Goal: Task Accomplishment & Management: Manage account settings

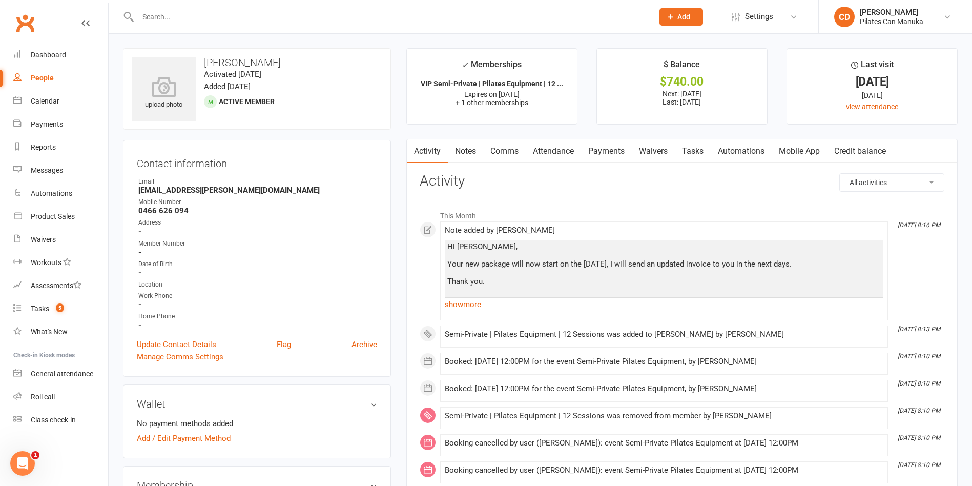
click at [219, 16] on input "text" at bounding box center [391, 17] width 512 height 14
click at [376, 30] on div at bounding box center [384, 16] width 523 height 33
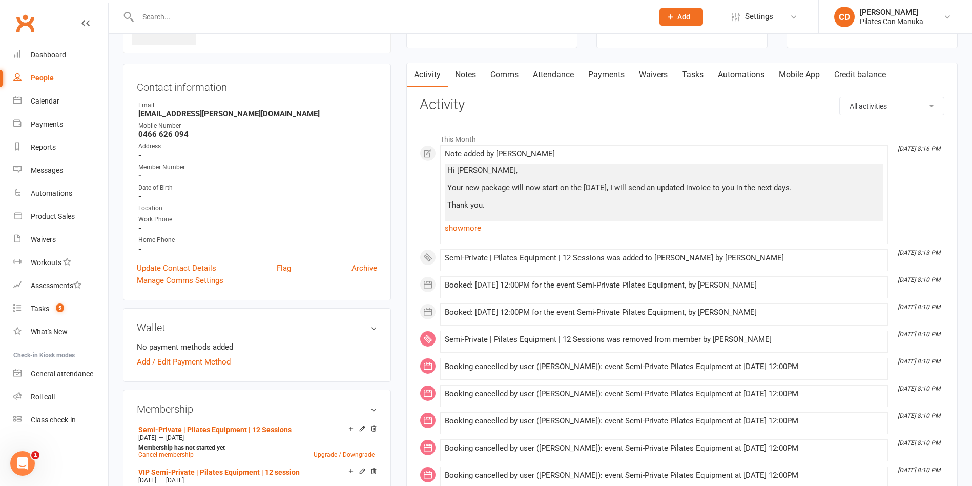
scroll to position [231, 0]
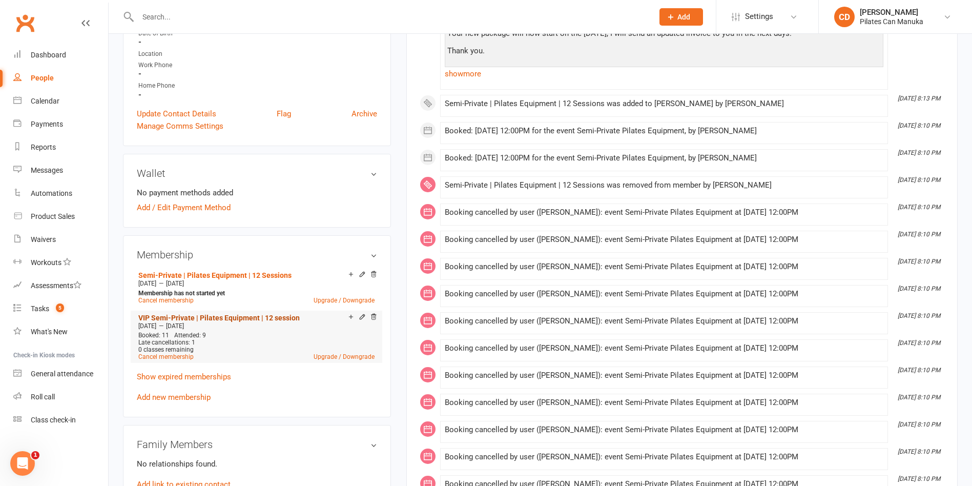
click at [255, 316] on link "VIP Semi-Private | Pilates Equipment | 12 session" at bounding box center [218, 318] width 161 height 8
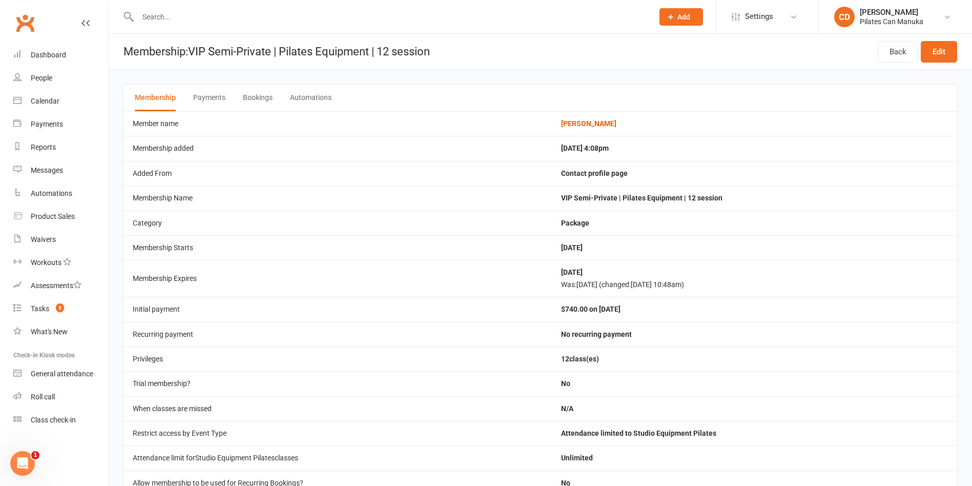
click at [261, 96] on button "Bookings" at bounding box center [258, 98] width 30 height 27
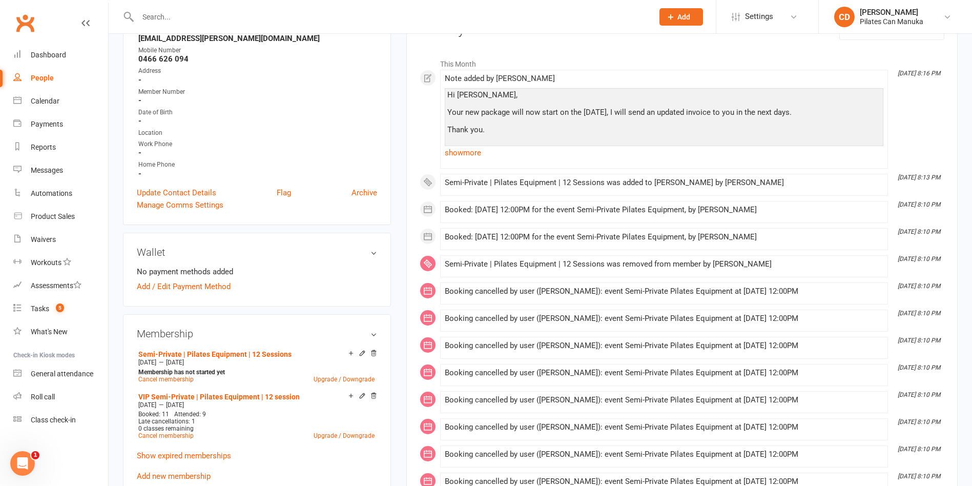
scroll to position [154, 0]
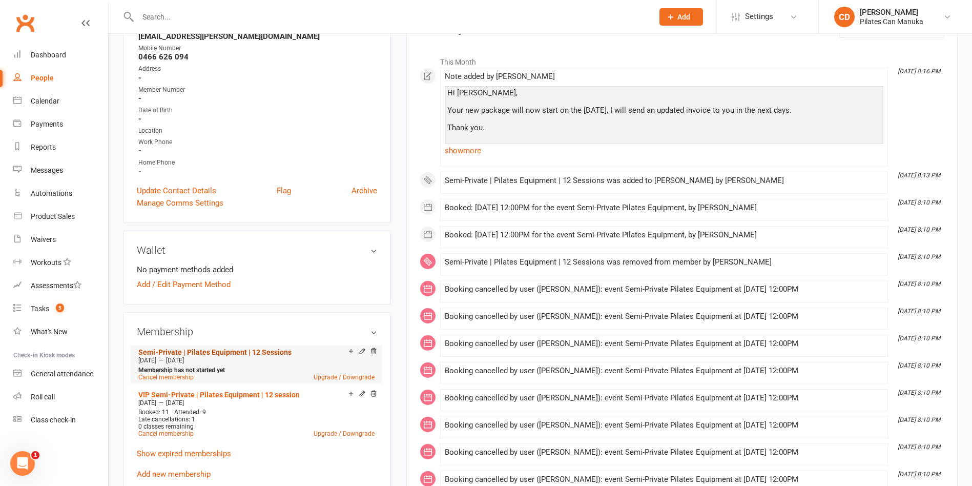
click at [272, 352] on link "Semi-Private | Pilates Equipment | 12 Sessions" at bounding box center [214, 352] width 153 height 8
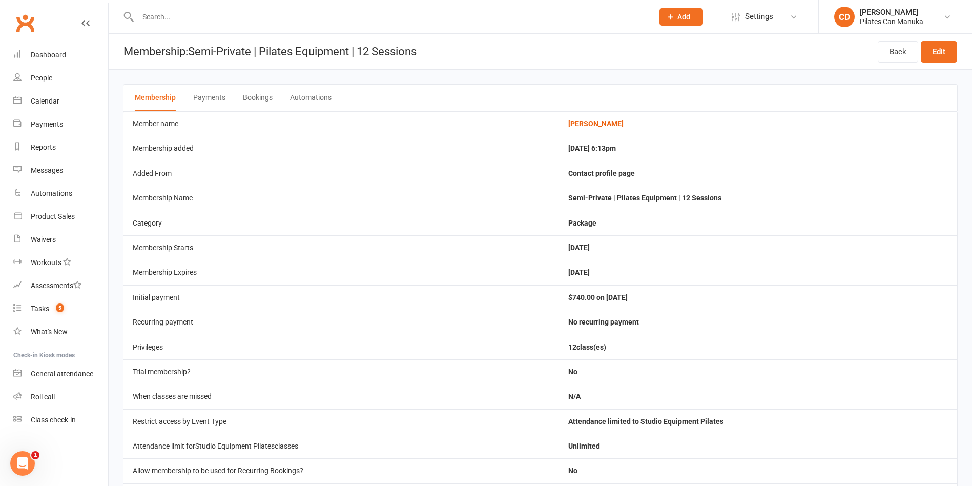
click at [257, 99] on button "Bookings" at bounding box center [258, 98] width 30 height 27
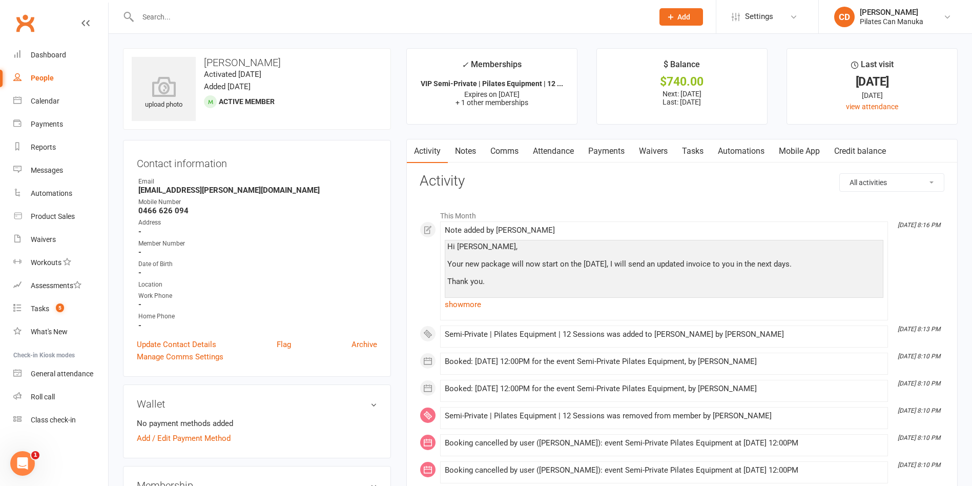
click at [542, 151] on link "Attendance" at bounding box center [553, 151] width 55 height 24
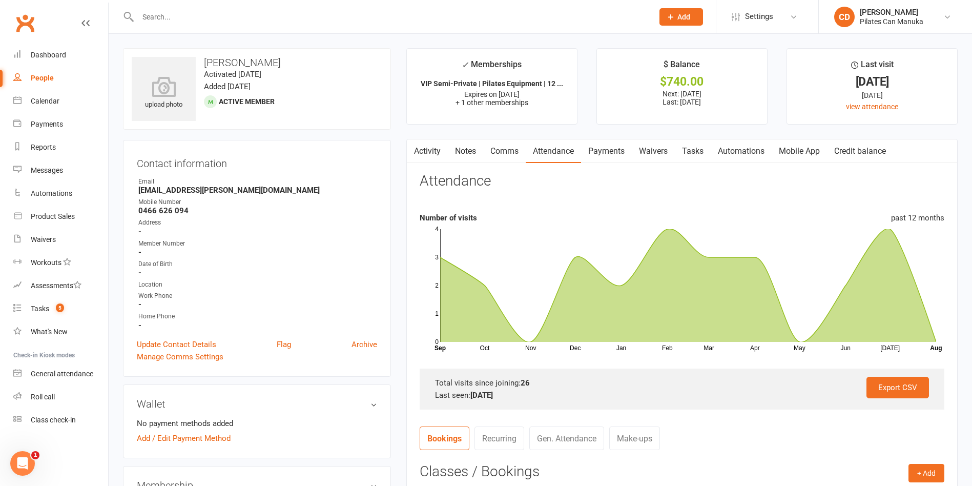
click at [704, 148] on link "Tasks" at bounding box center [693, 151] width 36 height 24
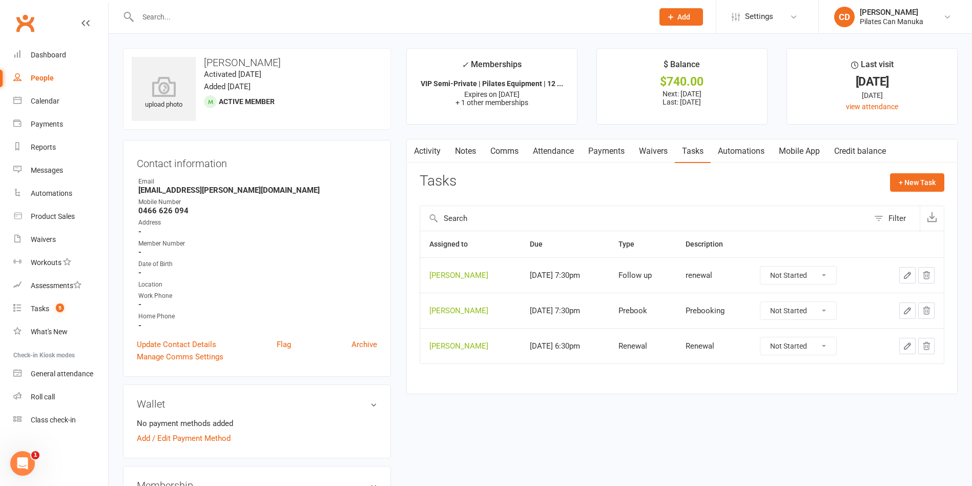
click at [805, 276] on select "Not Started In Progress Waiting Complete" at bounding box center [799, 275] width 76 height 17
click at [768, 267] on select "Not Started In Progress Waiting Complete" at bounding box center [799, 275] width 76 height 17
select select "unstarted"
click at [908, 310] on icon "button" at bounding box center [907, 310] width 9 height 9
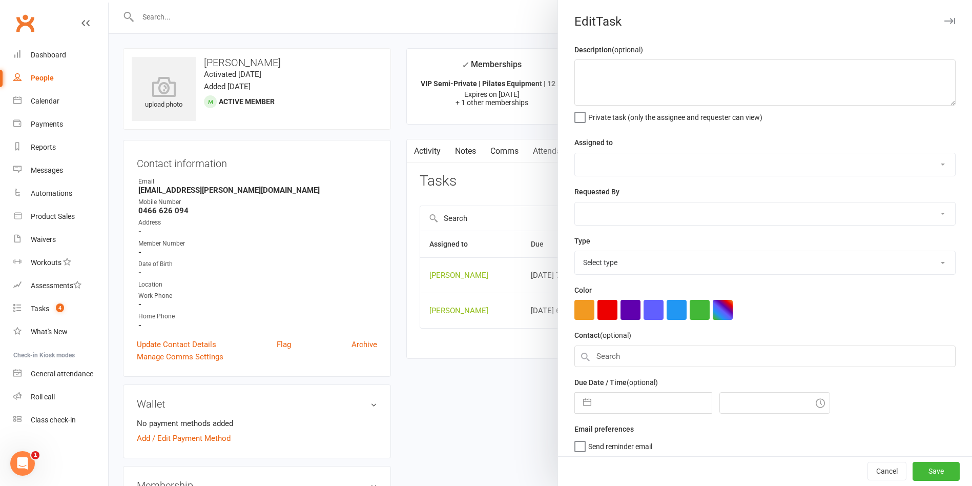
type textarea "Renewal"
select select "49925"
type input "20 Oct 2025"
type input "9:30pm"
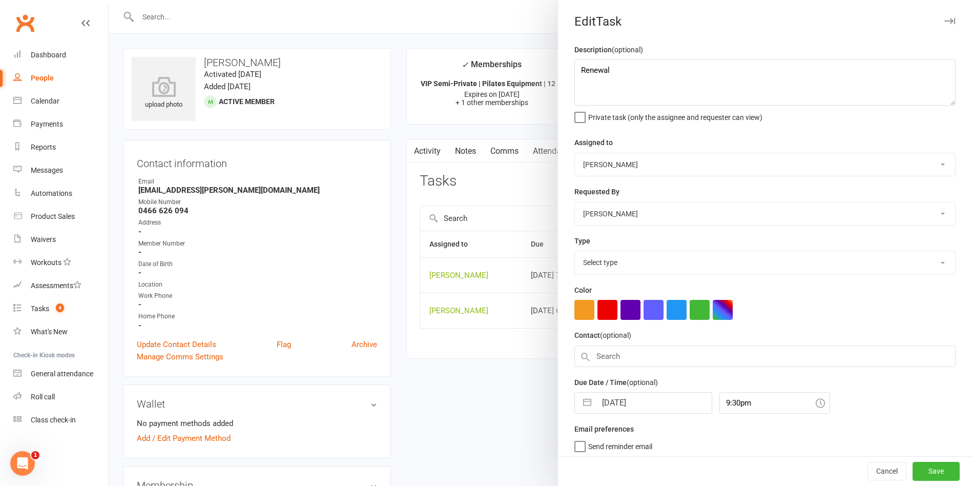
select select "29081"
click at [634, 406] on input "20 Oct 2025" at bounding box center [654, 400] width 115 height 21
select select "8"
select select "2025"
select select "9"
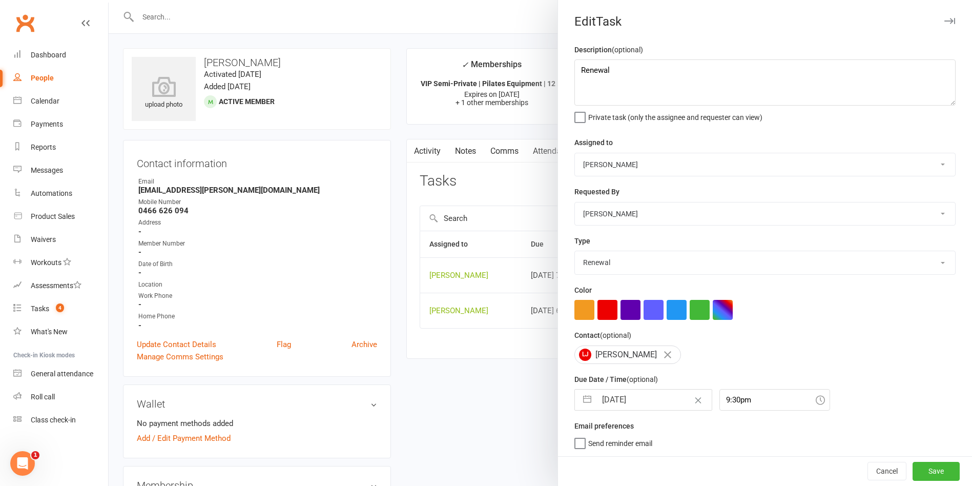
select select "2025"
select select "10"
select select "2025"
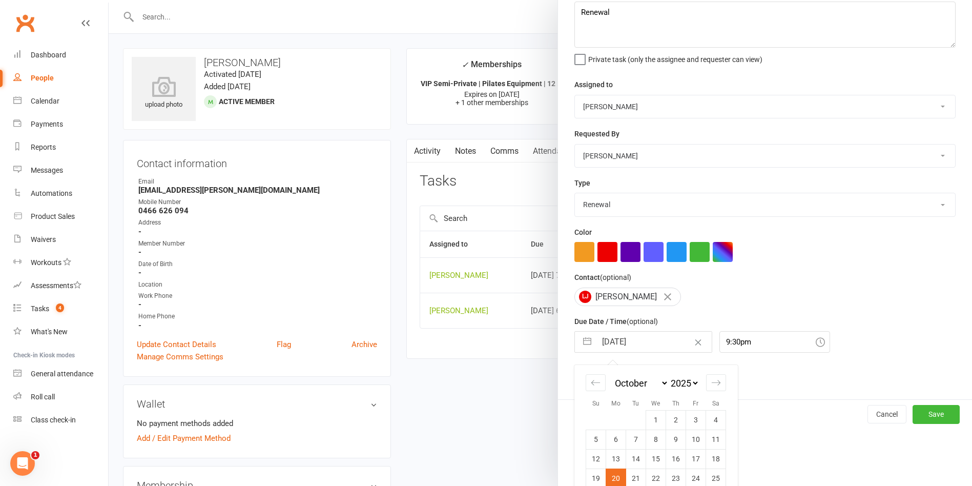
scroll to position [95, 0]
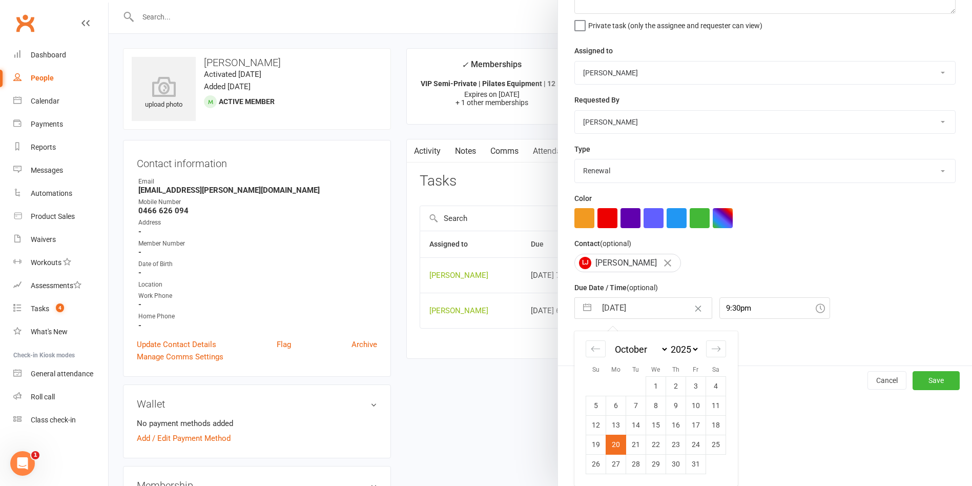
click at [652, 465] on td "29" at bounding box center [656, 463] width 20 height 19
type input "29 Oct 2025"
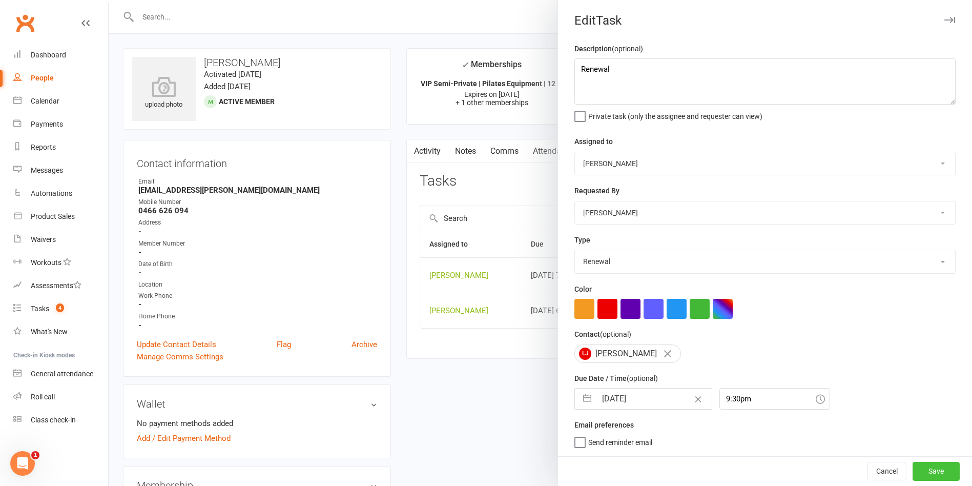
click at [913, 472] on button "Save" at bounding box center [936, 471] width 47 height 18
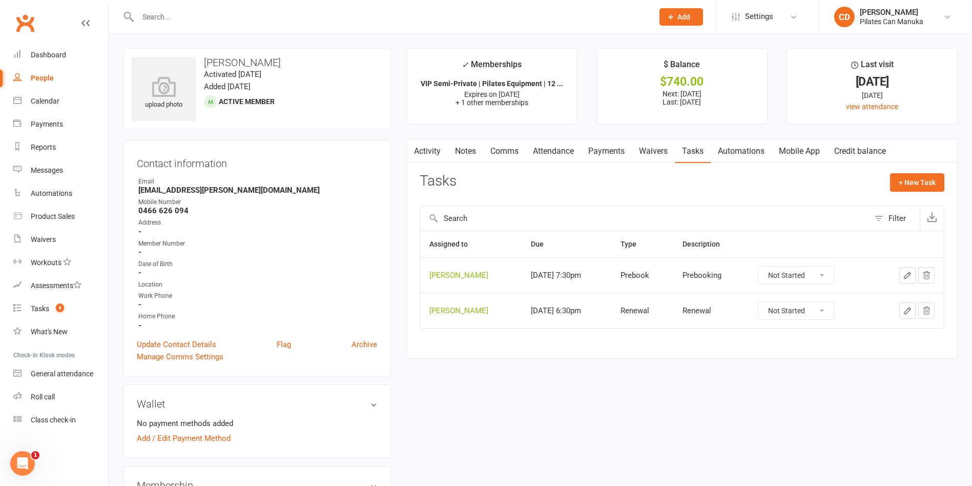
click at [910, 278] on icon "button" at bounding box center [907, 275] width 9 height 9
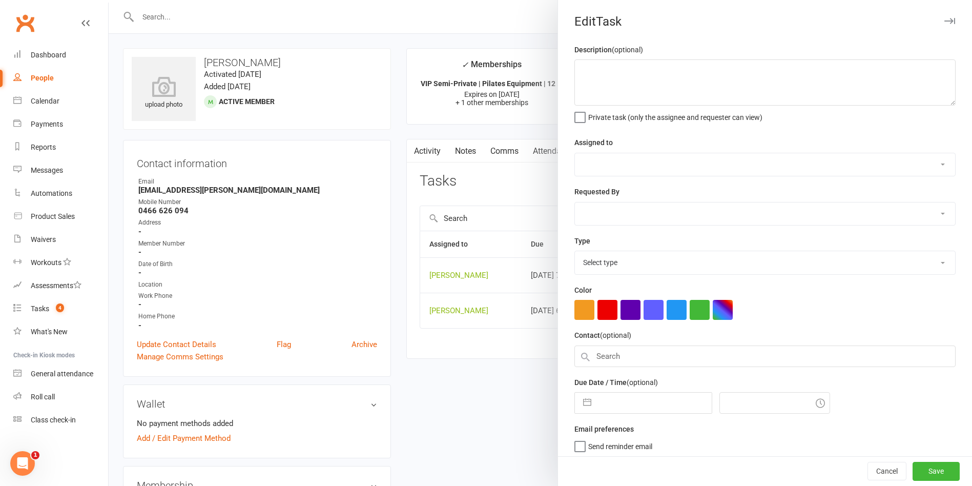
type textarea "Prebooking"
select select "49925"
type input "24 Sep 2025"
type input "9:30pm"
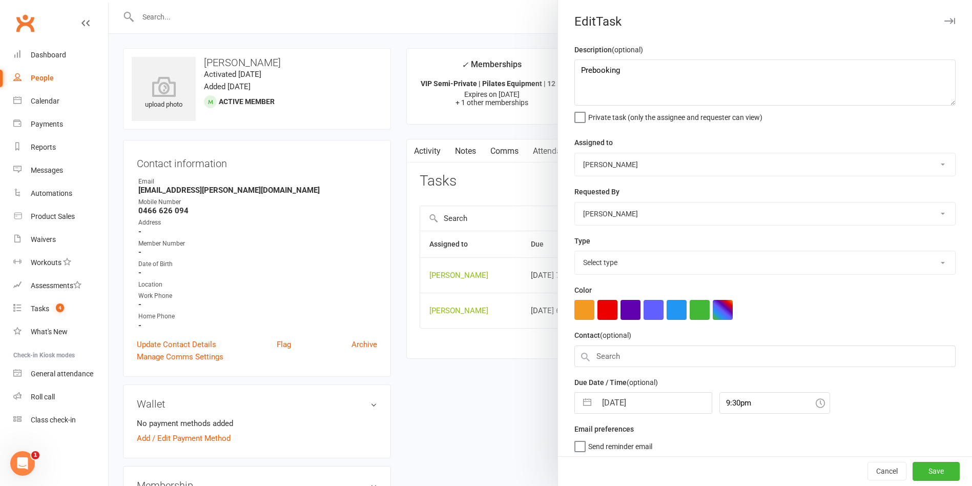
select select "30853"
click at [657, 393] on input "24 Sep 2025" at bounding box center [654, 400] width 115 height 21
select select "7"
select select "2025"
select select "8"
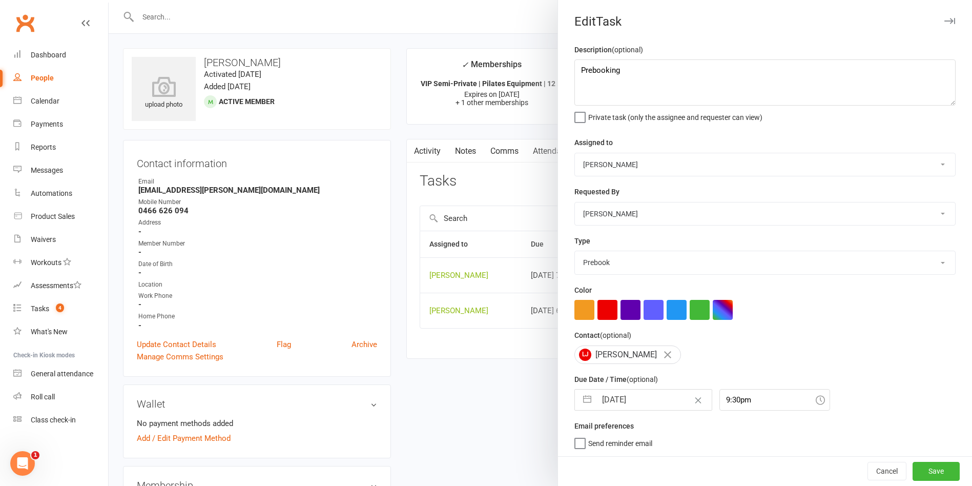
select select "2025"
select select "9"
select select "2025"
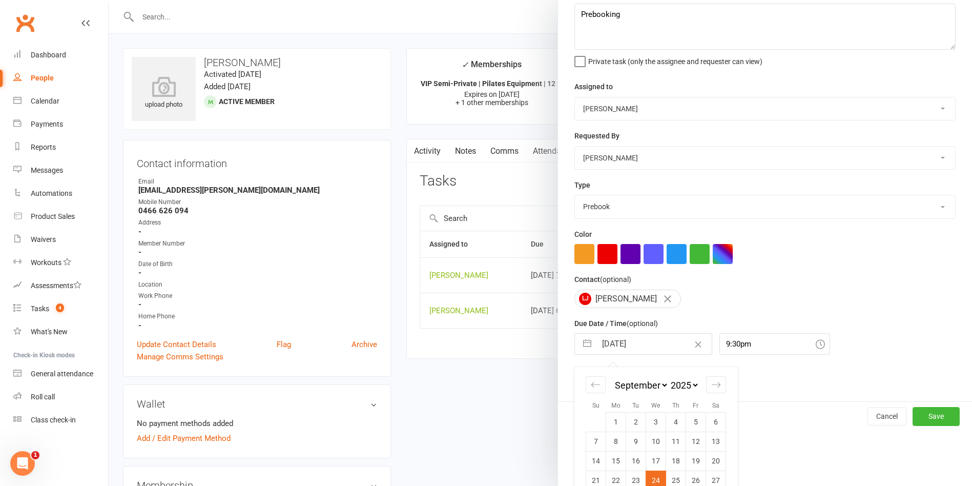
scroll to position [95, 0]
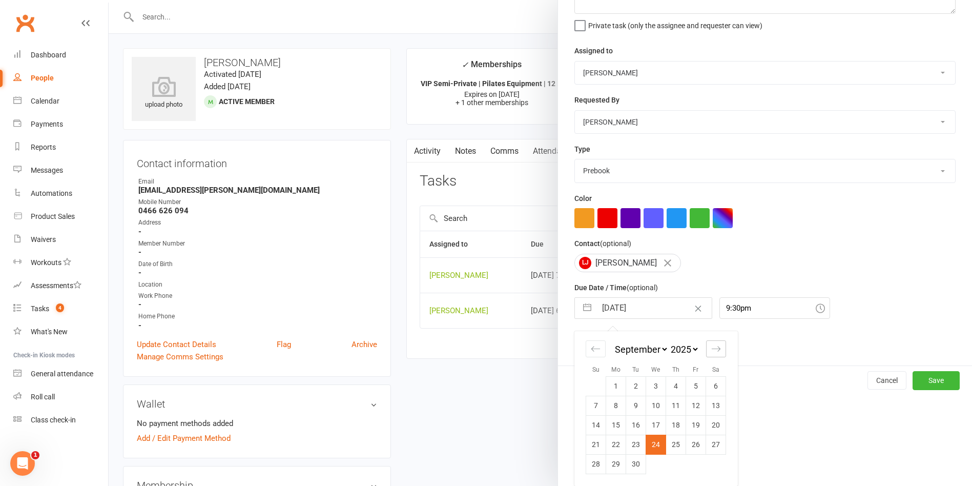
click at [711, 352] on icon "Move forward to switch to the next month." at bounding box center [716, 349] width 10 height 10
select select "10"
select select "2025"
click at [614, 423] on td "13" at bounding box center [616, 424] width 20 height 19
type input "13 Oct 2025"
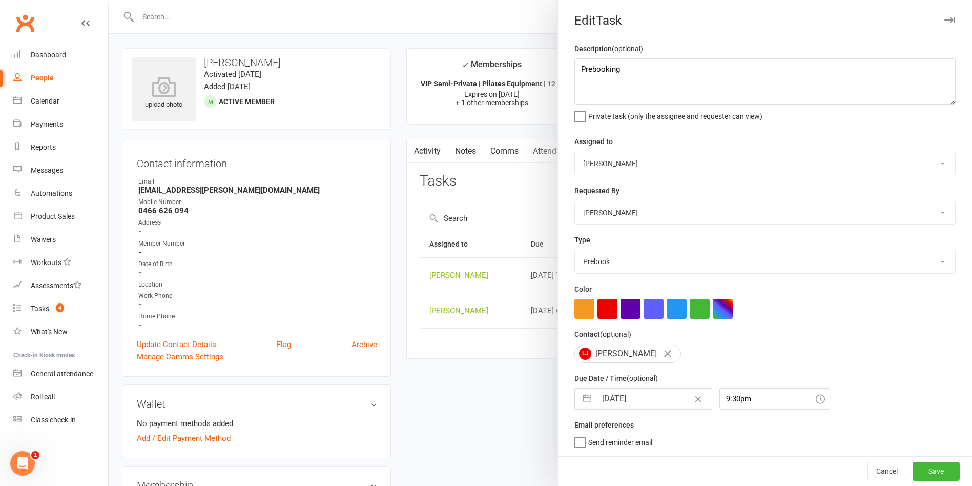
scroll to position [5, 0]
click at [913, 474] on button "Save" at bounding box center [936, 471] width 47 height 18
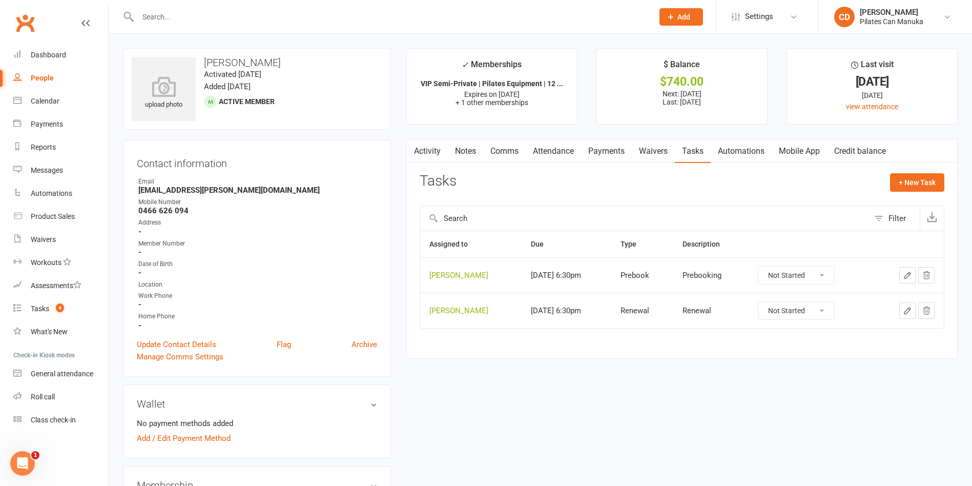
drag, startPoint x: 294, startPoint y: 64, endPoint x: 202, endPoint y: 53, distance: 92.9
click at [202, 53] on div "upload photo Louise Jansen Activated 29 April, 2024 Added 22 April, 2024 Active…" at bounding box center [257, 88] width 268 height 81
copy h3 "Louise Jansen"
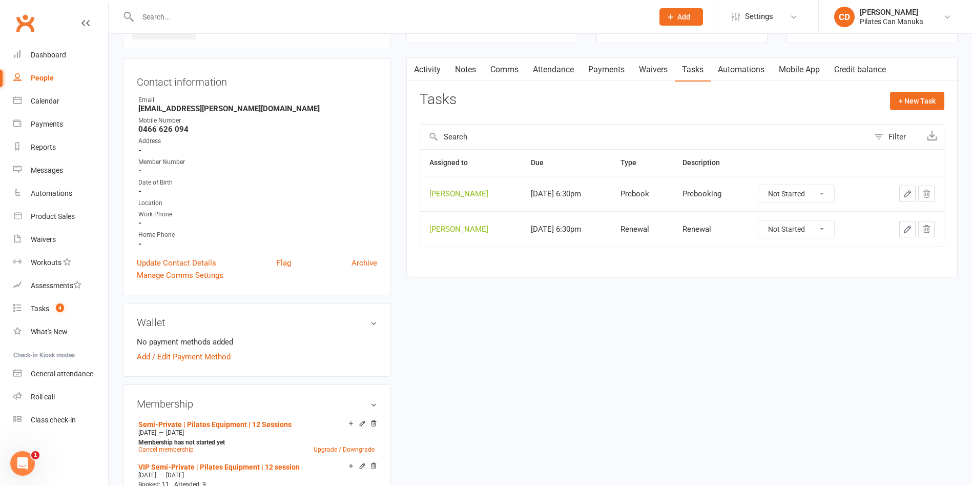
scroll to position [308, 0]
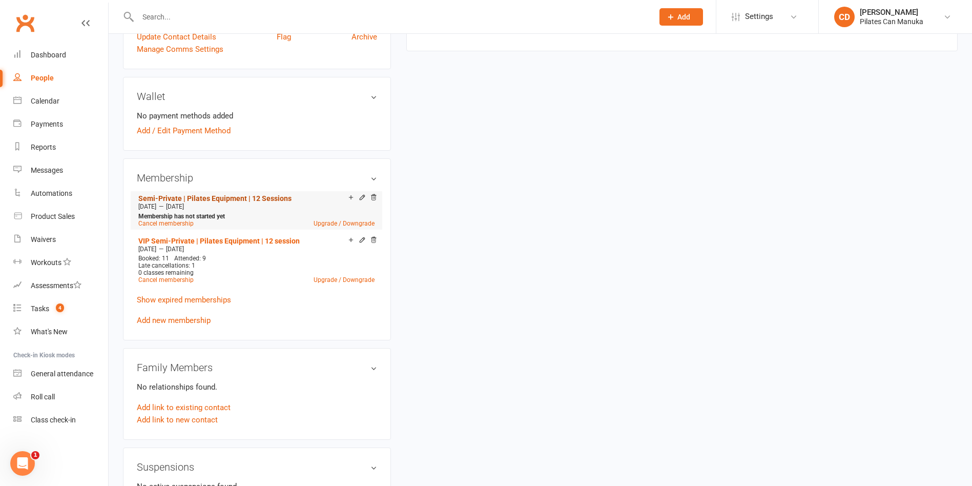
click at [252, 200] on link "Semi-Private | Pilates Equipment | 12 Sessions" at bounding box center [214, 198] width 153 height 8
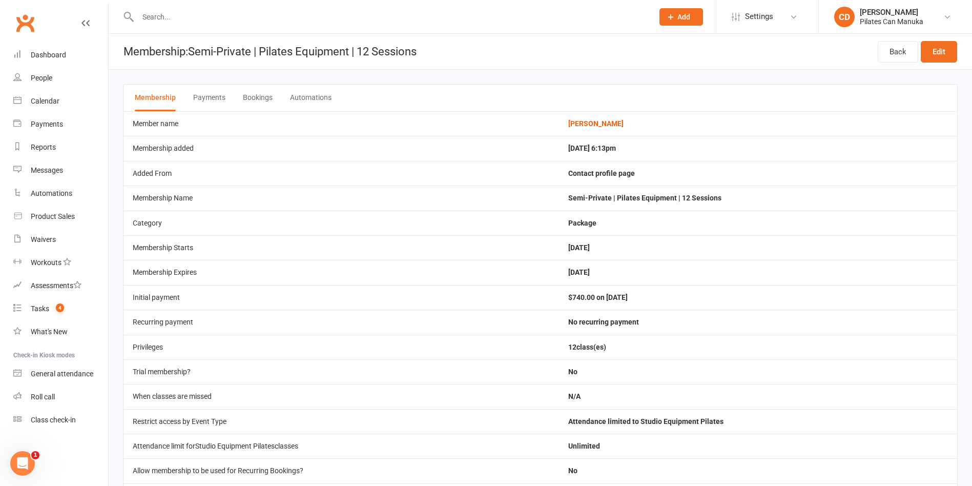
click at [263, 97] on button "Bookings" at bounding box center [258, 98] width 30 height 27
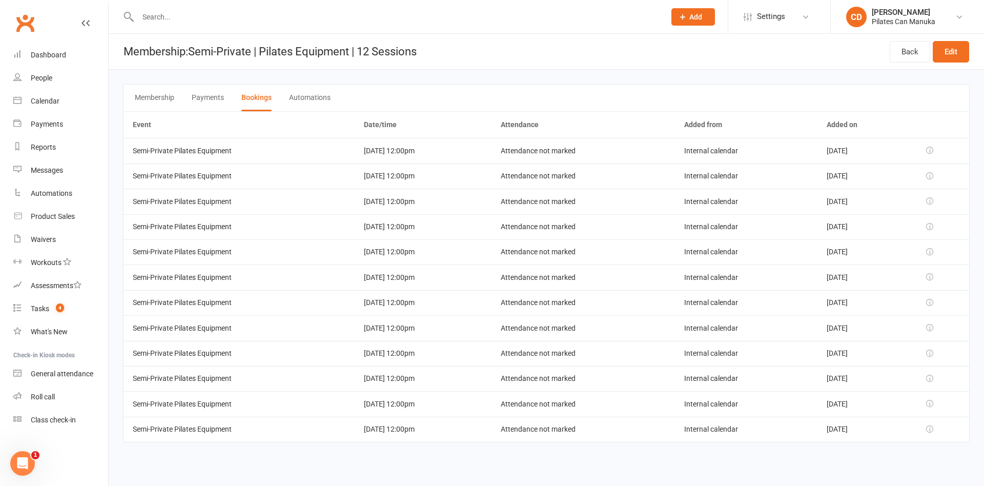
click at [497, 19] on input "text" at bounding box center [396, 17] width 523 height 14
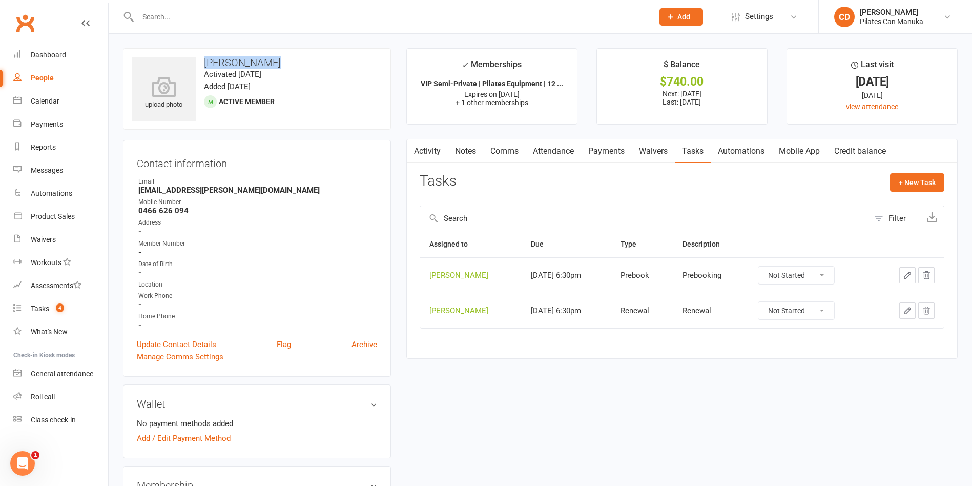
drag, startPoint x: 280, startPoint y: 60, endPoint x: 201, endPoint y: 59, distance: 78.4
click at [201, 59] on h3 "Louise Jansen" at bounding box center [257, 62] width 251 height 11
copy h3 "Louise Jansen"
drag, startPoint x: 209, startPoint y: 188, endPoint x: 134, endPoint y: 190, distance: 75.4
click at [134, 190] on div "Contact information Owner Email plj@jansen.net.au Mobile Number 0466 626 094 Ad…" at bounding box center [257, 258] width 268 height 237
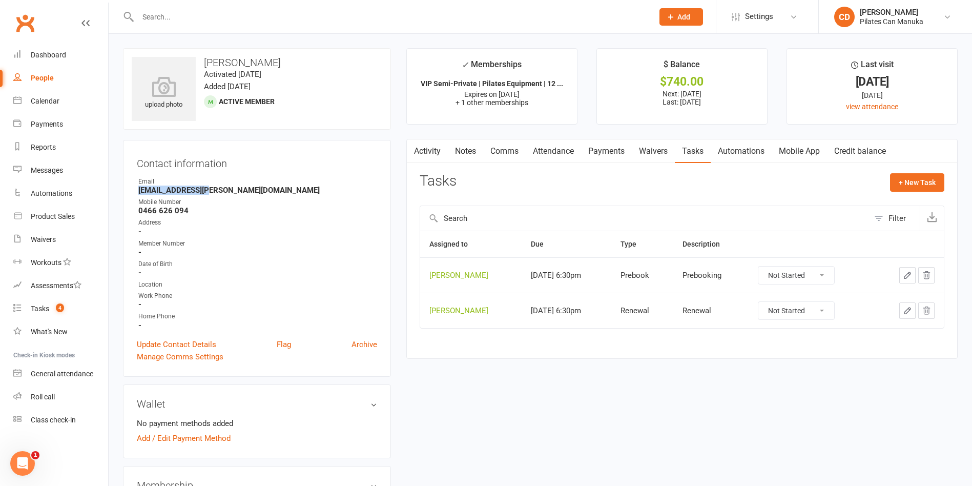
copy strong "plj@jansen.net.au"
click at [609, 151] on link "Payments" at bounding box center [606, 151] width 51 height 24
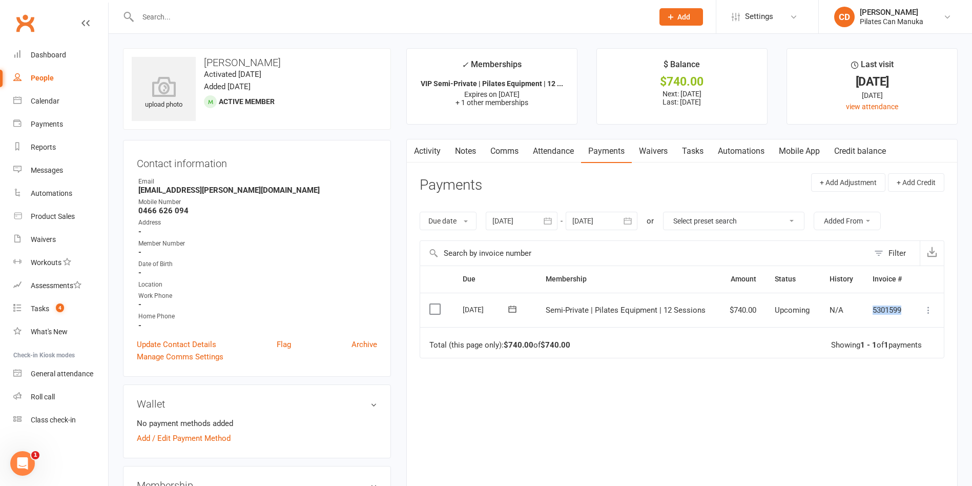
drag, startPoint x: 905, startPoint y: 309, endPoint x: 851, endPoint y: 312, distance: 53.9
click at [851, 312] on tr "Select this 02 Sep 2025 Louise Jansen Semi-Private | Pilates Equipment | 12 Ses…" at bounding box center [682, 310] width 524 height 35
copy tr "5301599"
drag, startPoint x: 219, startPoint y: 187, endPoint x: 132, endPoint y: 192, distance: 86.8
click at [132, 192] on div "Contact information Owner Email plj@jansen.net.au Mobile Number 0466 626 094 Ad…" at bounding box center [257, 258] width 268 height 237
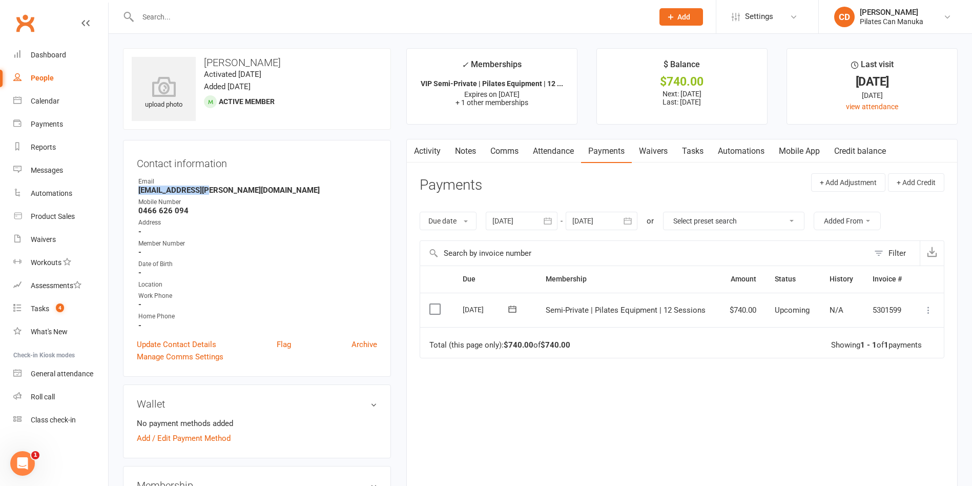
copy strong "plj@jansen.net.au"
click at [466, 147] on link "Notes" at bounding box center [465, 151] width 35 height 24
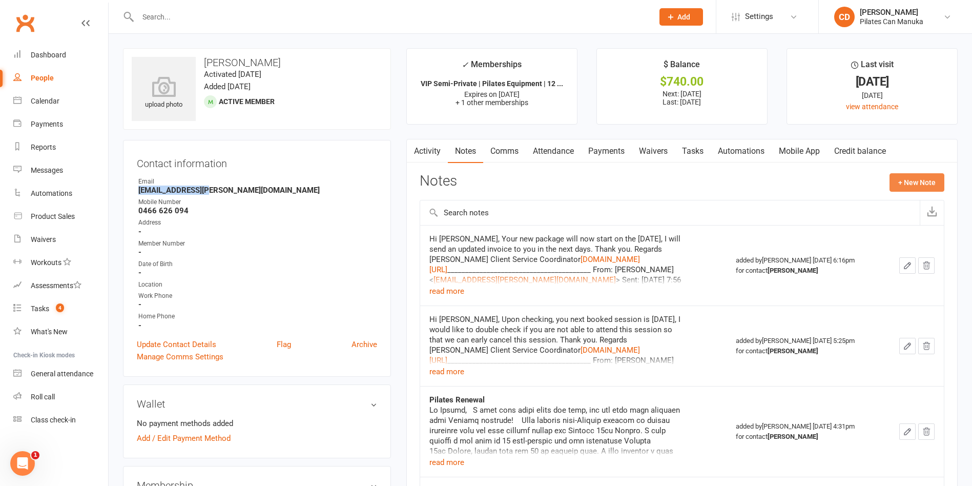
click at [902, 181] on button "+ New Note" at bounding box center [917, 182] width 55 height 18
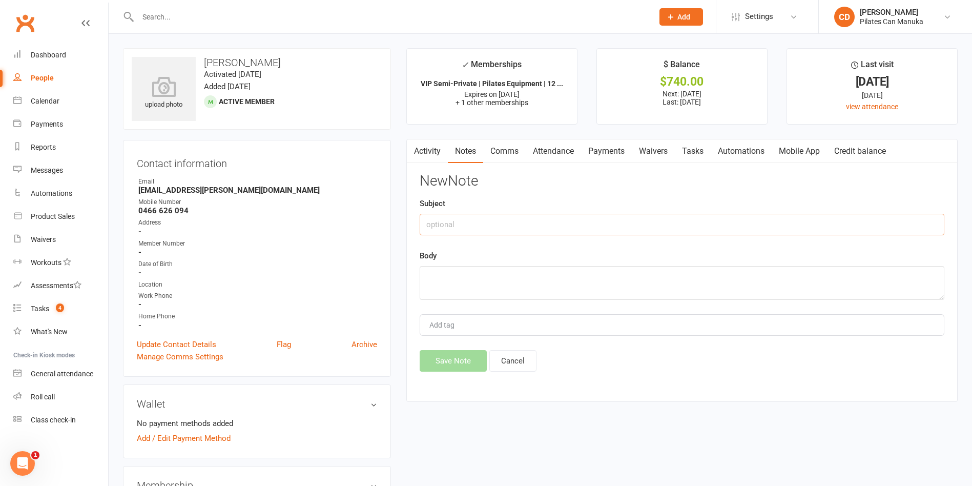
click at [593, 222] on input "text" at bounding box center [682, 225] width 525 height 22
type input "Pilates Renewal"
click at [545, 288] on textarea at bounding box center [682, 283] width 525 height 34
paste textarea "Hi Louise, I hope this email finds you well, and you have been enjoying your Pi…"
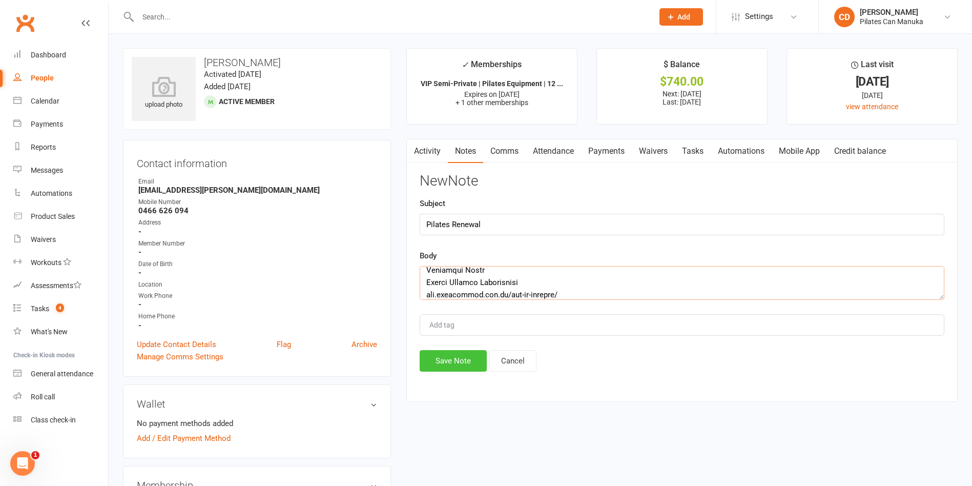
type textarea "Hi Louise, I hope this email finds you well, and you have been enjoying your Pi…"
click at [470, 356] on button "Save Note" at bounding box center [453, 361] width 67 height 22
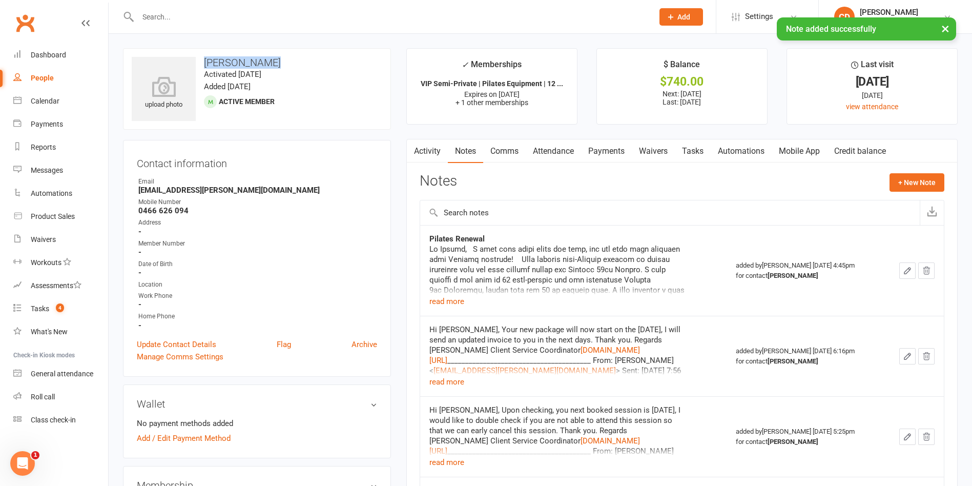
drag, startPoint x: 276, startPoint y: 64, endPoint x: 200, endPoint y: 53, distance: 76.6
click at [200, 53] on div "upload photo Louise Jansen Activated 29 April, 2024 Added 22 April, 2024 Active…" at bounding box center [257, 88] width 268 height 81
copy h3 "Louise Jansen"
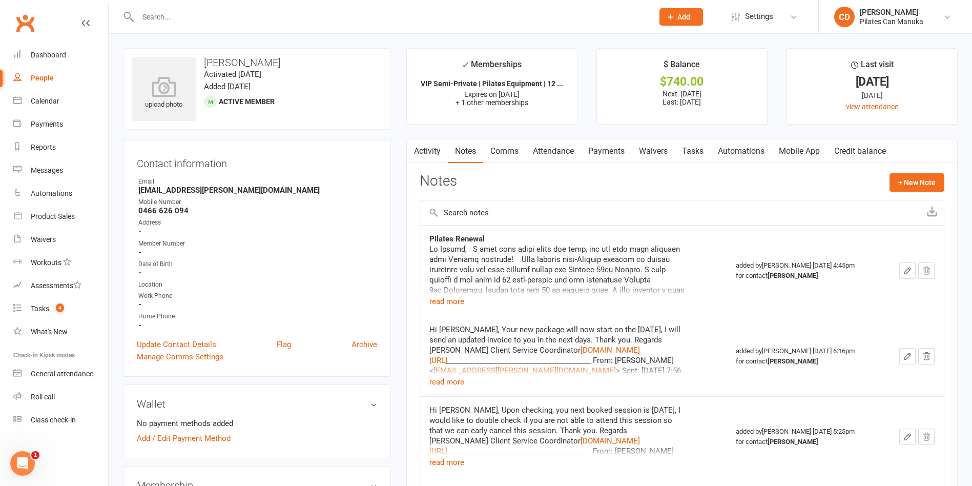
click at [303, 18] on input "text" at bounding box center [391, 17] width 512 height 14
click at [60, 308] on span "4" at bounding box center [60, 307] width 8 height 9
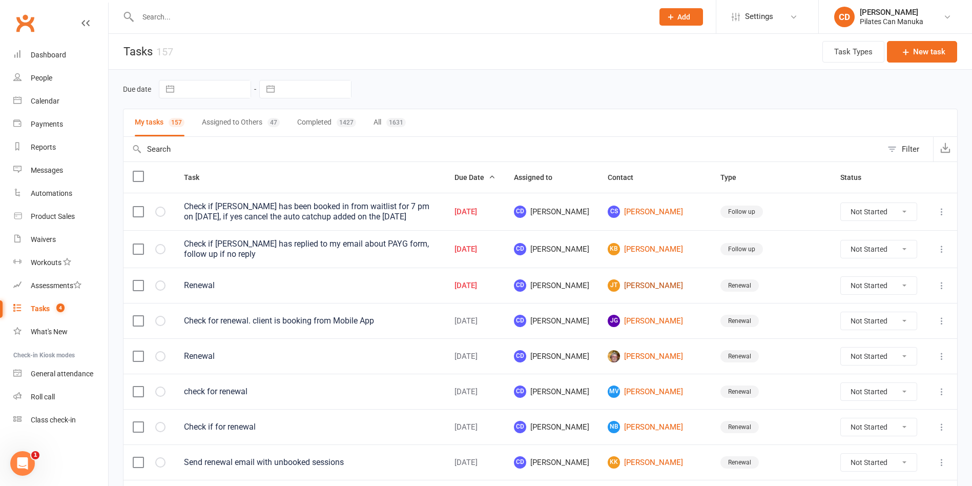
click at [658, 281] on link "JT Jan Tankiang" at bounding box center [655, 285] width 94 height 12
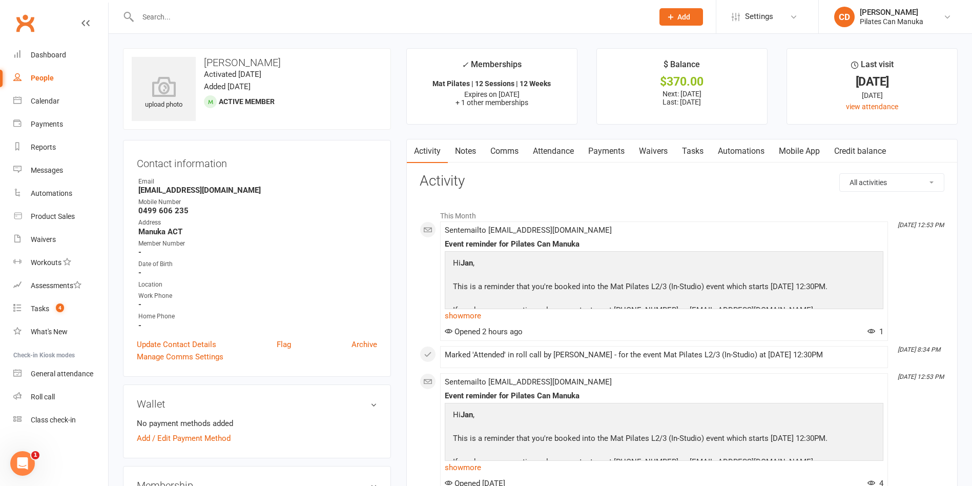
scroll to position [308, 0]
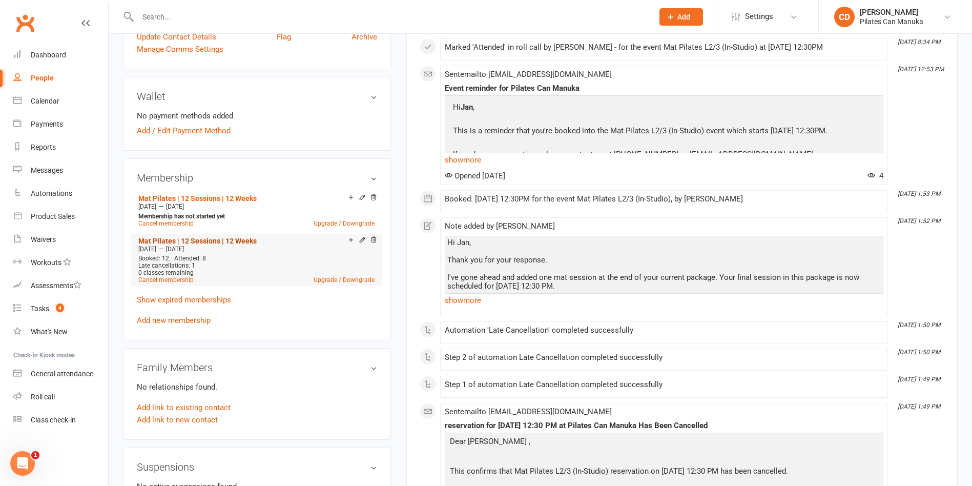
click at [241, 240] on link "Mat Pilates | 12 Sessions | 12 Weeks" at bounding box center [197, 241] width 118 height 8
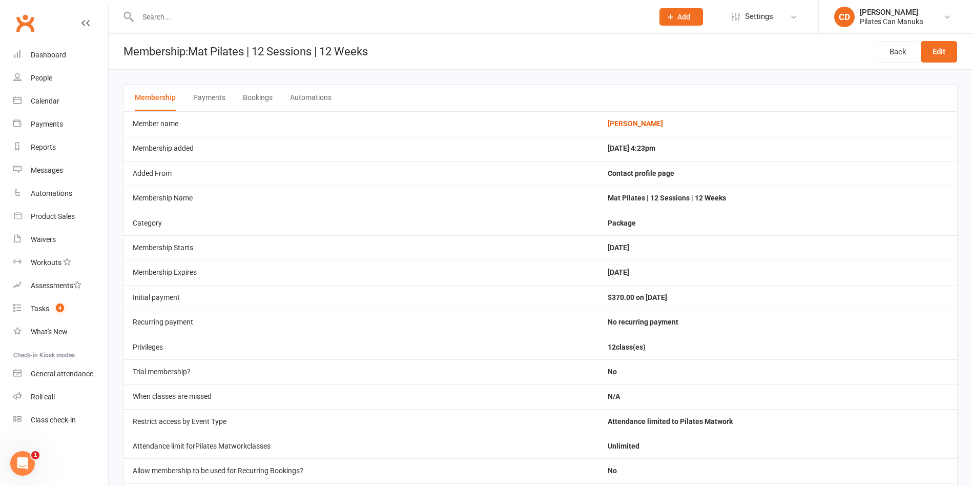
click at [263, 96] on button "Bookings" at bounding box center [258, 98] width 30 height 27
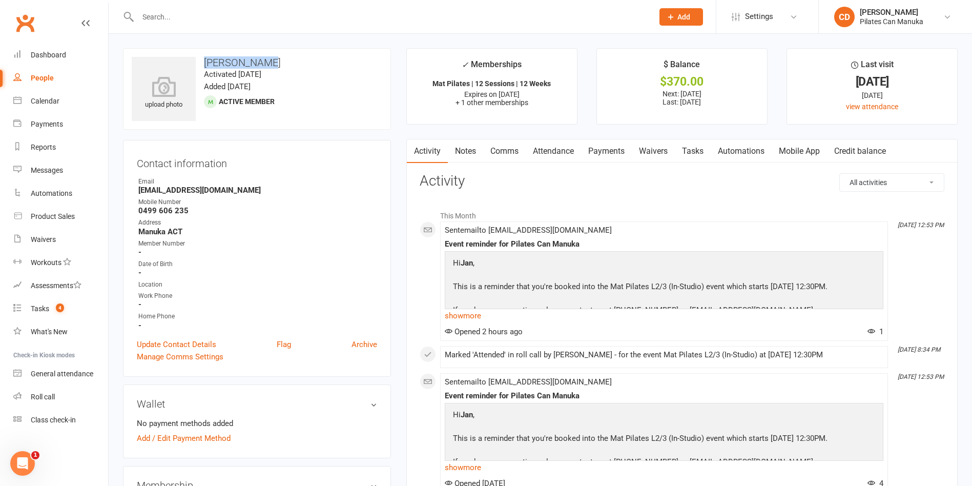
drag, startPoint x: 264, startPoint y: 66, endPoint x: 206, endPoint y: 62, distance: 58.0
click at [206, 62] on h3 "Jan Tankiang" at bounding box center [257, 62] width 251 height 11
drag, startPoint x: 227, startPoint y: 192, endPoint x: 134, endPoint y: 192, distance: 93.3
click at [134, 192] on div "Contact information Owner Email jan.tankiang@gmail.com Mobile Number 0499 606 2…" at bounding box center [257, 258] width 268 height 237
copy strong "jan.tankiang@gmail.com"
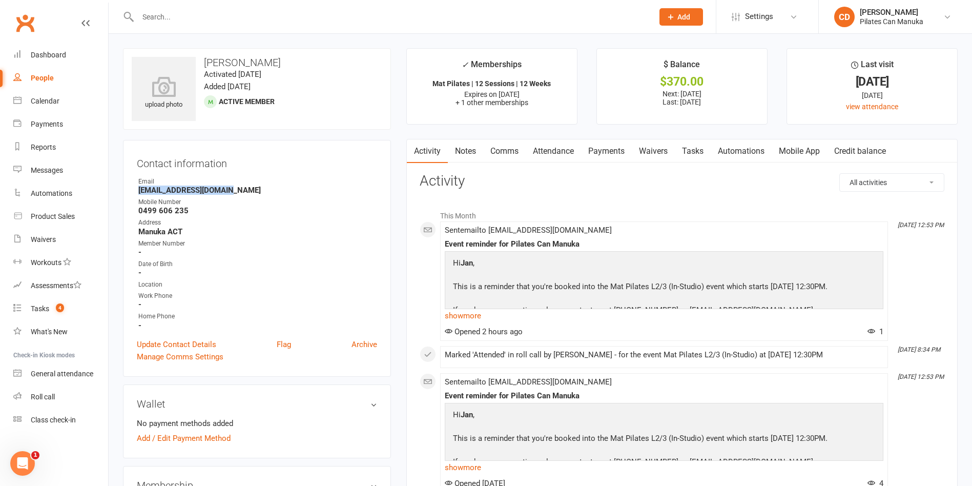
copy strong "jan.tankiang@gmail.com"
drag, startPoint x: 275, startPoint y: 60, endPoint x: 204, endPoint y: 65, distance: 70.9
click at [204, 65] on h3 "Jan Tankiang" at bounding box center [257, 62] width 251 height 11
copy h3 "Jan Tankiang"
click at [611, 155] on link "Payments" at bounding box center [606, 151] width 51 height 24
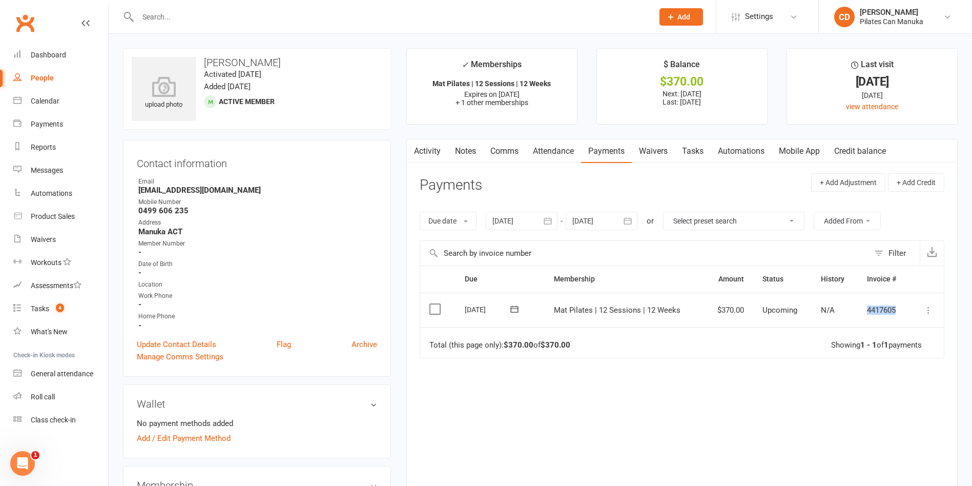
drag, startPoint x: 900, startPoint y: 310, endPoint x: 852, endPoint y: 311, distance: 47.2
click at [852, 311] on tr "Select this 04 Sep 2025 Jan Tankiang Mat Pilates | 12 Sessions | 12 Weeks $370.…" at bounding box center [682, 310] width 524 height 35
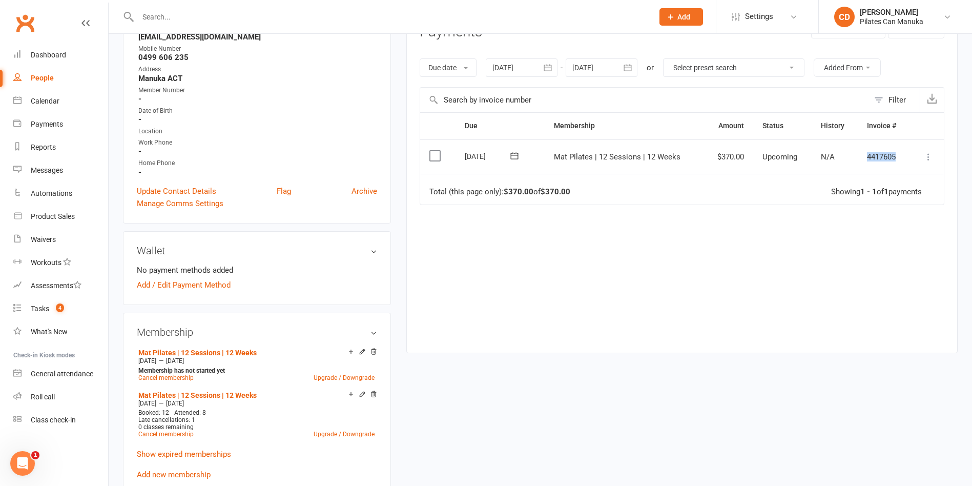
scroll to position [154, 0]
click at [236, 350] on link "Mat Pilates | 12 Sessions | 12 Weeks" at bounding box center [197, 352] width 118 height 8
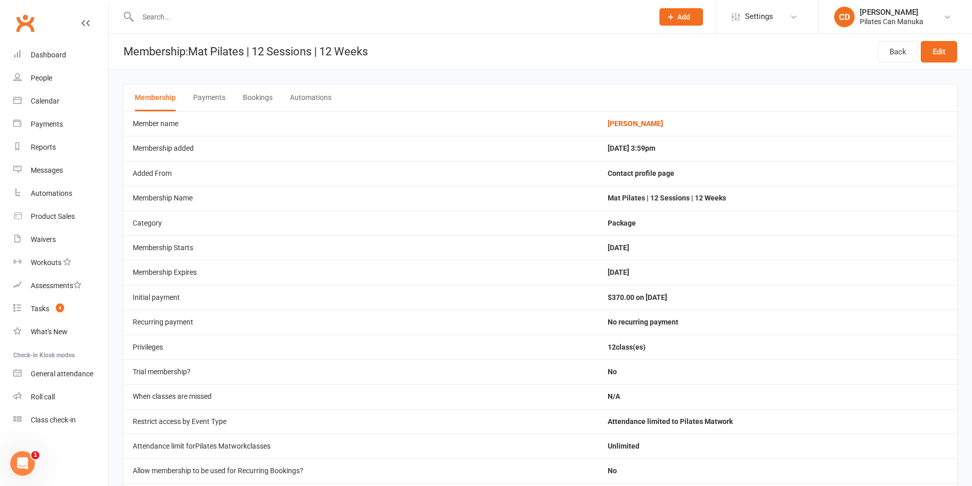
click at [243, 97] on button "Bookings" at bounding box center [258, 98] width 30 height 27
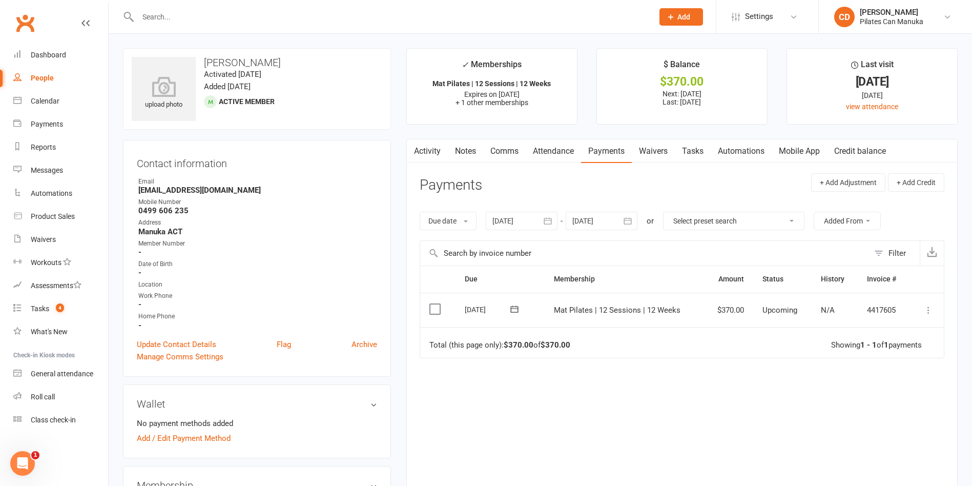
click at [518, 308] on icon at bounding box center [514, 309] width 10 height 10
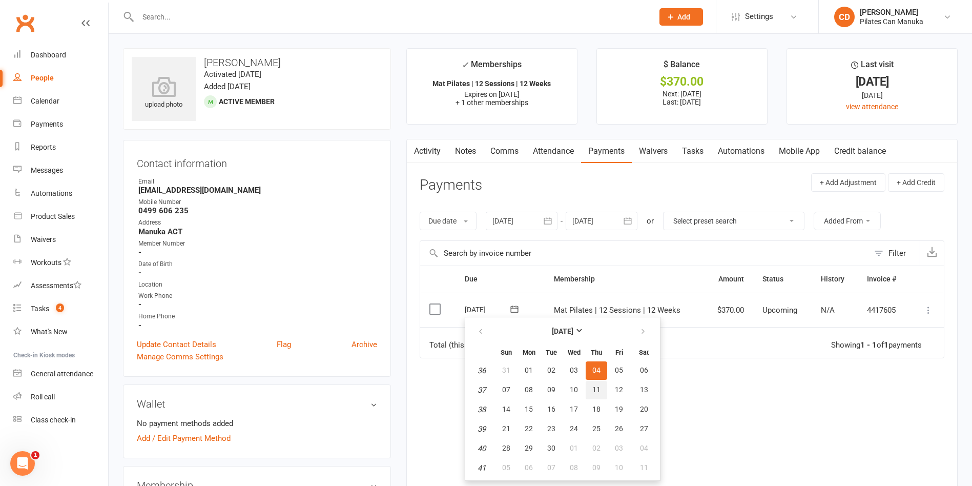
click at [600, 389] on button "11" at bounding box center [597, 390] width 22 height 18
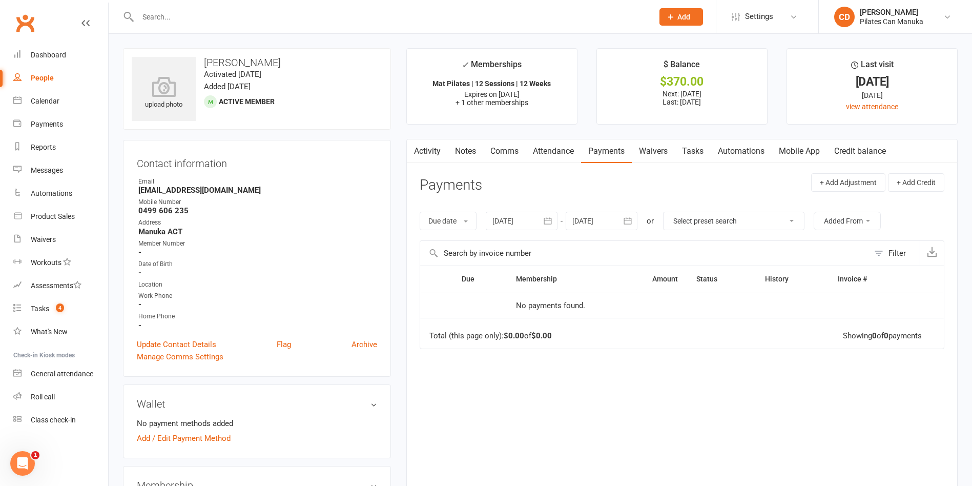
click at [587, 227] on div at bounding box center [602, 221] width 72 height 18
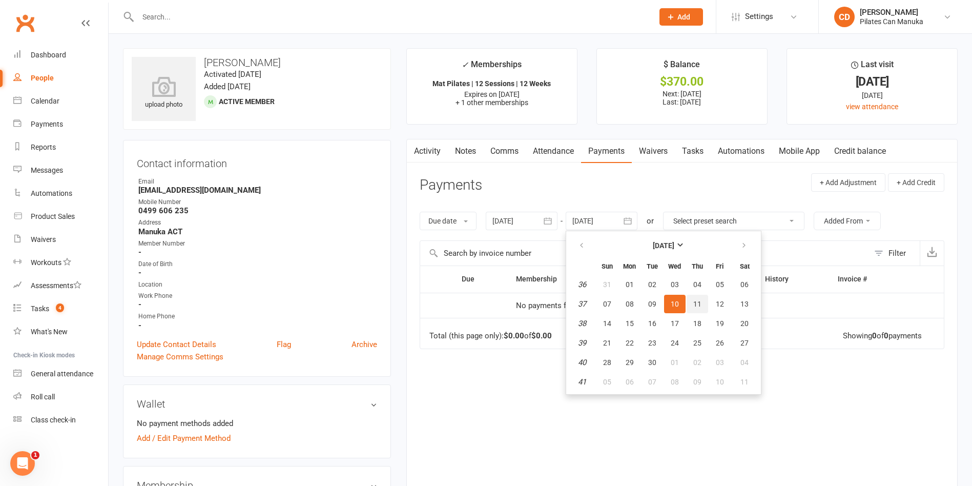
click at [700, 304] on span "11" at bounding box center [697, 304] width 8 height 8
type input "11 Sep 2025"
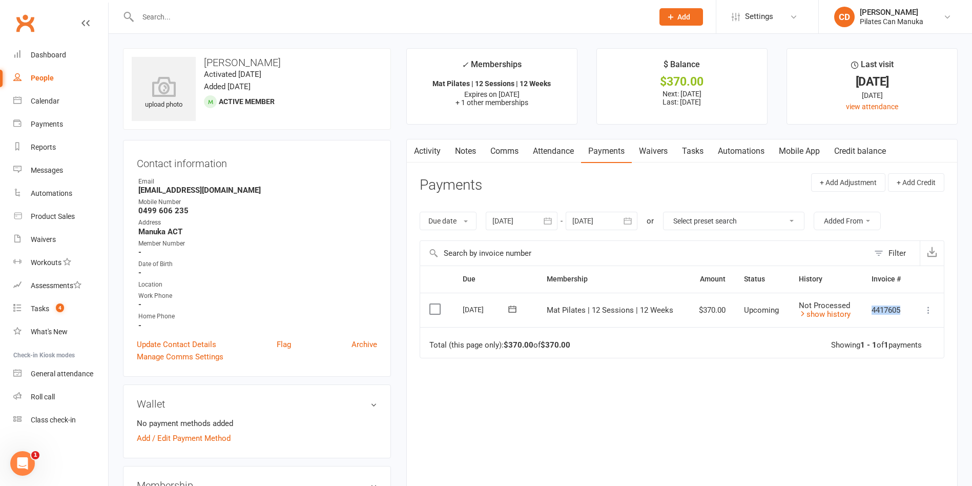
drag, startPoint x: 902, startPoint y: 310, endPoint x: 864, endPoint y: 309, distance: 38.0
click at [864, 309] on td "4417605" at bounding box center [887, 310] width 49 height 35
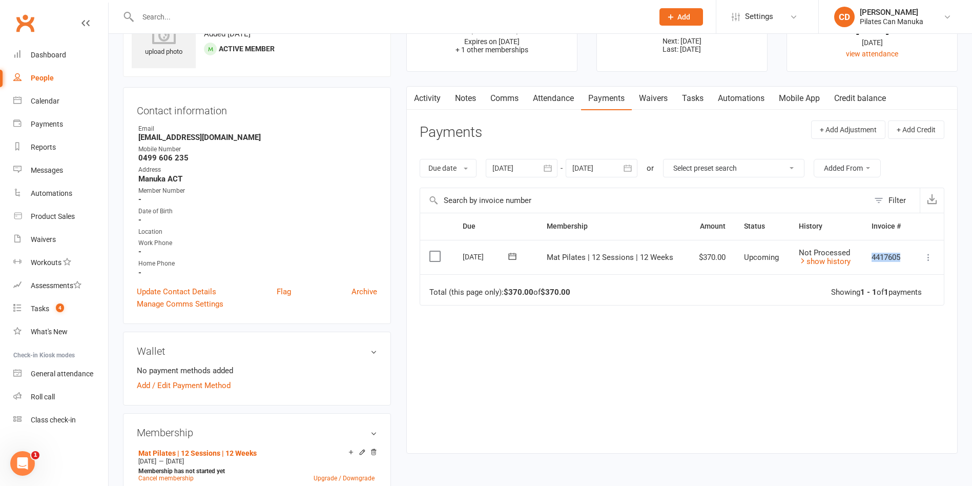
scroll to position [77, 0]
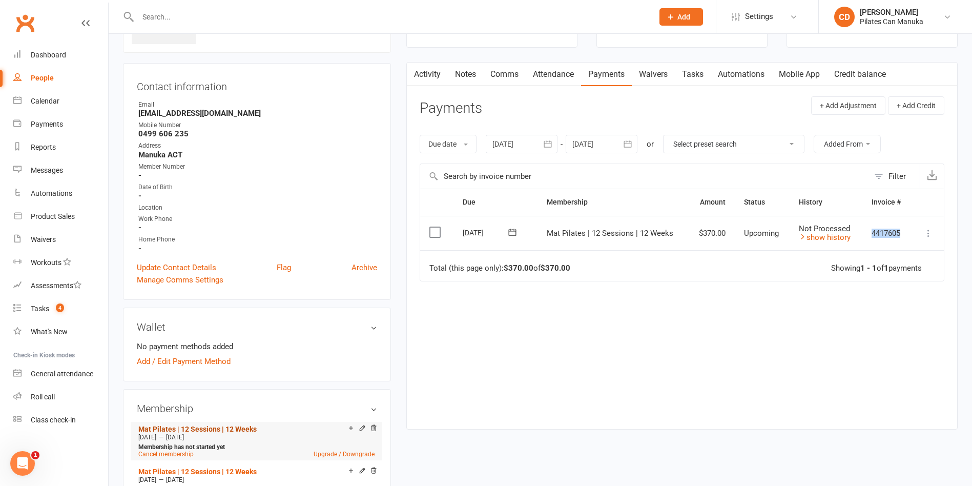
click at [246, 427] on link "Mat Pilates | 12 Sessions | 12 Weeks" at bounding box center [197, 429] width 118 height 8
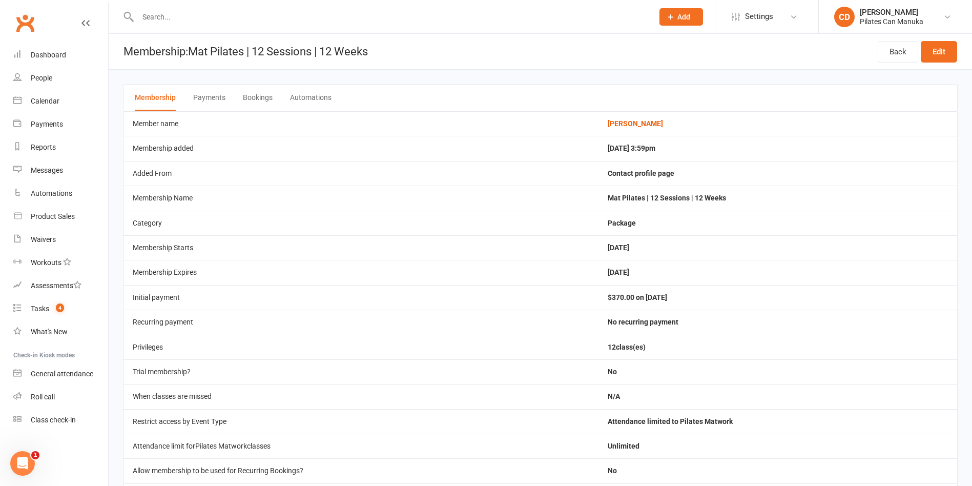
click at [249, 91] on button "Bookings" at bounding box center [258, 98] width 30 height 27
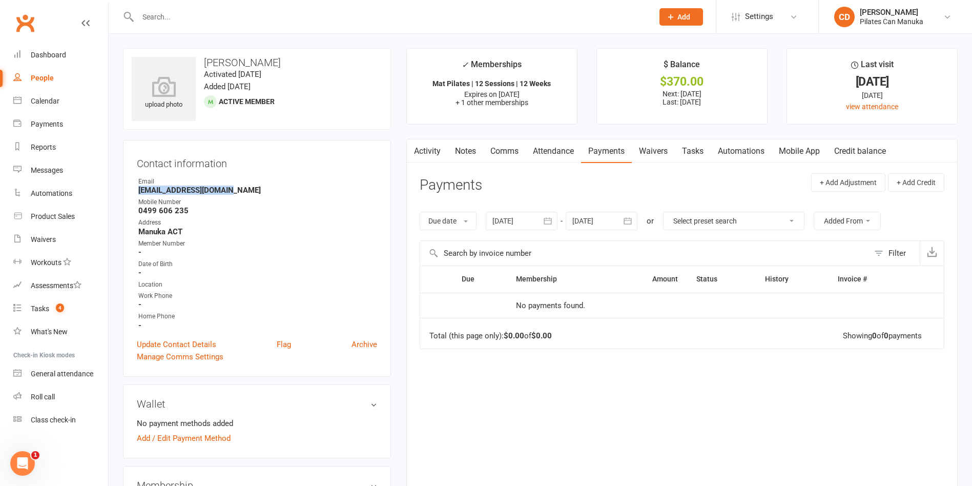
drag, startPoint x: 232, startPoint y: 189, endPoint x: 115, endPoint y: 187, distance: 116.9
click at [470, 150] on link "Notes" at bounding box center [465, 151] width 35 height 24
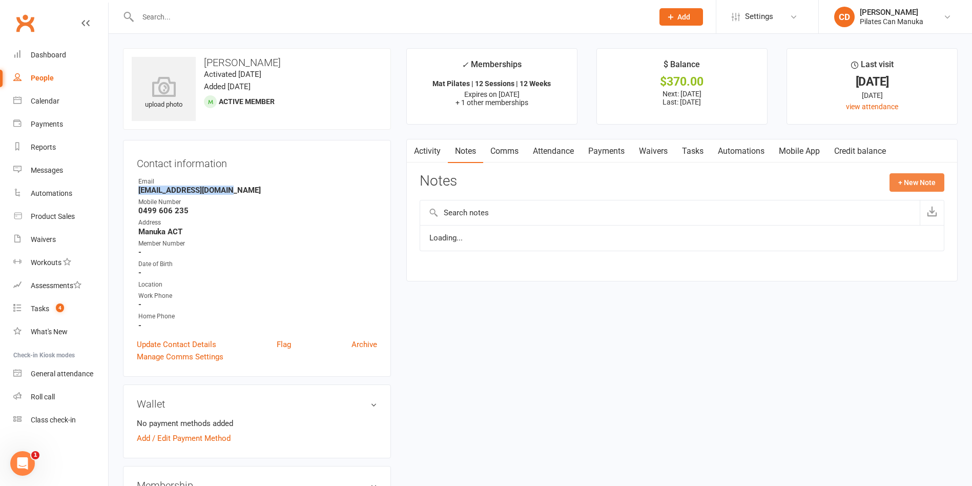
click at [926, 180] on button "+ New Note" at bounding box center [917, 182] width 55 height 18
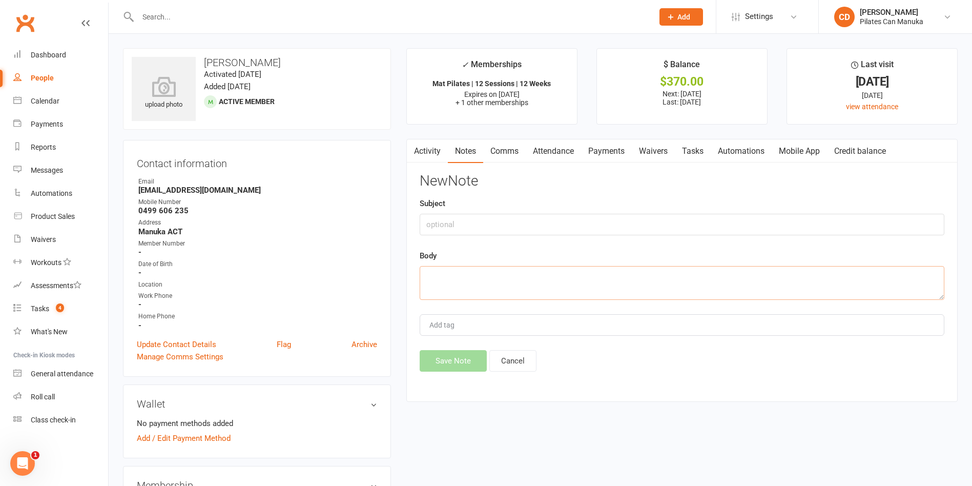
click at [626, 291] on textarea at bounding box center [682, 283] width 525 height 34
paste textarea "Hi Jan, I hope this email finds you well, and you have been enjoying your Pilat…"
type textarea "Hi Jan, I hope this email finds you well, and you have been enjoying your Pilat…"
click at [511, 223] on input "text" at bounding box center [682, 225] width 525 height 22
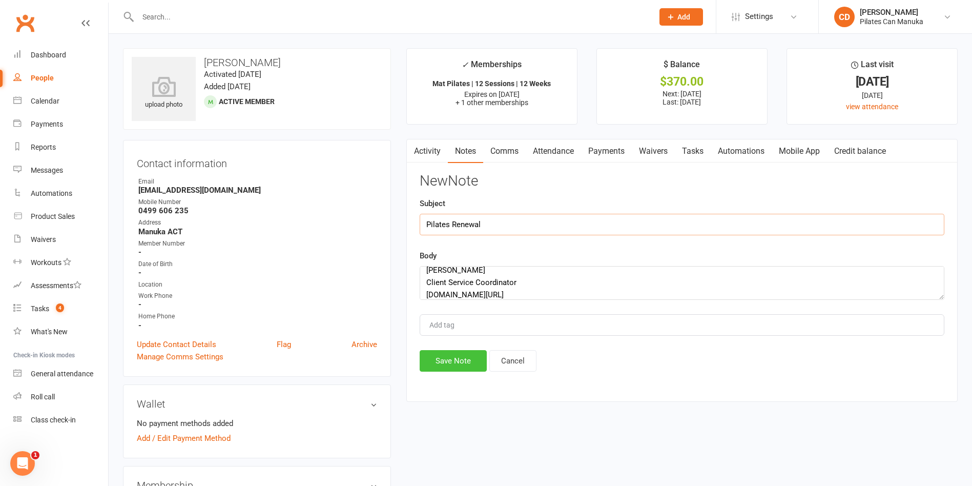
type input "Pilates Renewal"
click at [450, 367] on button "Save Note" at bounding box center [453, 361] width 67 height 22
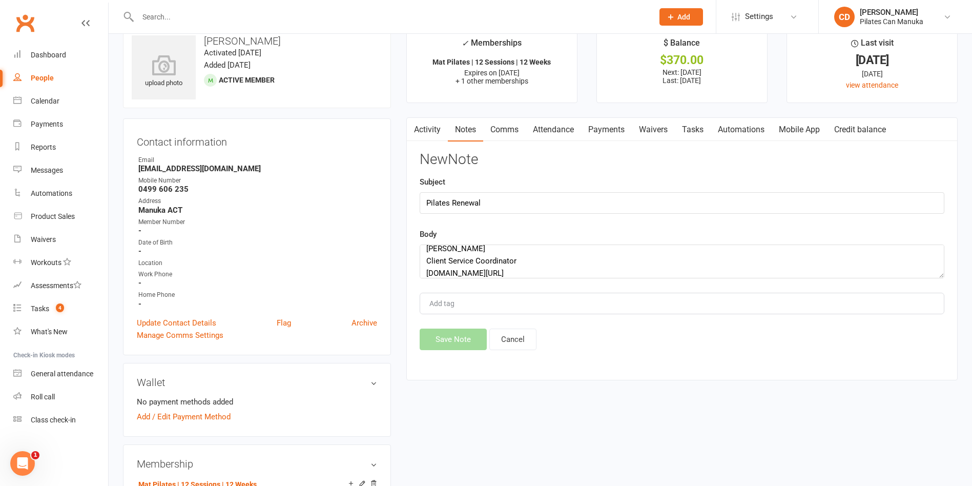
scroll to position [154, 0]
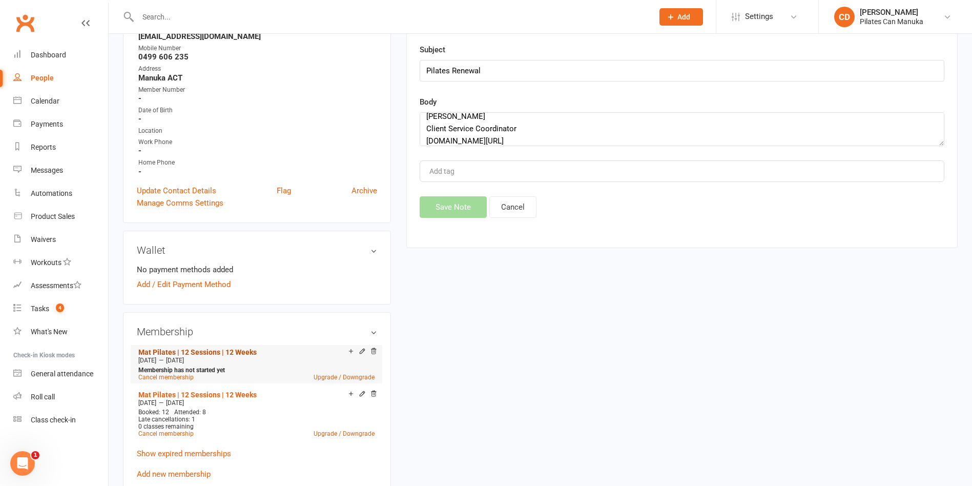
click at [228, 354] on link "Mat Pilates | 12 Sessions | 12 Weeks" at bounding box center [197, 352] width 118 height 8
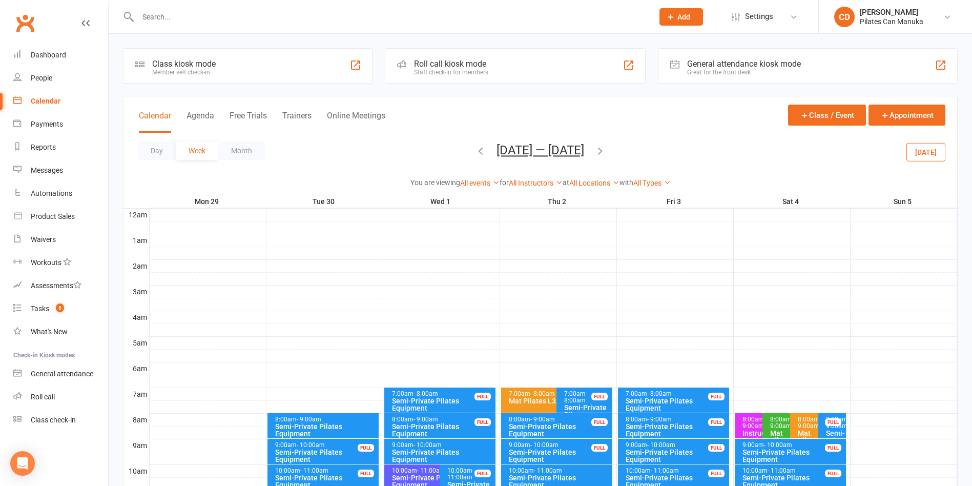
click at [559, 152] on button "Sep 29 — Oct 5 2025" at bounding box center [541, 150] width 88 height 14
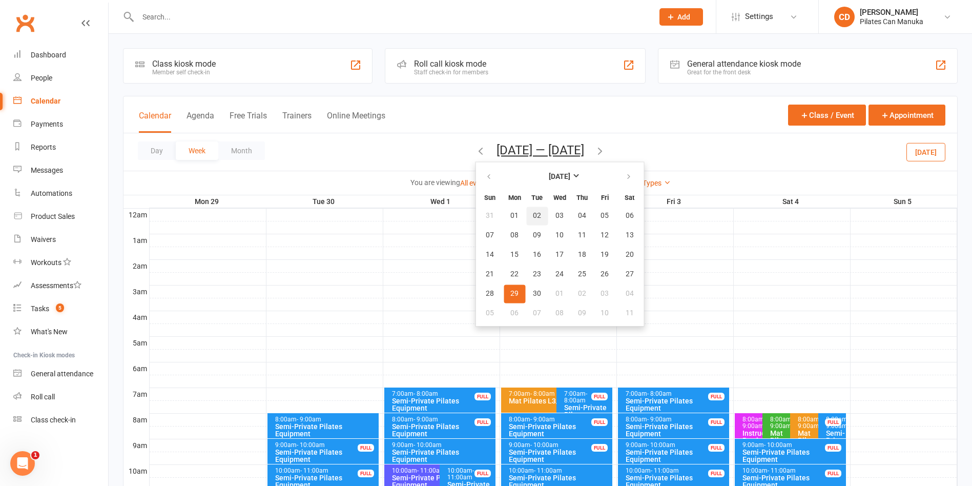
click at [526, 209] on button "02" at bounding box center [537, 216] width 22 height 18
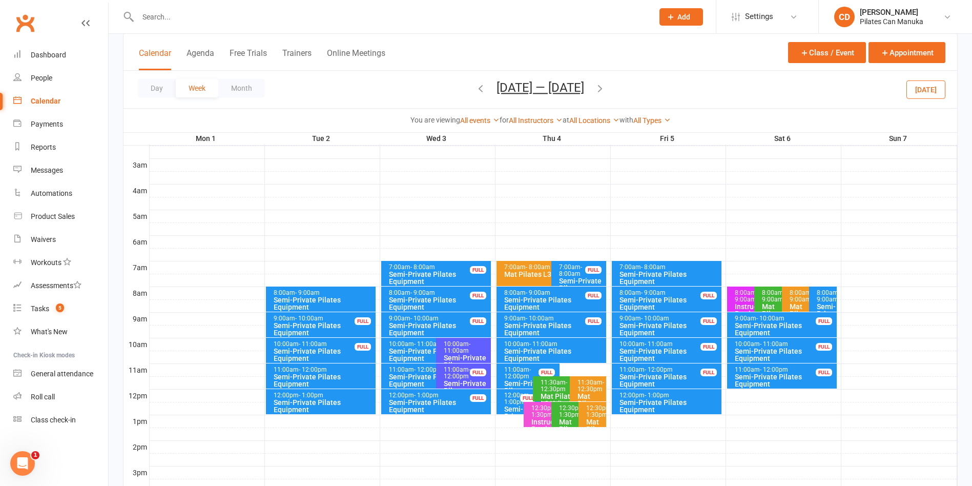
scroll to position [231, 0]
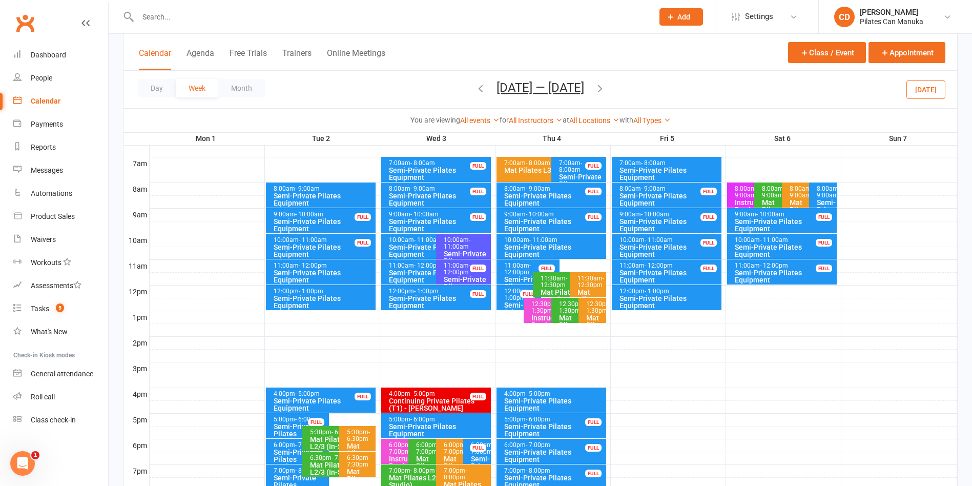
click at [353, 303] on div "Semi-Private Pilates Equipment" at bounding box center [323, 302] width 101 height 14
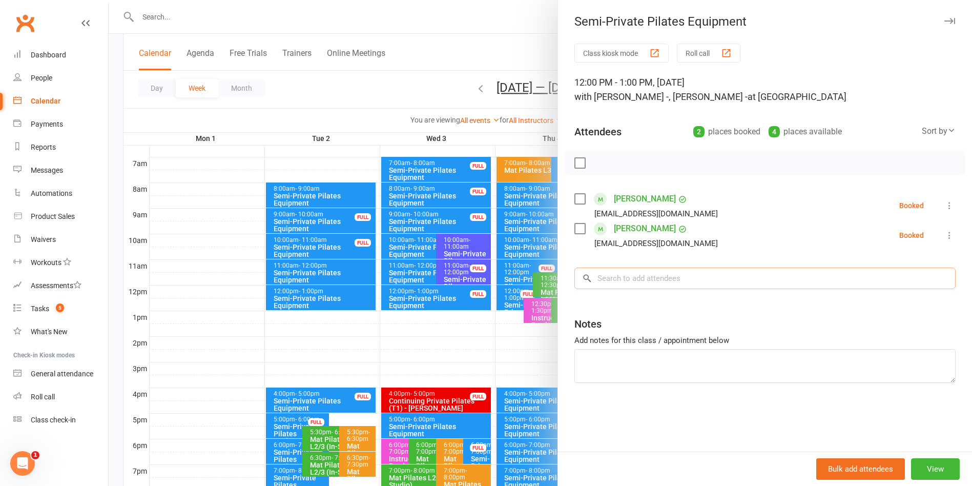
click at [650, 276] on input "search" at bounding box center [765, 279] width 381 height 22
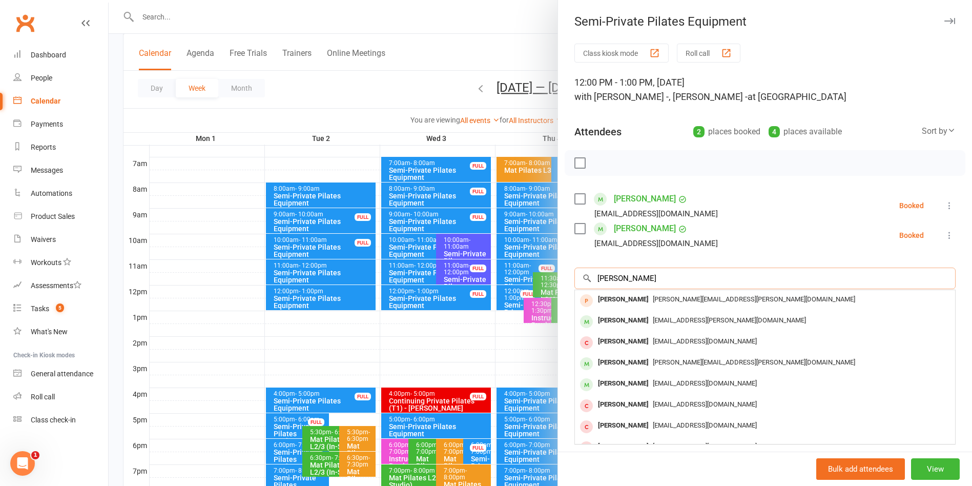
type input "Louise"
click at [509, 22] on div at bounding box center [541, 243] width 864 height 486
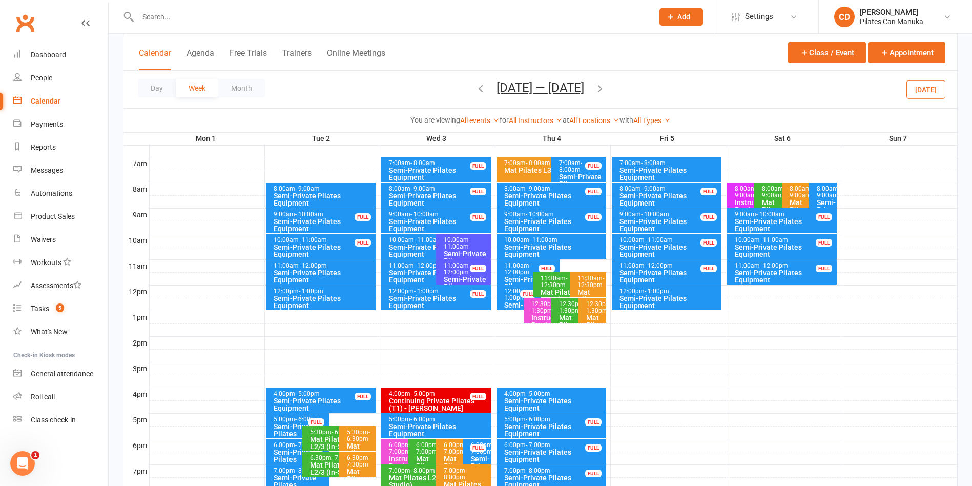
click at [480, 88] on icon "button" at bounding box center [480, 88] width 11 height 11
click at [323, 297] on div "Semi-Private Pilates Equipment" at bounding box center [323, 302] width 101 height 14
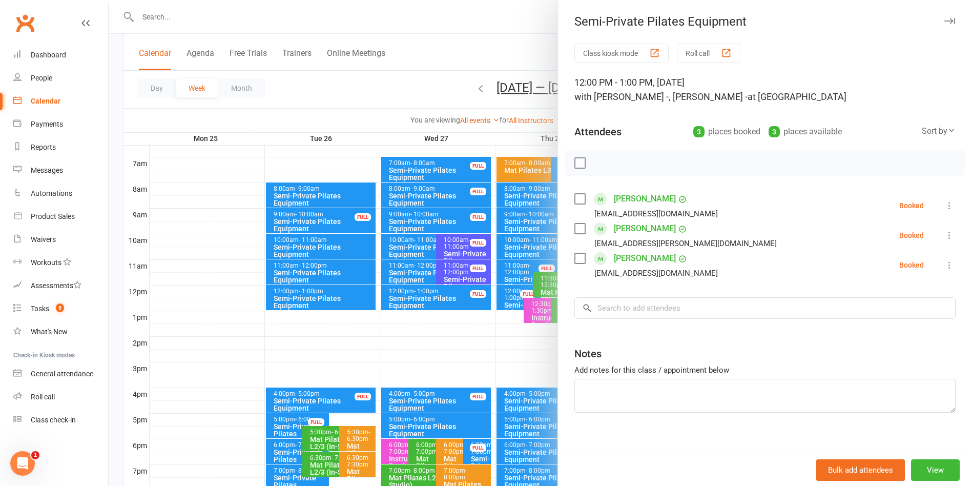
click at [490, 42] on div at bounding box center [541, 243] width 864 height 486
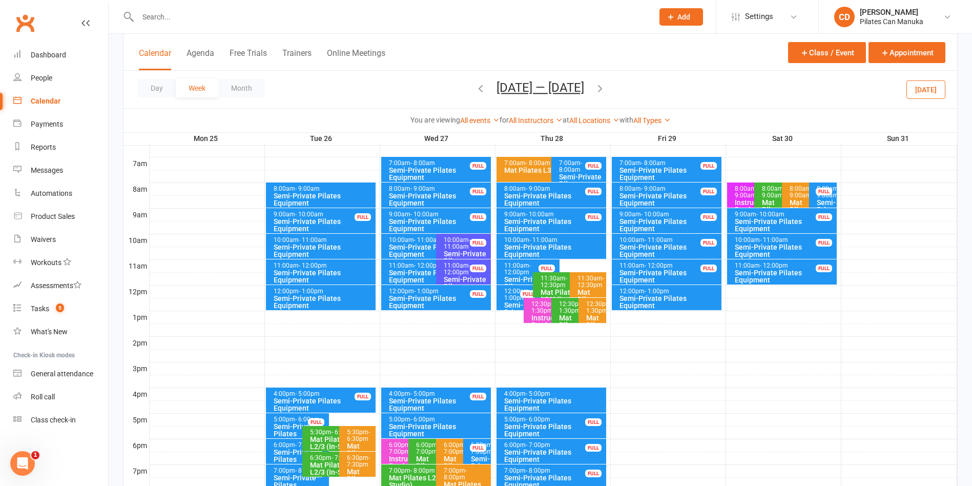
click at [353, 300] on div "Semi-Private Pilates Equipment" at bounding box center [323, 302] width 101 height 14
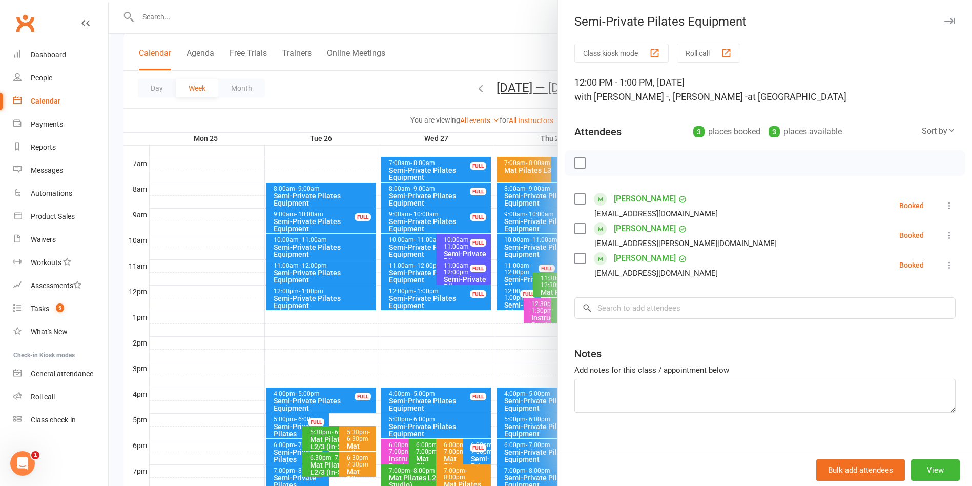
click at [491, 46] on div at bounding box center [541, 243] width 864 height 486
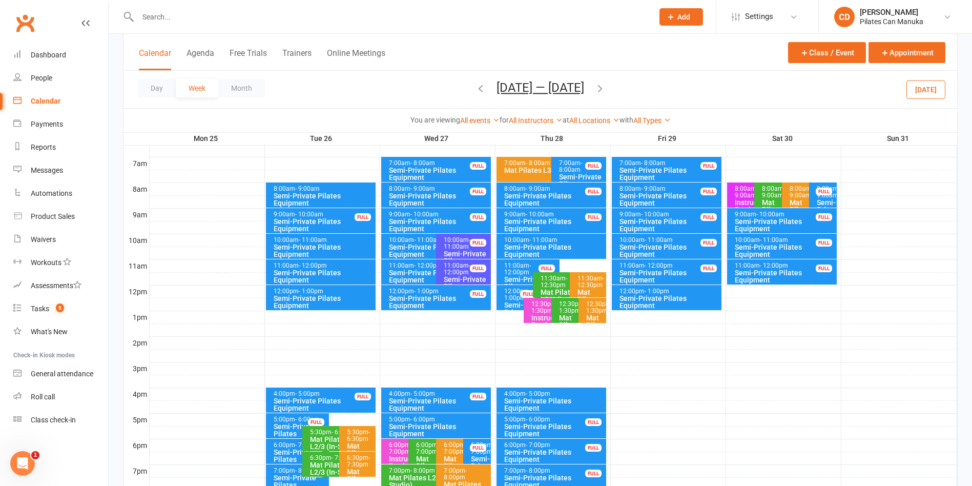
click at [605, 88] on icon "button" at bounding box center [600, 88] width 11 height 11
click at [324, 302] on div "Semi-Private Pilates Equipment" at bounding box center [323, 302] width 101 height 14
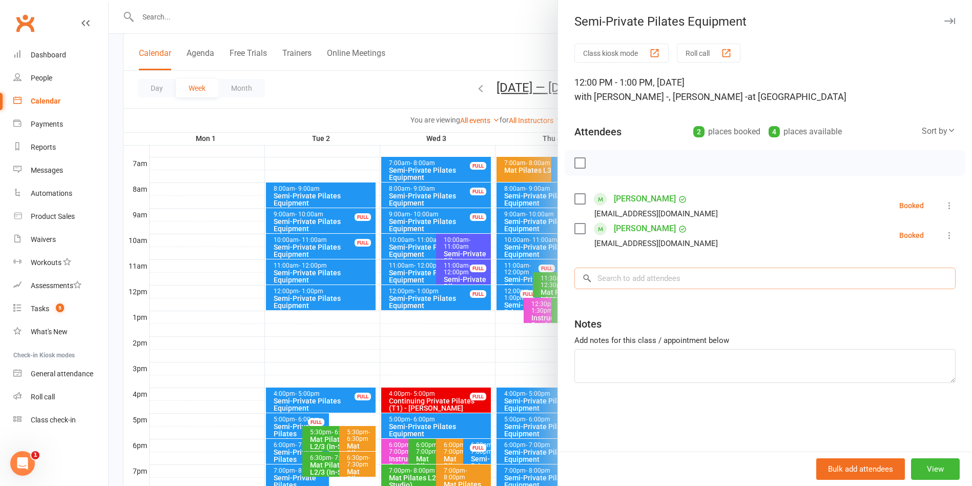
click at [701, 280] on input "search" at bounding box center [765, 279] width 381 height 22
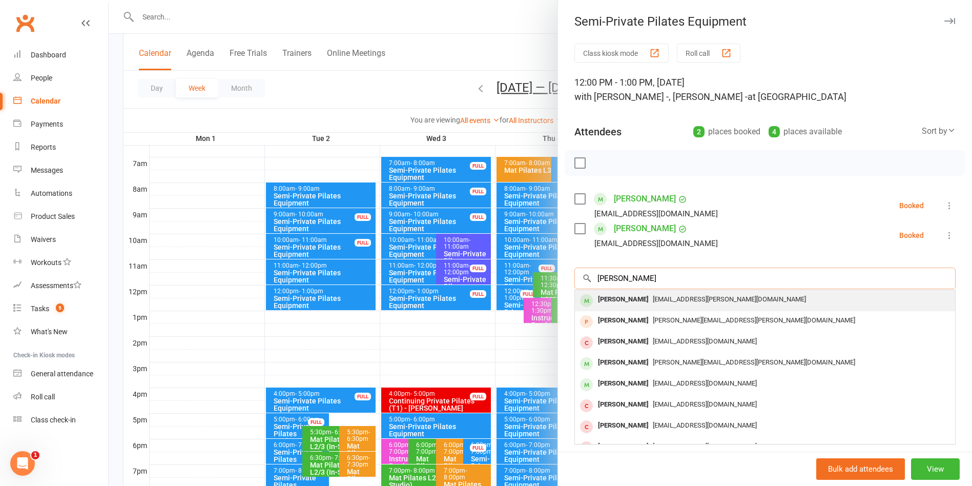
type input "Louise Jansen"
click at [702, 300] on div "plj@jansen.net.au" at bounding box center [765, 299] width 372 height 15
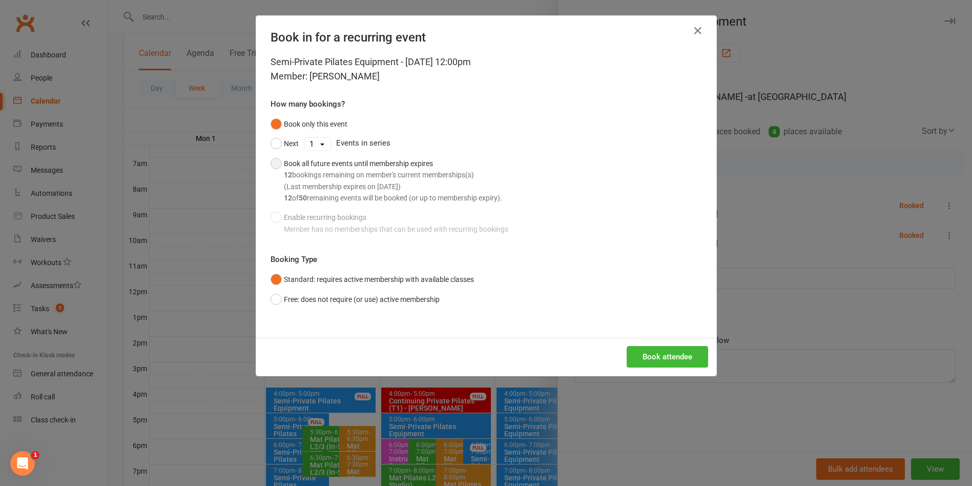
click at [271, 160] on button "Book all future events until membership expires 12 bookings remaining on member…" at bounding box center [387, 181] width 232 height 54
click at [666, 357] on button "Book attendee" at bounding box center [667, 357] width 81 height 22
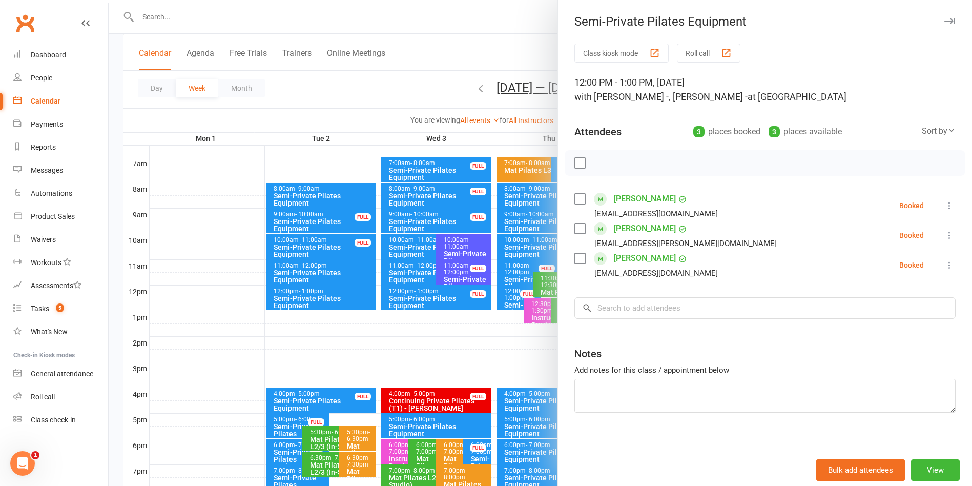
click at [783, 435] on div "Class kiosk mode Roll call 12:00 PM - 1:00 PM, Tuesday, September, 2, 2025 with…" at bounding box center [765, 254] width 414 height 420
click at [292, 93] on div at bounding box center [541, 243] width 864 height 486
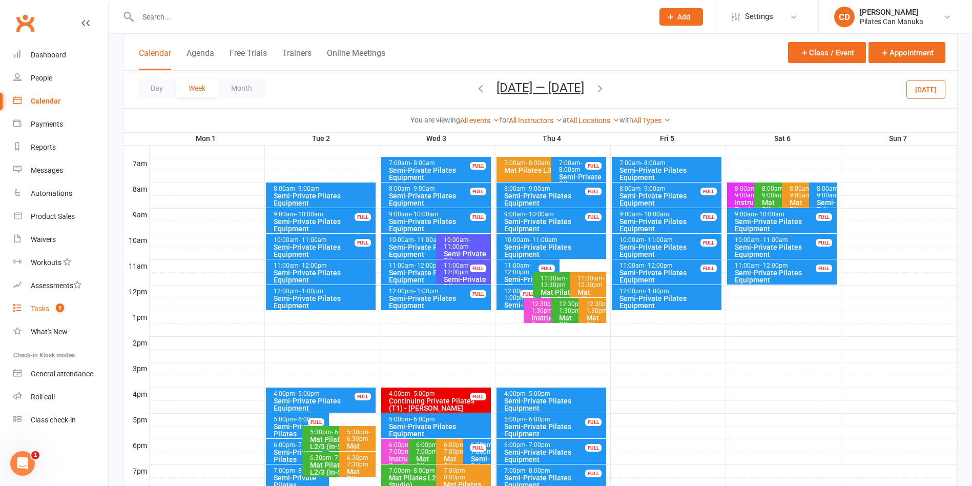
click at [64, 310] on span "5" at bounding box center [60, 307] width 8 height 9
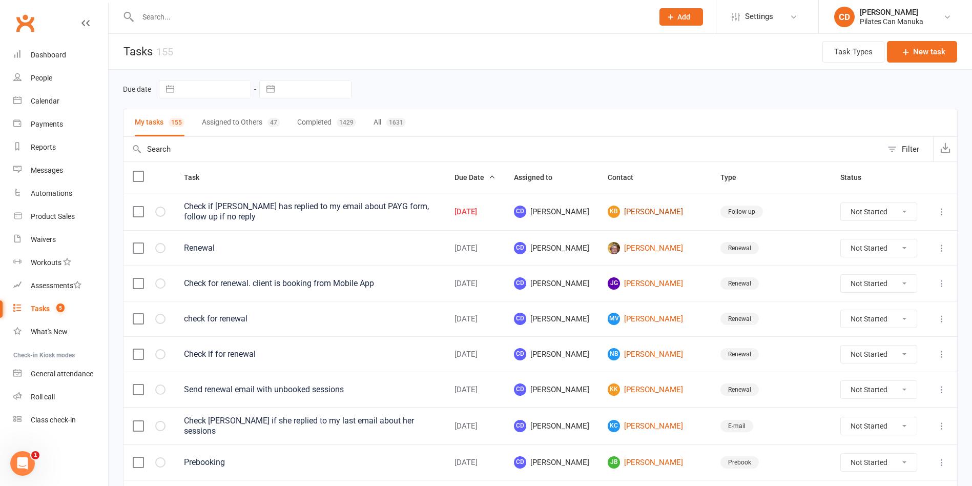
click at [665, 208] on link "KB Kylie Bryant" at bounding box center [655, 212] width 94 height 12
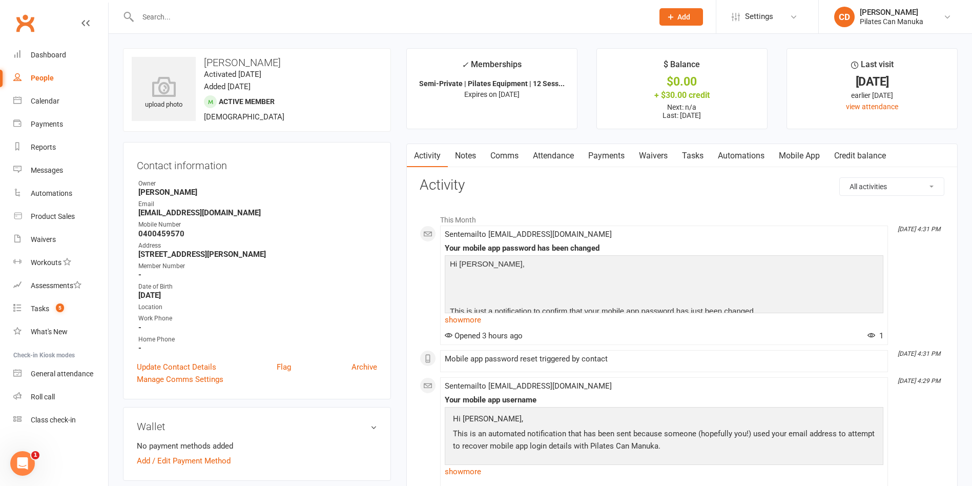
click at [695, 155] on link "Tasks" at bounding box center [693, 156] width 36 height 24
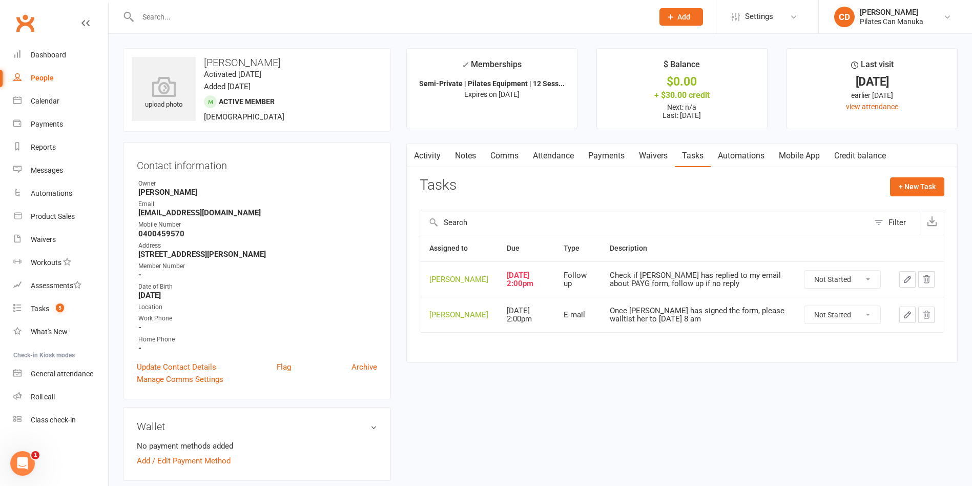
click at [906, 279] on icon "button" at bounding box center [907, 279] width 9 height 9
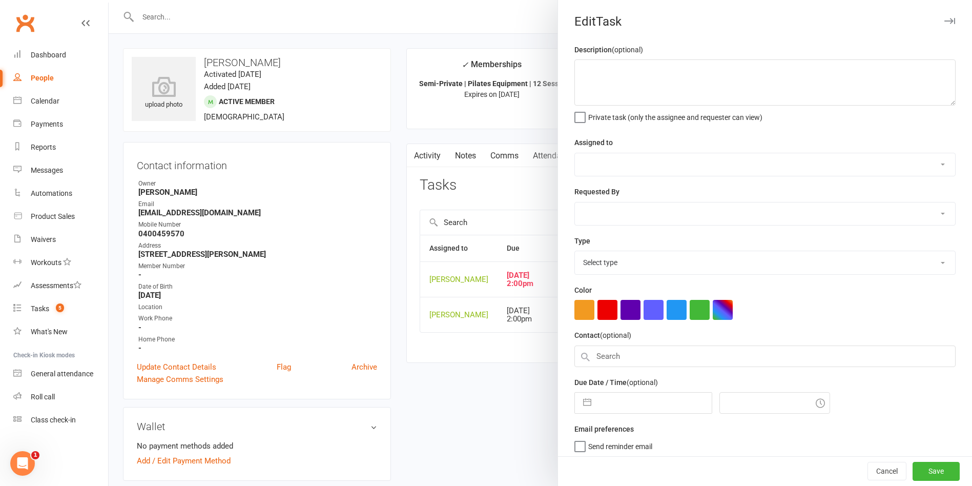
type textarea "Check if Kylie has replied to my email about PAYG form, follow up if no reply"
select select "49925"
type input "[DATE]"
type input "4:00pm"
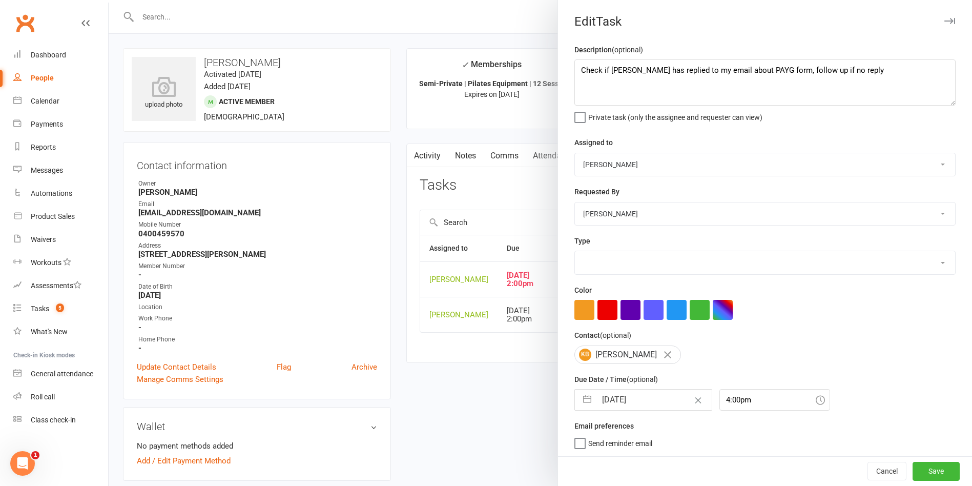
select select "34407"
click at [635, 408] on input "[DATE]" at bounding box center [654, 400] width 115 height 21
select select "6"
select select "2025"
select select "7"
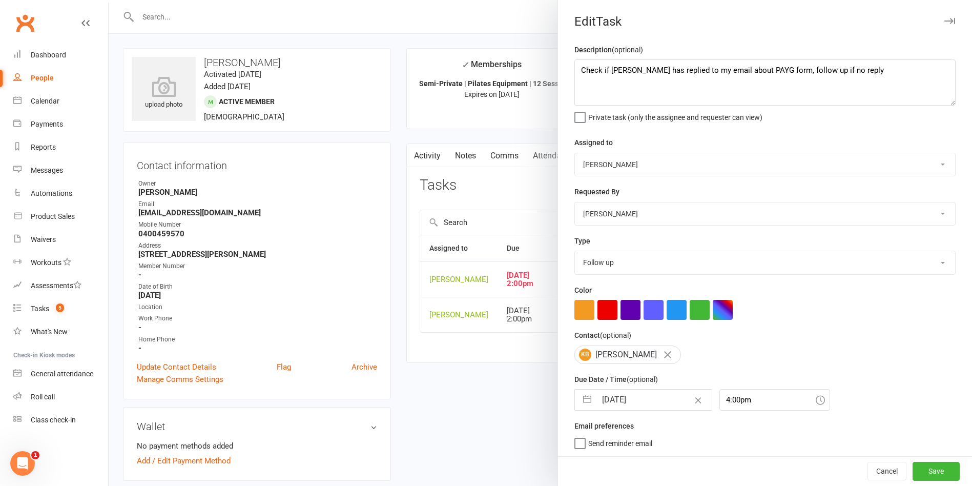
select select "2025"
select select "8"
select select "2025"
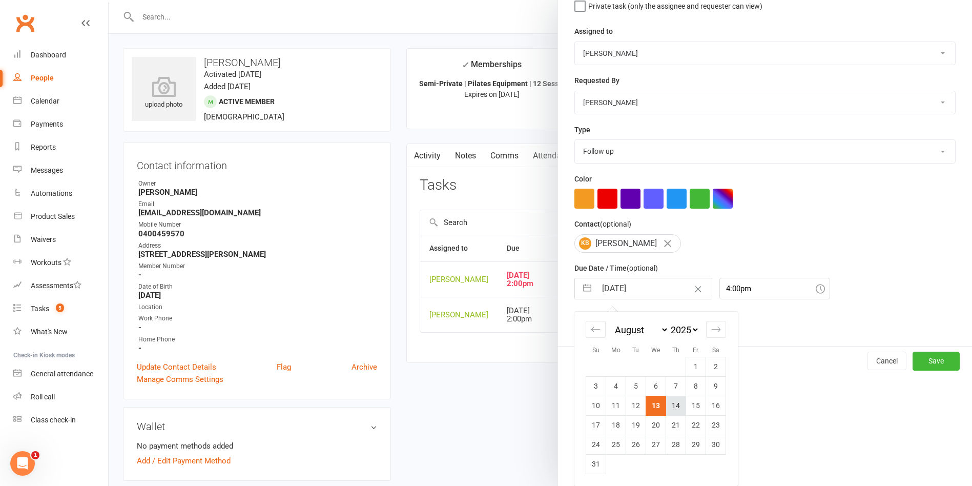
click at [670, 408] on td "14" at bounding box center [676, 405] width 20 height 19
type input "14 Aug 2025"
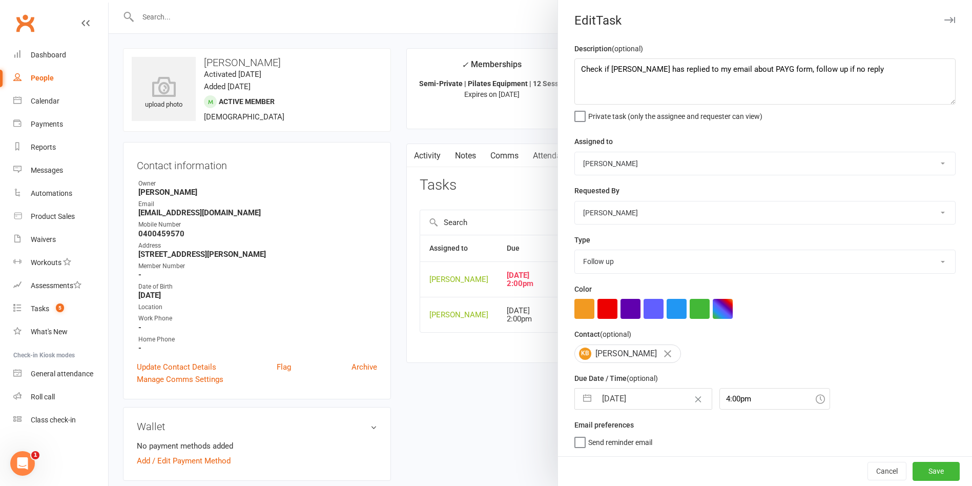
scroll to position [5, 0]
click at [913, 469] on button "Save" at bounding box center [936, 471] width 47 height 18
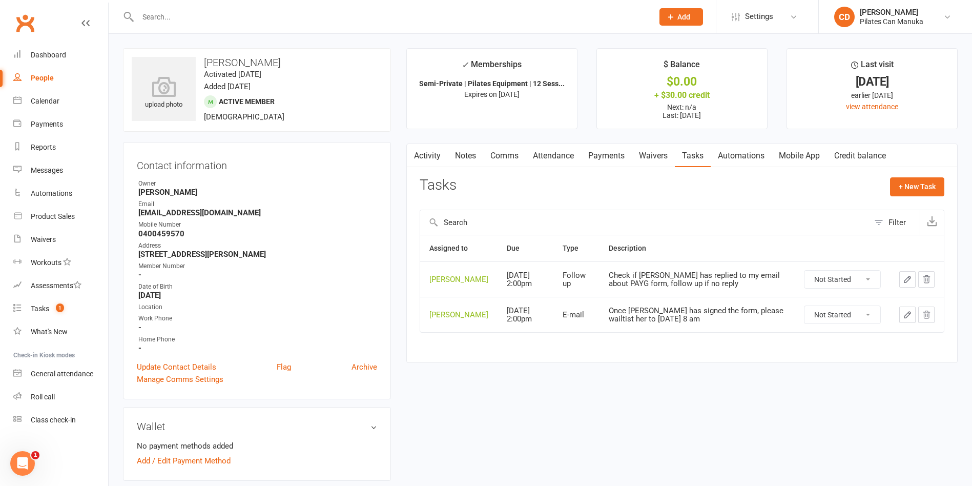
click at [205, 17] on input "text" at bounding box center [391, 17] width 512 height 14
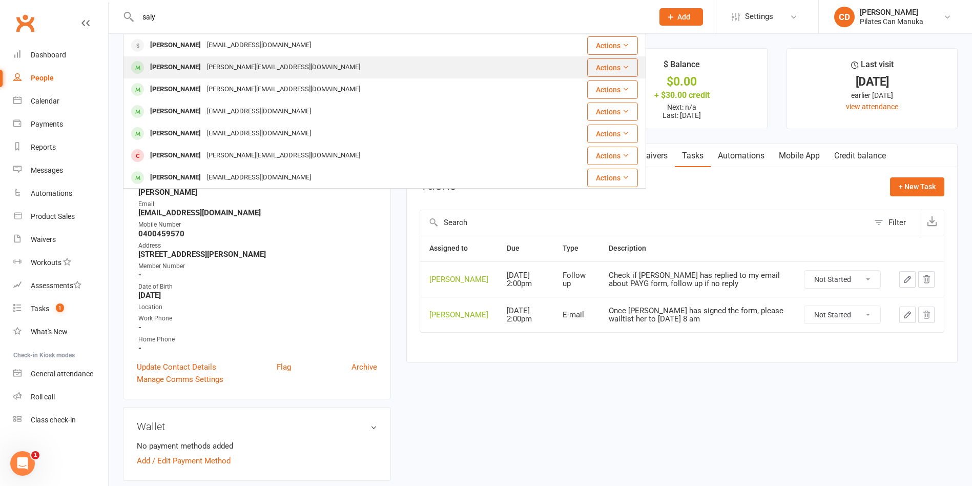
type input "saly"
click at [204, 62] on div "[PERSON_NAME][EMAIL_ADDRESS][DOMAIN_NAME]" at bounding box center [283, 67] width 159 height 15
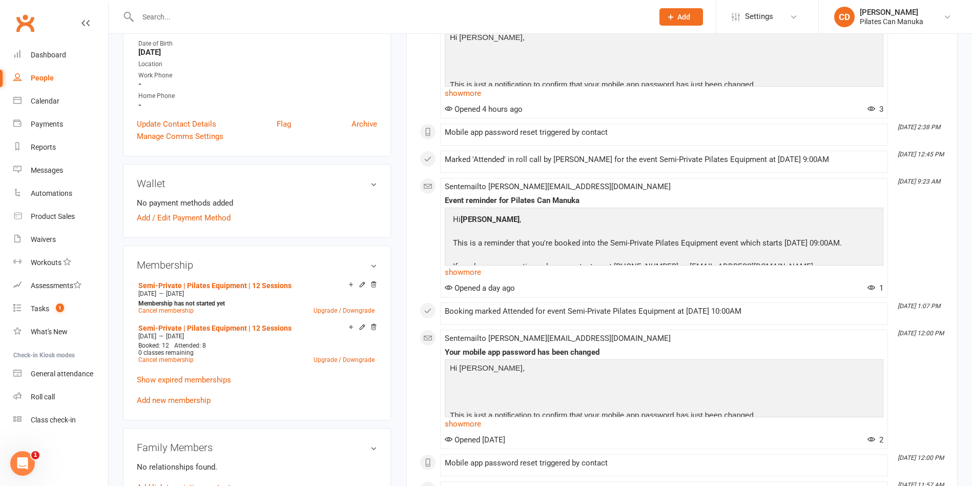
scroll to position [231, 0]
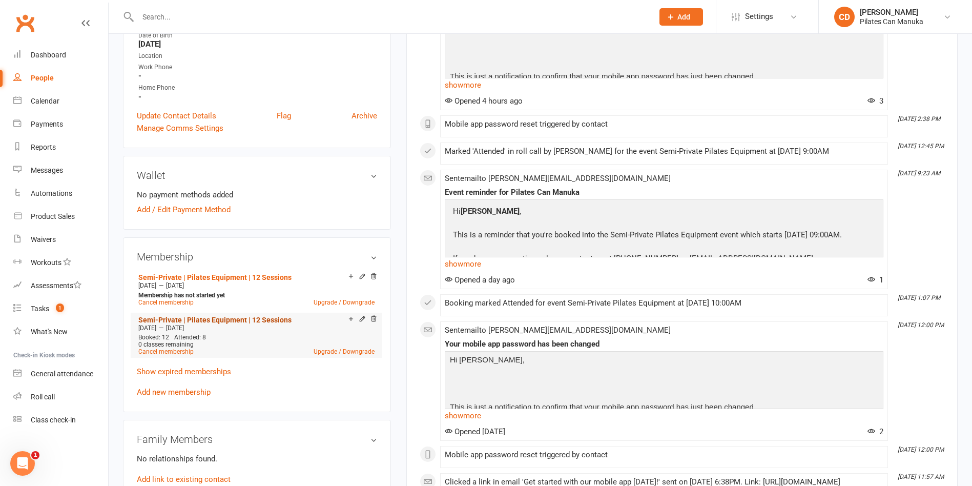
click at [245, 316] on link "Semi-Private | Pilates Equipment | 12 Sessions" at bounding box center [214, 320] width 153 height 8
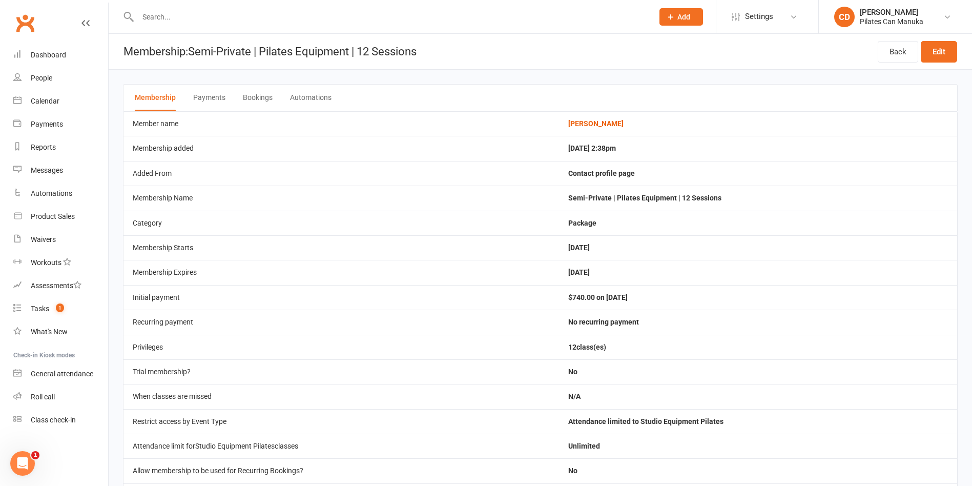
click at [248, 98] on button "Bookings" at bounding box center [258, 98] width 30 height 27
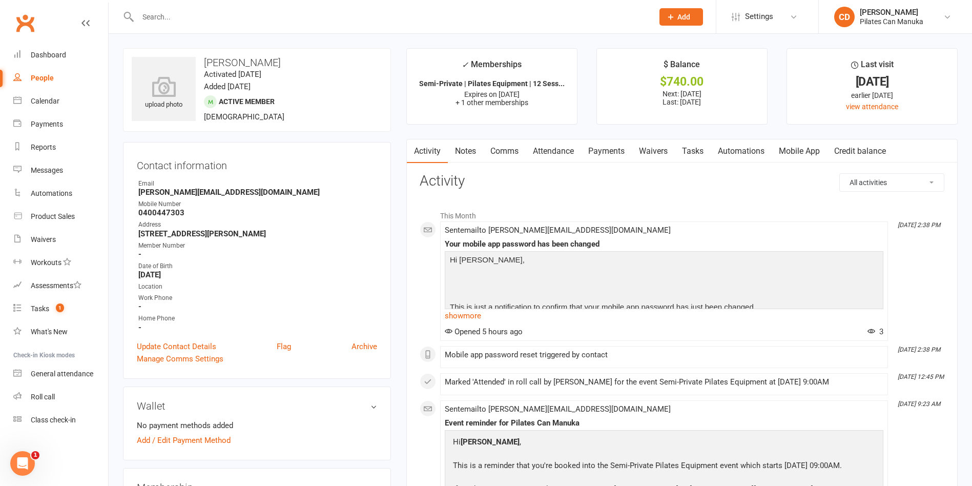
click at [568, 152] on link "Attendance" at bounding box center [553, 151] width 55 height 24
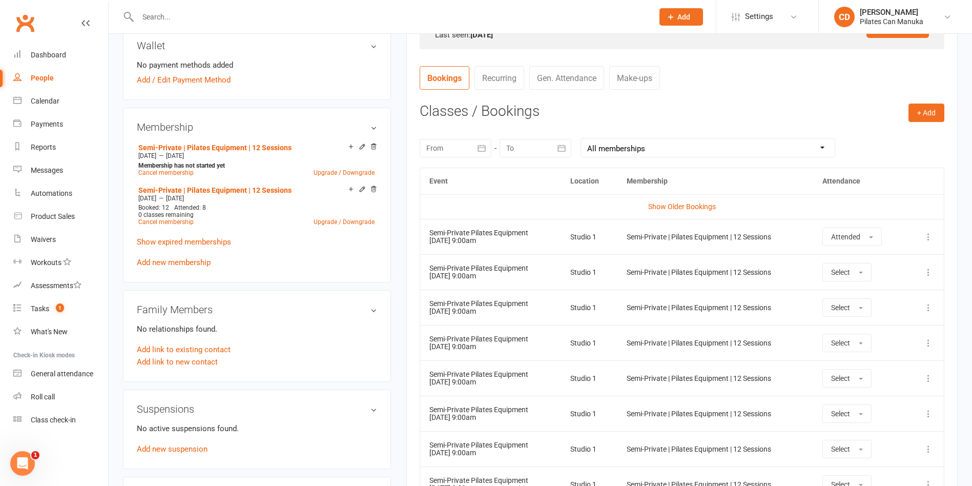
scroll to position [384, 0]
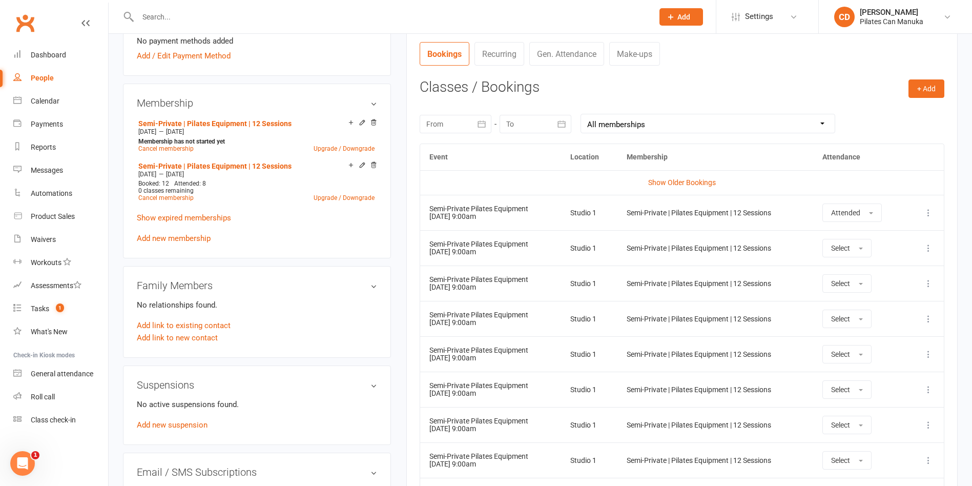
click at [928, 319] on icon at bounding box center [929, 319] width 10 height 10
click at [891, 377] on link "Remove booking" at bounding box center [883, 380] width 101 height 21
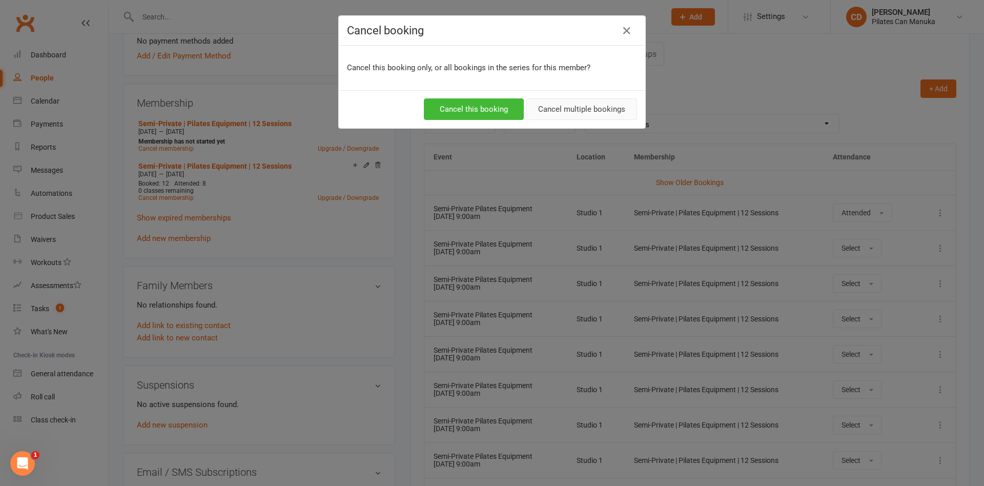
click at [573, 112] on button "Cancel multiple bookings" at bounding box center [581, 109] width 111 height 22
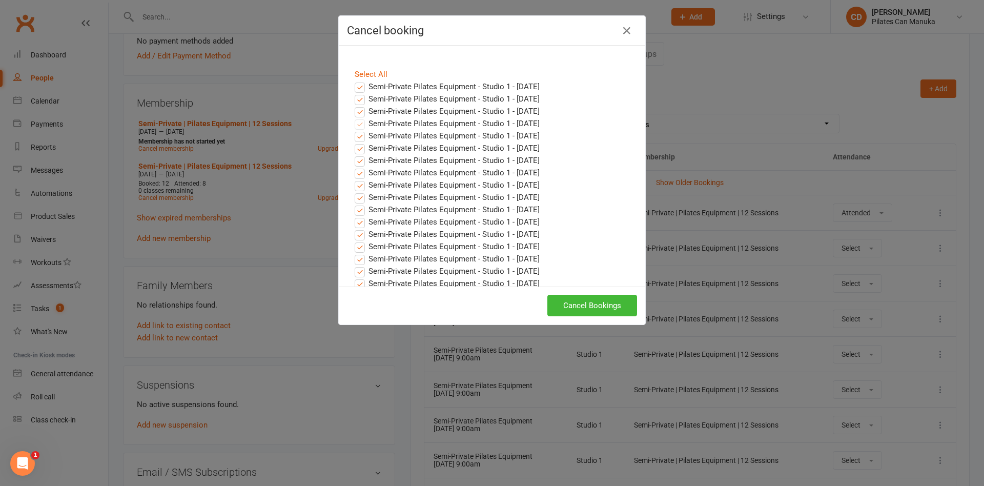
click at [374, 83] on label "Semi-Private Pilates Equipment - Studio 1 - Aug 13, 2025" at bounding box center [447, 86] width 185 height 12
click at [354, 80] on input "Semi-Private Pilates Equipment - Studio 1 - Aug 13, 2025" at bounding box center [350, 80] width 7 height 0
click at [376, 95] on label "Semi-Private Pilates Equipment - Studio 1 - Aug 20, 2025" at bounding box center [447, 99] width 185 height 12
click at [354, 93] on input "Semi-Private Pilates Equipment - Studio 1 - Aug 20, 2025" at bounding box center [350, 93] width 7 height 0
click at [502, 112] on label "Semi-Private Pilates Equipment - Studio 1 - Aug 27, 2025" at bounding box center [447, 111] width 185 height 12
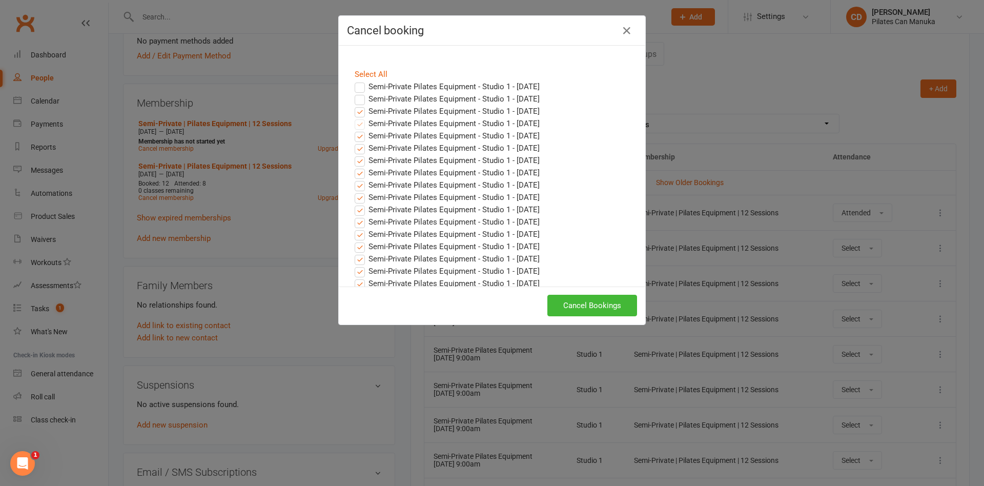
click at [354, 105] on input "Semi-Private Pilates Equipment - Studio 1 - Aug 27, 2025" at bounding box center [350, 105] width 7 height 0
click at [599, 301] on button "Cancel Bookings" at bounding box center [592, 306] width 90 height 22
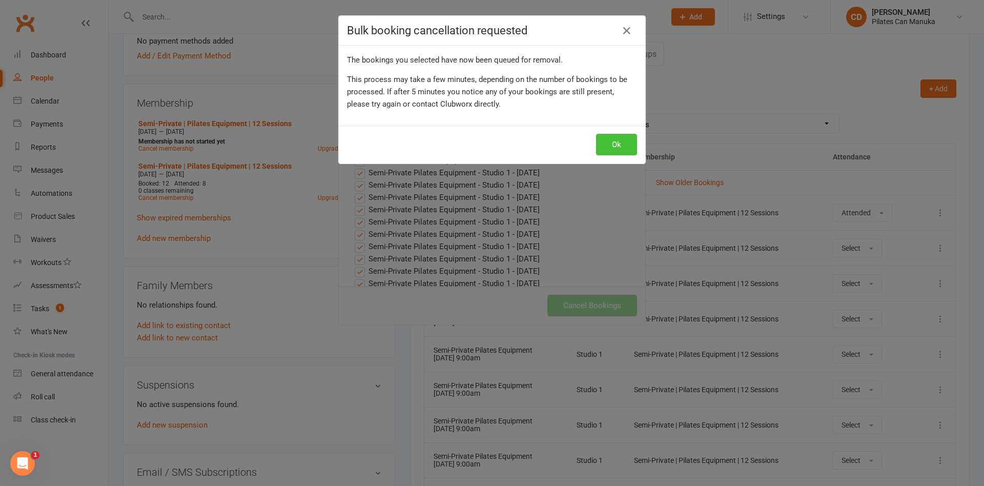
click at [607, 145] on button "Ok" at bounding box center [616, 145] width 41 height 22
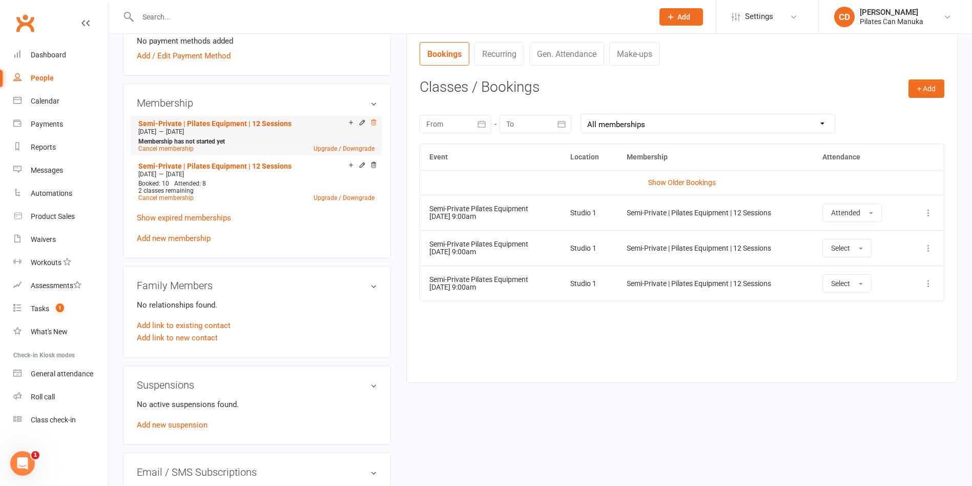
click at [376, 122] on icon at bounding box center [373, 122] width 5 height 6
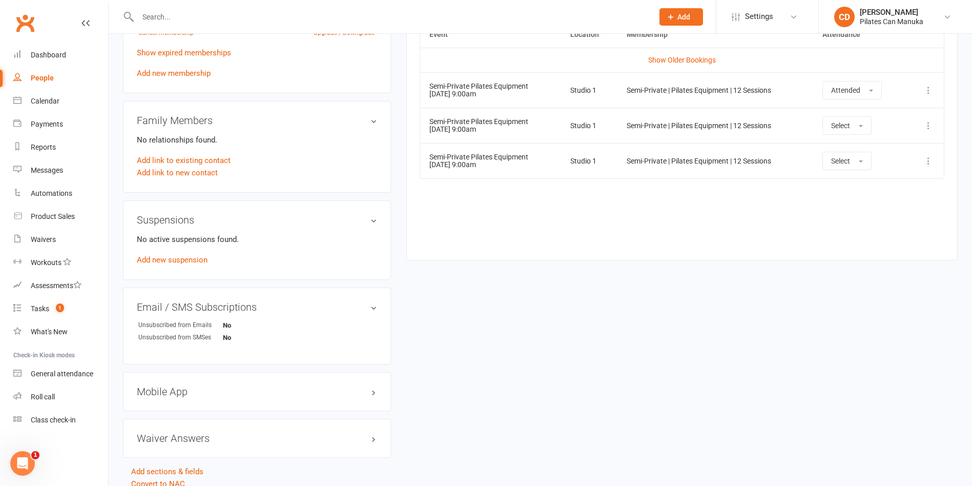
scroll to position [397, 0]
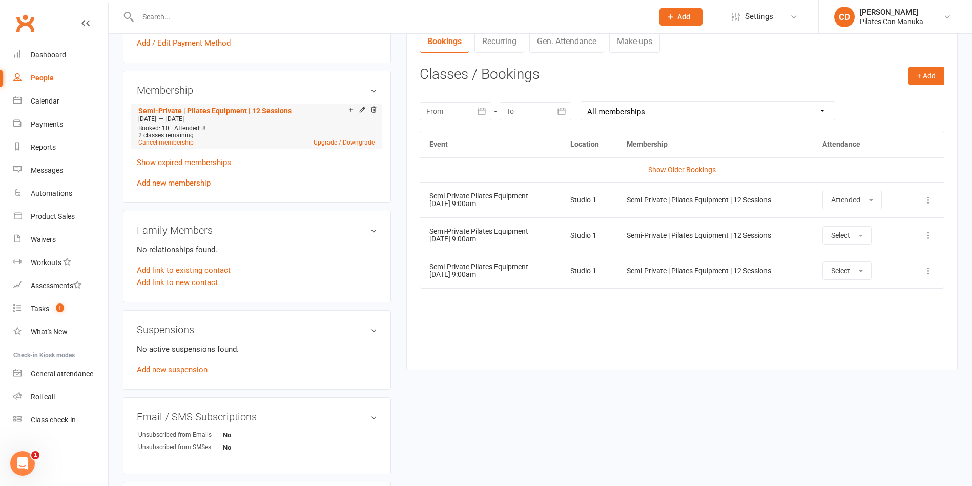
click at [361, 110] on div "Add make-up class" at bounding box center [386, 111] width 57 height 11
click at [361, 110] on icon at bounding box center [362, 109] width 7 height 7
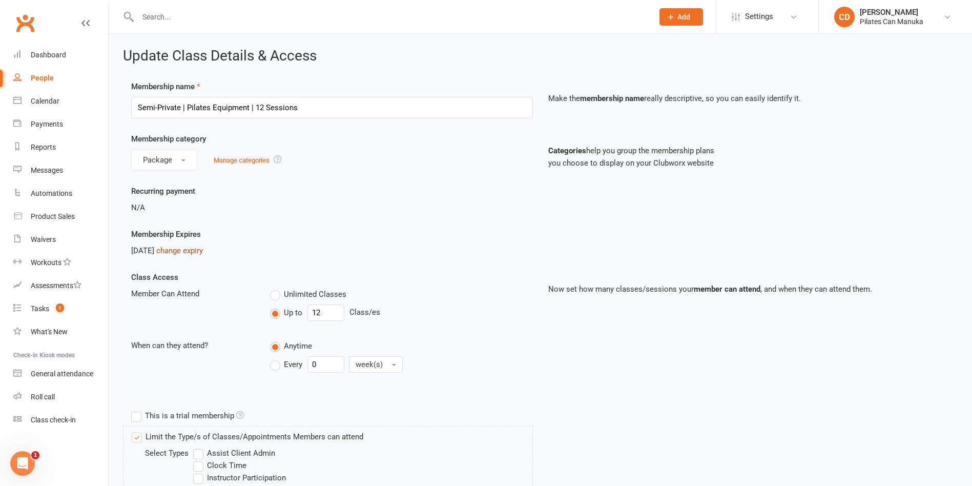
click at [198, 251] on link "change expiry" at bounding box center [179, 250] width 47 height 9
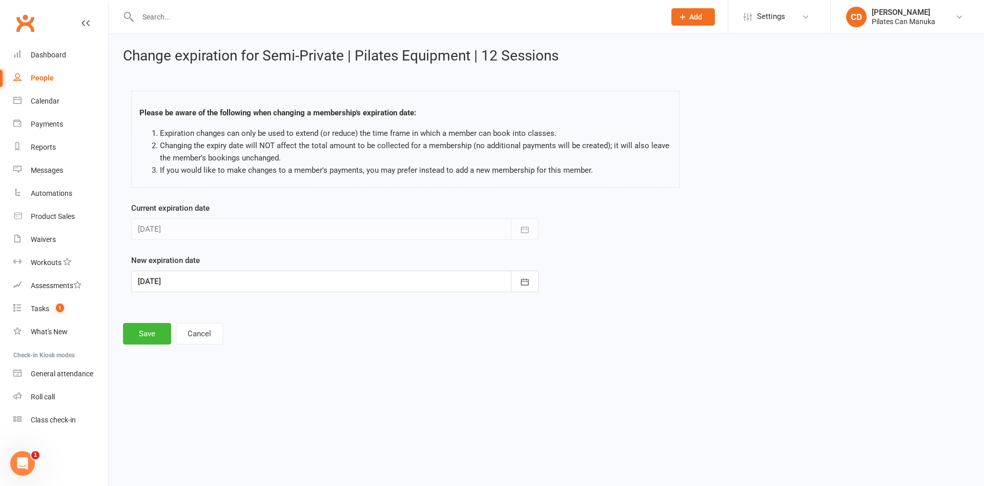
click at [342, 280] on div at bounding box center [334, 282] width 407 height 22
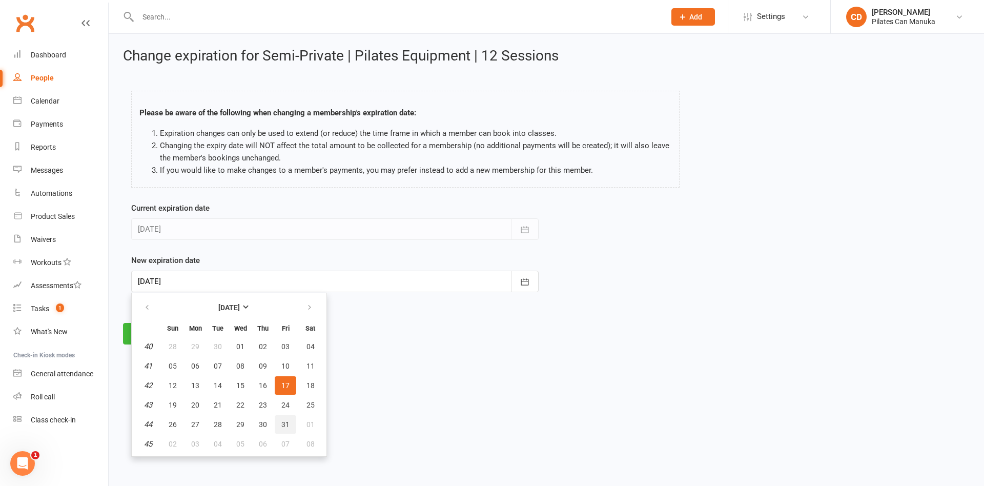
click at [283, 422] on span "31" at bounding box center [285, 424] width 8 height 8
type input "31 Oct 2025"
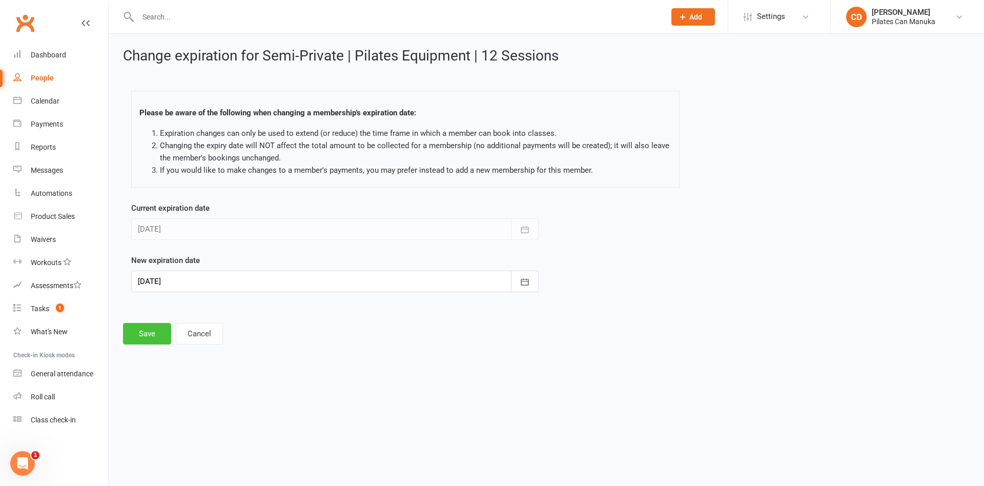
click at [140, 332] on button "Save" at bounding box center [147, 334] width 48 height 22
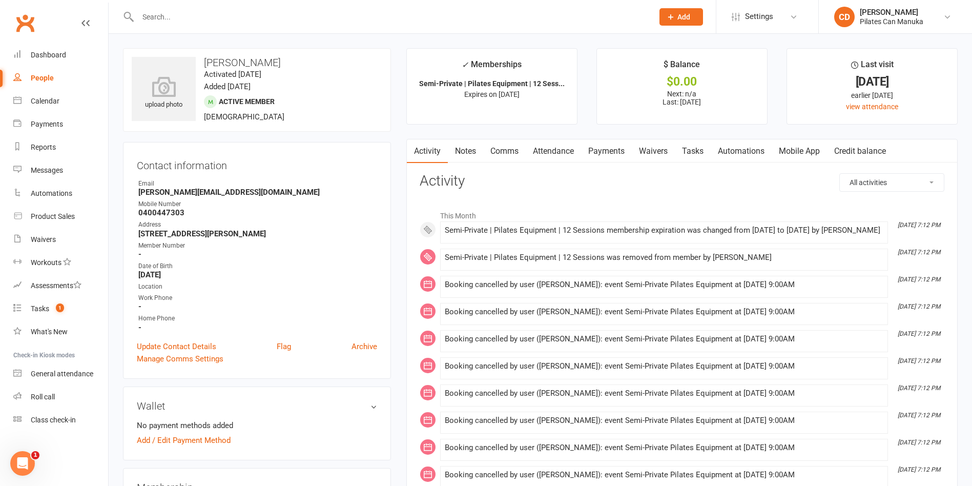
scroll to position [154, 0]
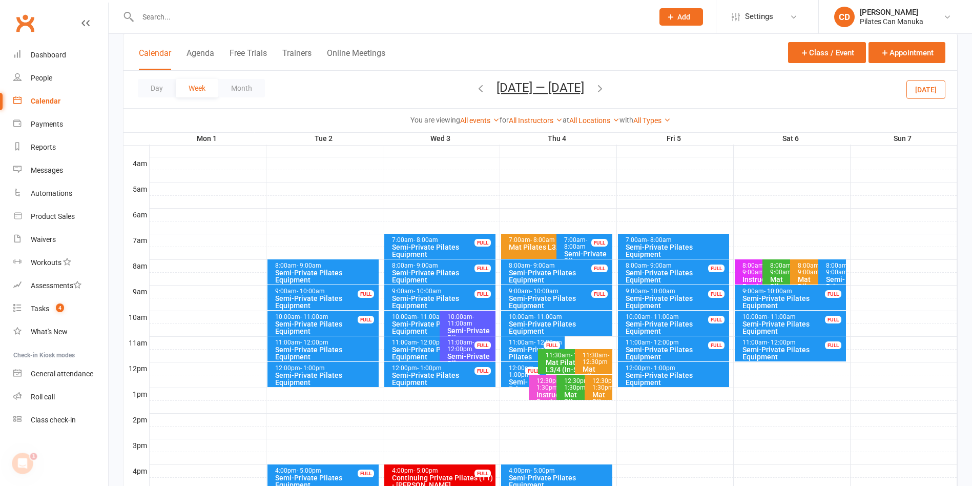
click at [519, 86] on button "Sep 1 — 7 2025" at bounding box center [541, 87] width 88 height 14
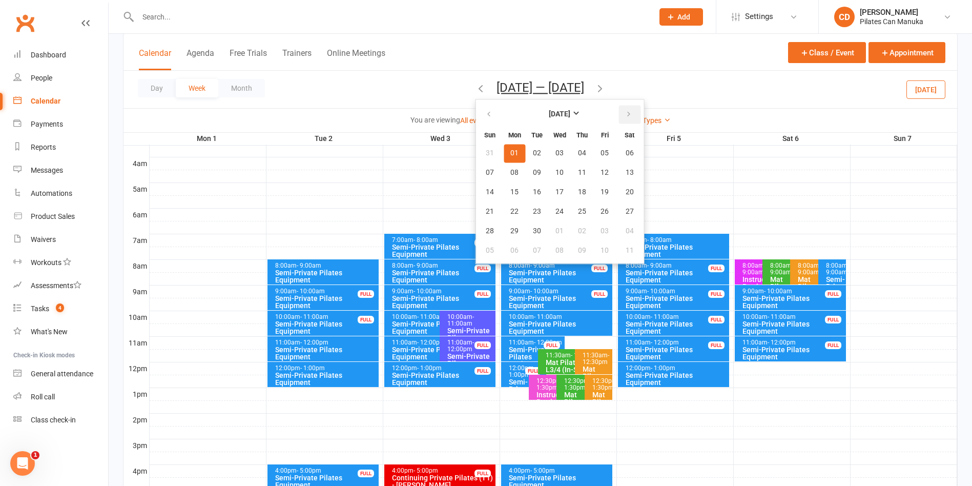
click at [630, 111] on icon "button" at bounding box center [628, 114] width 7 height 8
click at [561, 172] on span "08" at bounding box center [560, 173] width 8 height 8
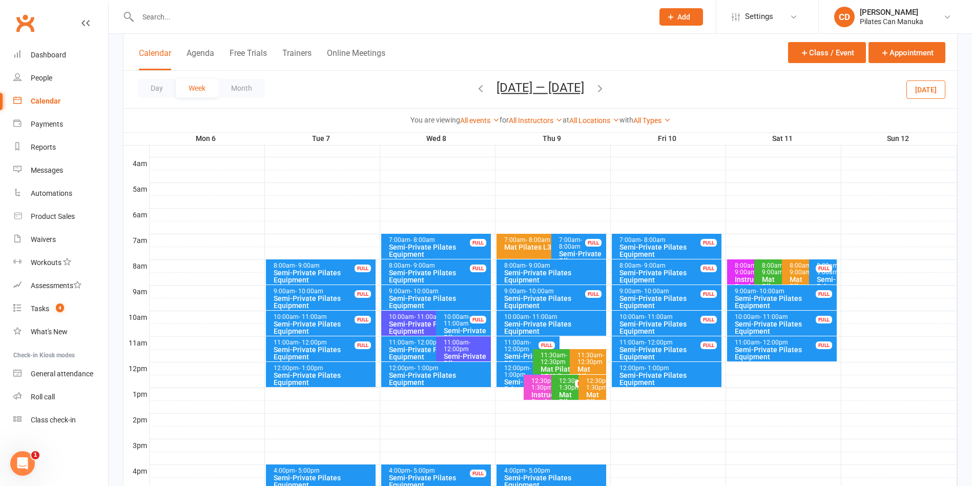
click at [436, 290] on span "- 10:00am" at bounding box center [425, 291] width 28 height 7
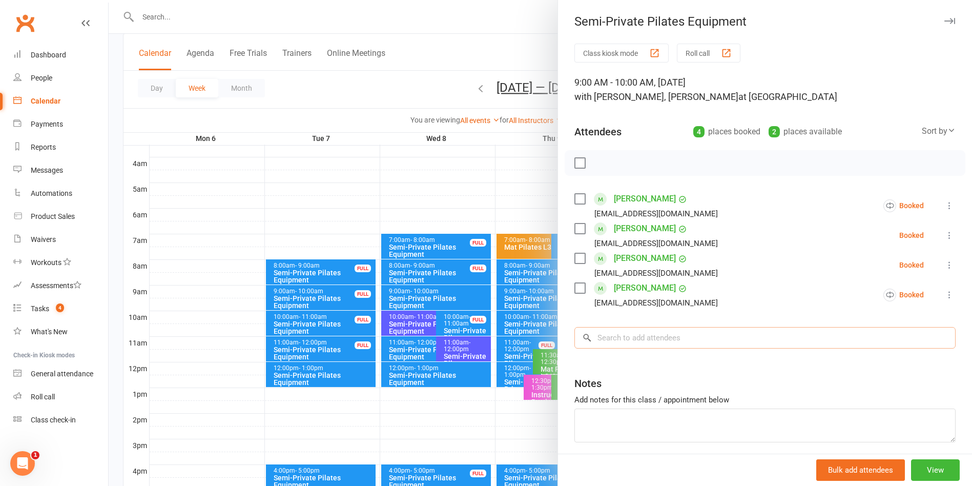
click at [670, 338] on input "search" at bounding box center [765, 338] width 381 height 22
click at [687, 343] on input "search" at bounding box center [765, 338] width 381 height 22
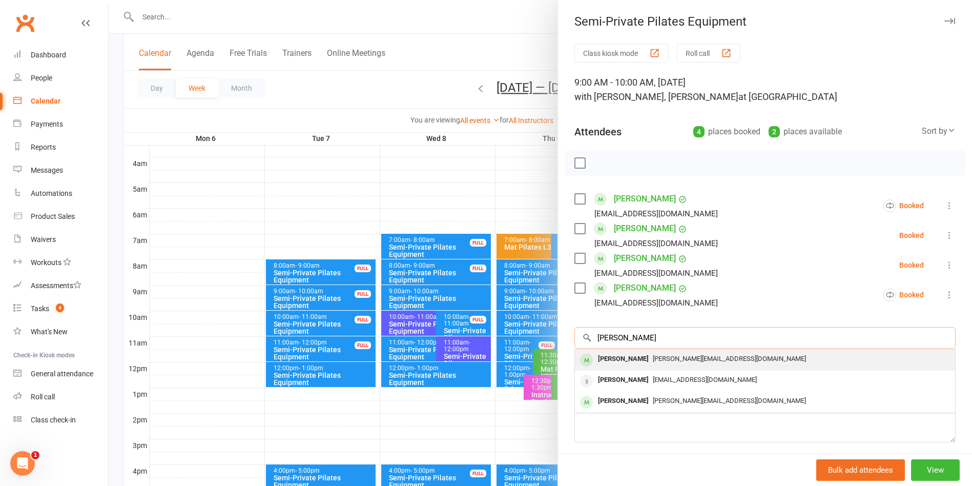
type input "Sally ranfor"
click at [684, 362] on span "[PERSON_NAME][EMAIL_ADDRESS][DOMAIN_NAME]" at bounding box center [729, 359] width 153 height 8
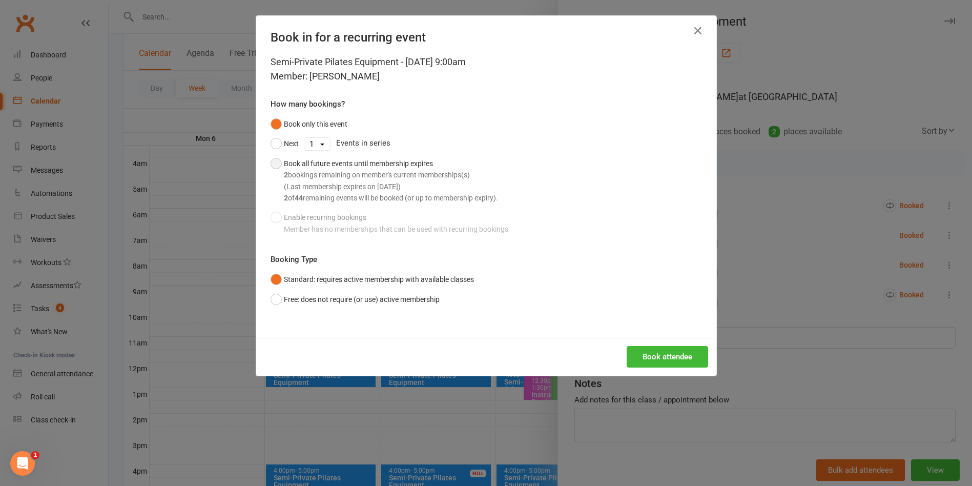
click at [273, 164] on button "Book all future events until membership expires 2 bookings remaining on member'…" at bounding box center [385, 181] width 228 height 54
click at [659, 356] on button "Book attendee" at bounding box center [667, 357] width 81 height 22
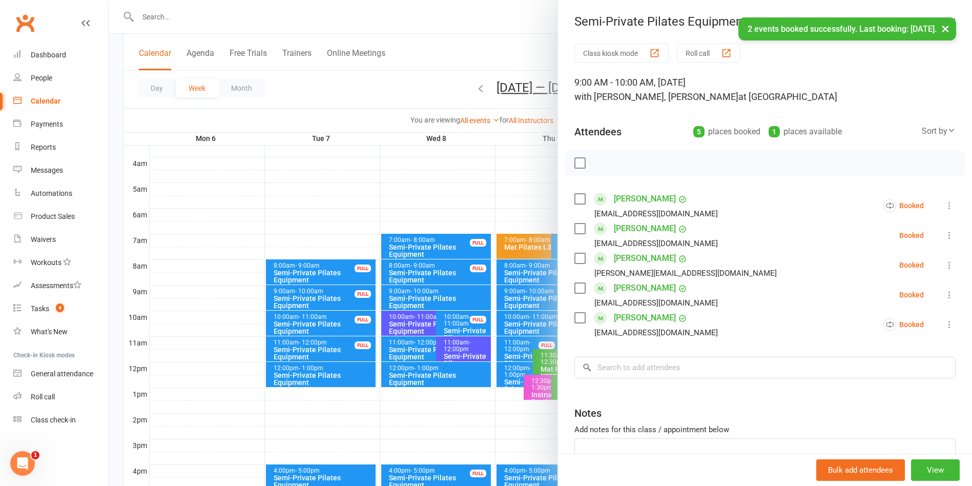
click at [469, 50] on div at bounding box center [541, 243] width 864 height 486
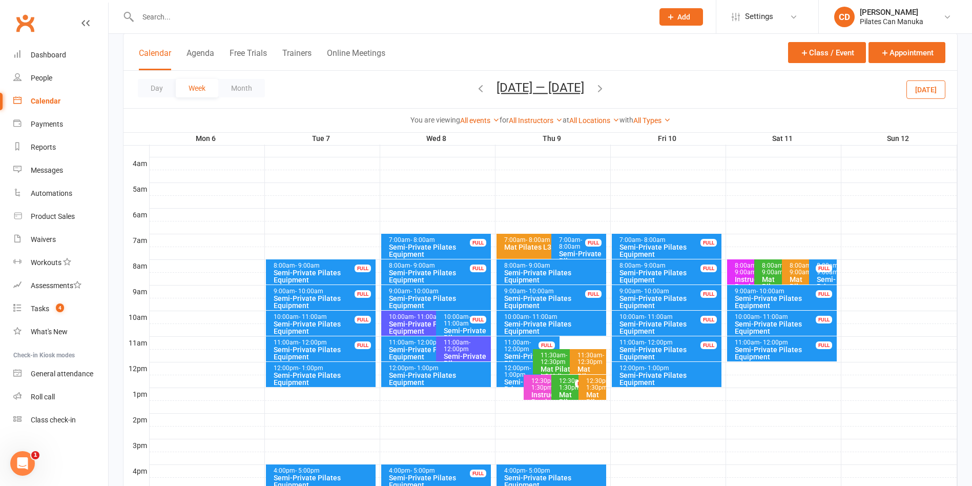
click at [603, 91] on icon "button" at bounding box center [600, 88] width 11 height 11
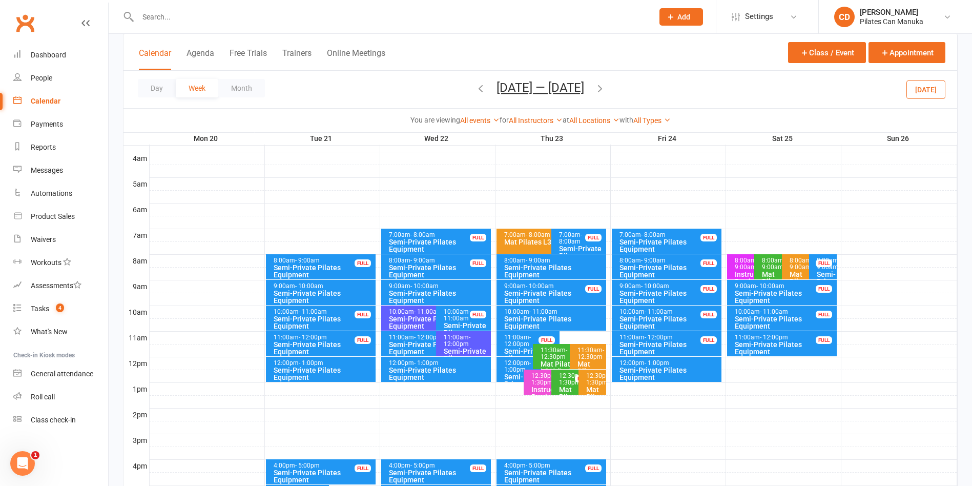
scroll to position [231, 0]
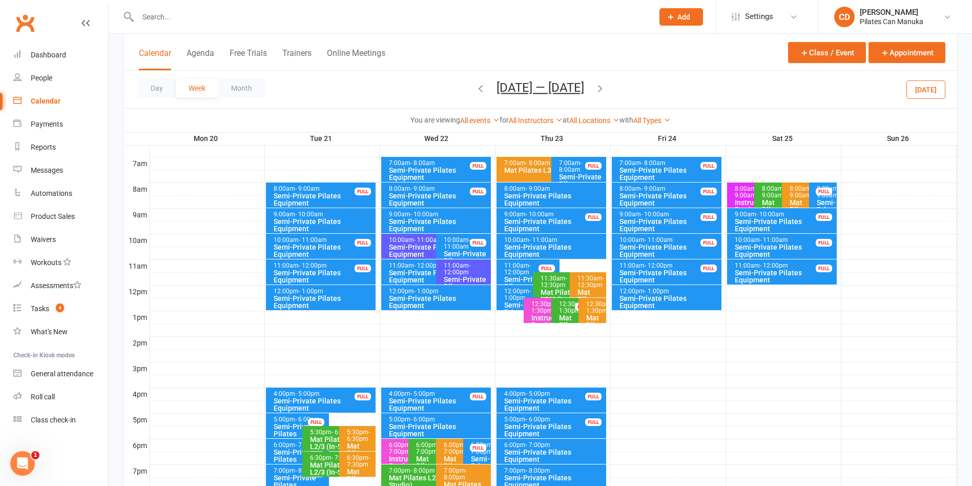
click at [434, 218] on div "Semi-Private Pilates Equipment" at bounding box center [439, 225] width 101 height 14
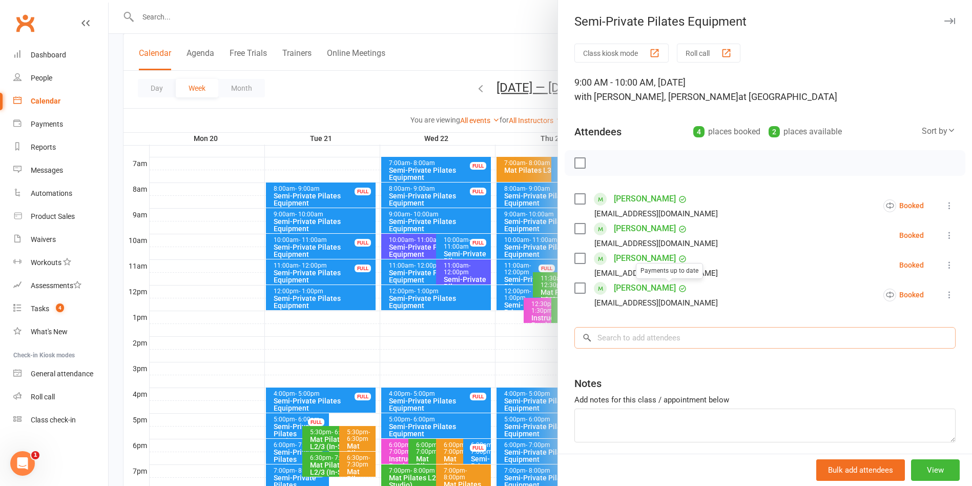
click at [685, 340] on input "search" at bounding box center [765, 338] width 381 height 22
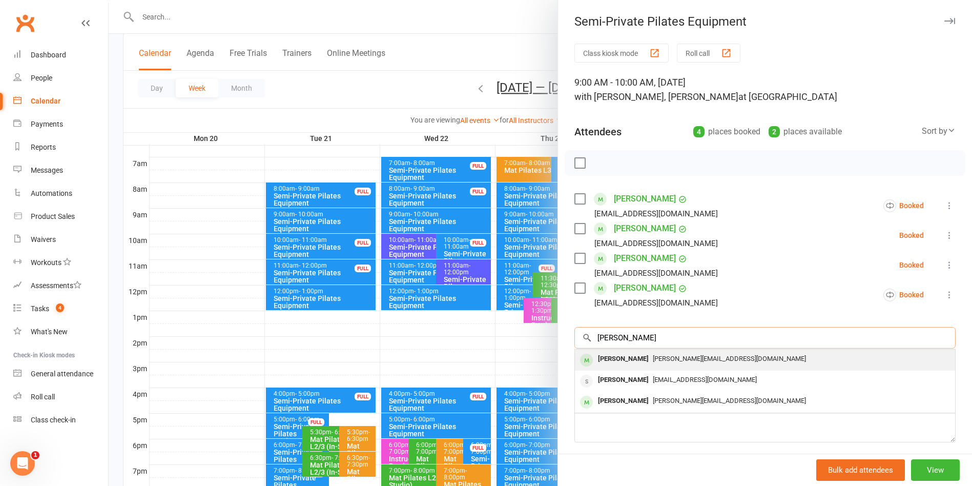
type input "[PERSON_NAME]"
click at [673, 357] on span "[PERSON_NAME][EMAIL_ADDRESS][DOMAIN_NAME]" at bounding box center [729, 359] width 153 height 8
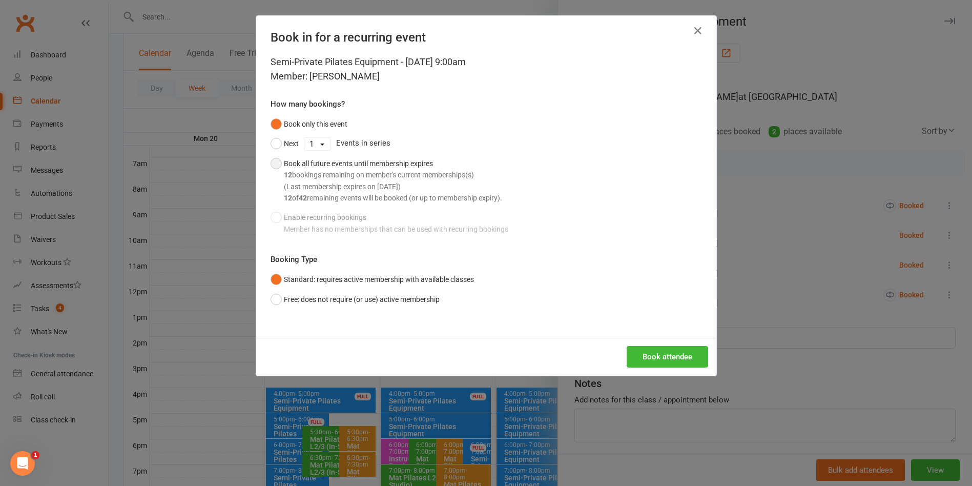
click at [271, 163] on button "Book all future events until membership expires 12 bookings remaining on member…" at bounding box center [387, 181] width 232 height 54
click at [638, 360] on button "Book attendee" at bounding box center [667, 357] width 81 height 22
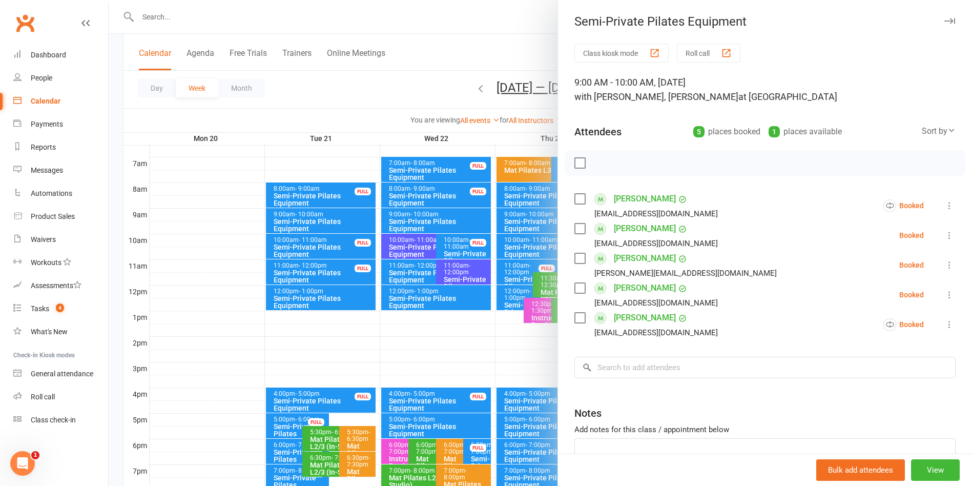
click at [291, 23] on div at bounding box center [541, 243] width 864 height 486
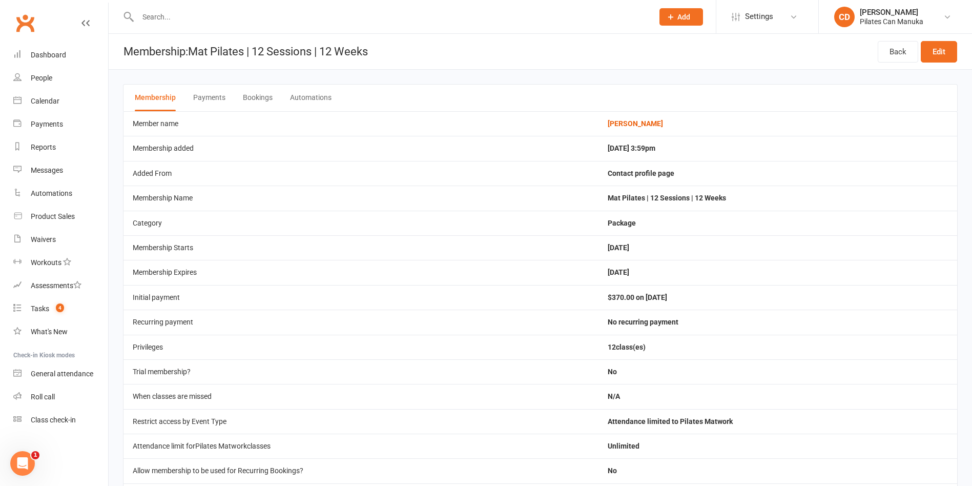
click at [256, 101] on button "Bookings" at bounding box center [258, 98] width 30 height 27
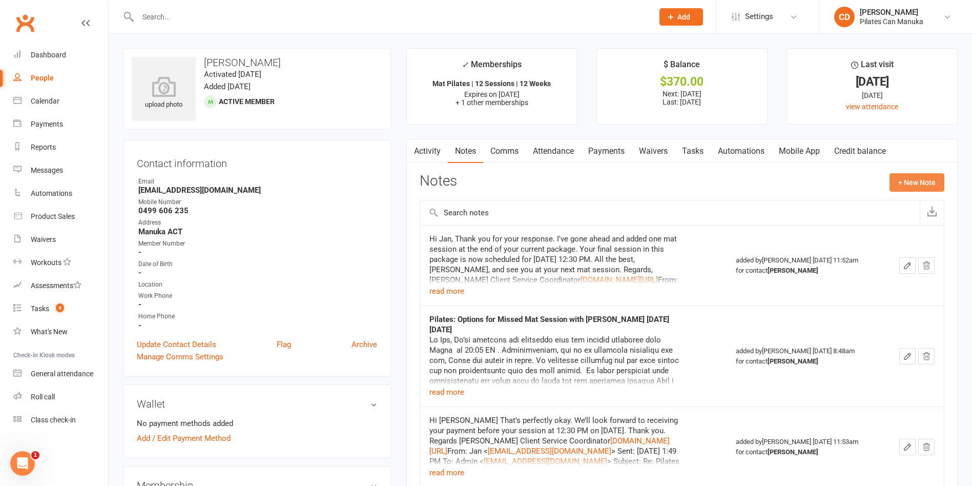
click at [911, 184] on button "+ New Note" at bounding box center [917, 182] width 55 height 18
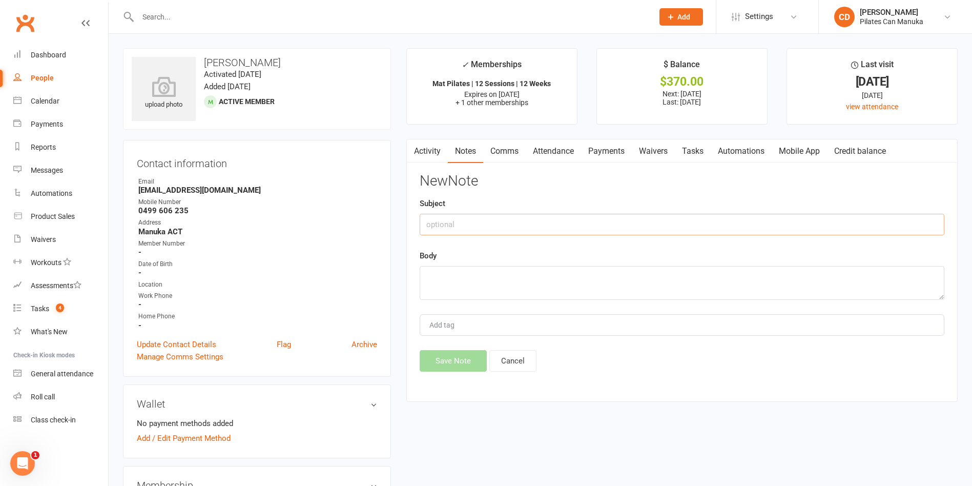
click at [598, 219] on input "text" at bounding box center [682, 225] width 525 height 22
type input "Pilates Renewal"
click at [589, 281] on textarea at bounding box center [682, 283] width 525 height 34
paste textarea "Hi Jan, I hope this email finds you well, and you have been enjoying your Pilat…"
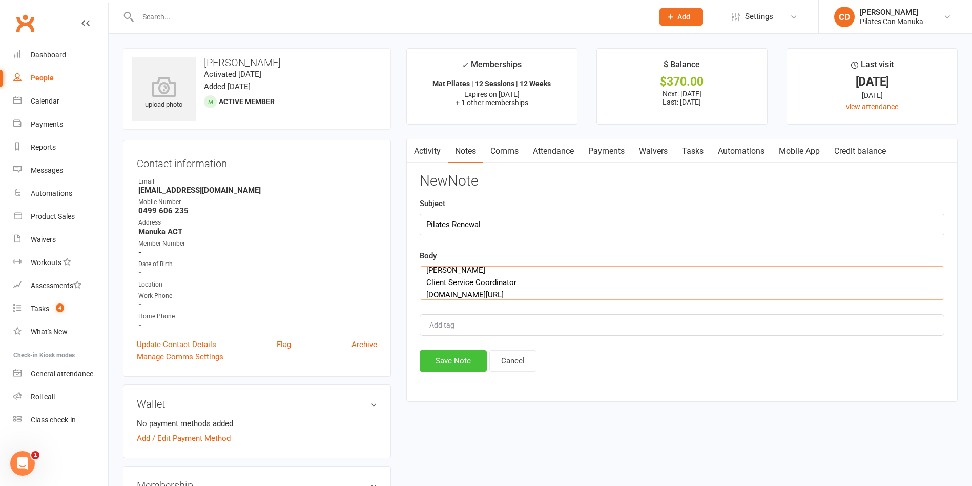
type textarea "Hi Jan, I hope this email finds you well, and you have been enjoying your Pilat…"
click at [462, 362] on button "Save Note" at bounding box center [453, 361] width 67 height 22
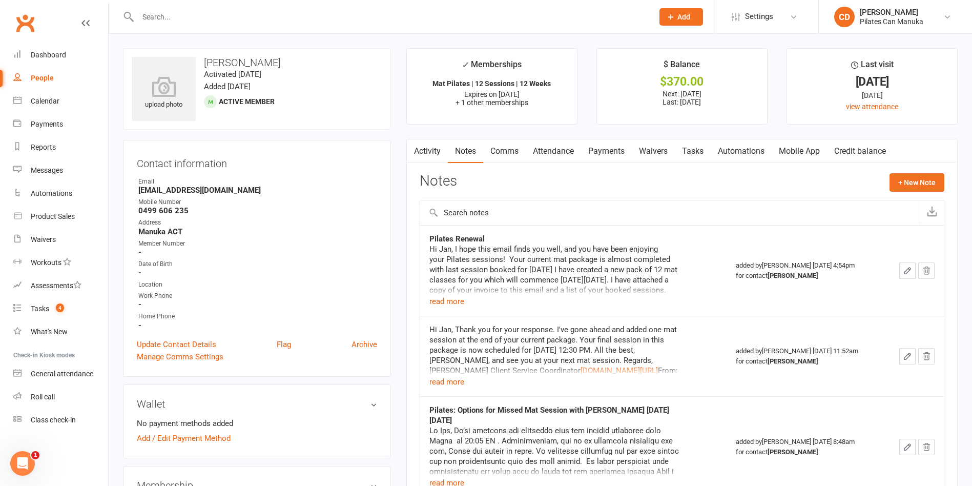
click at [706, 147] on link "Tasks" at bounding box center [693, 151] width 36 height 24
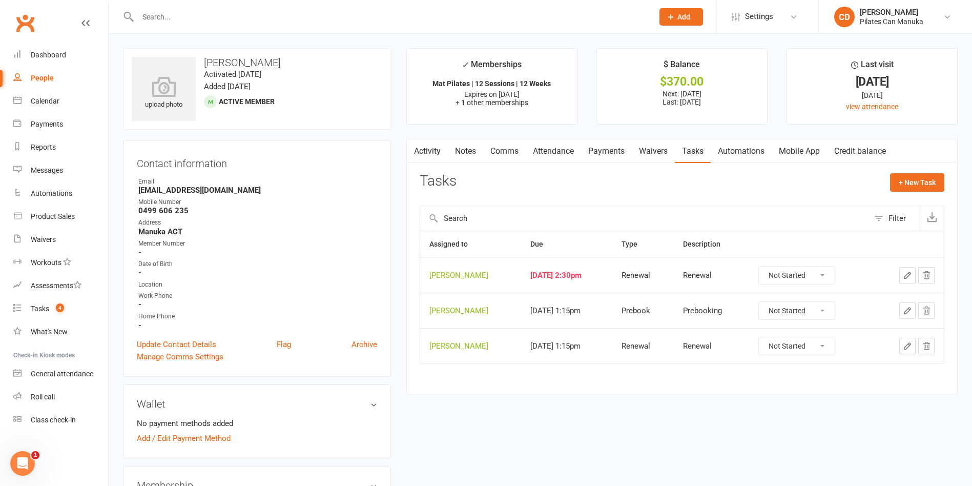
click at [810, 278] on select "Not Started In Progress Waiting Complete" at bounding box center [797, 275] width 76 height 17
click at [768, 267] on select "Not Started In Progress Waiting Complete" at bounding box center [797, 275] width 76 height 17
select select "unstarted"
click at [910, 274] on icon "button" at bounding box center [908, 275] width 6 height 6
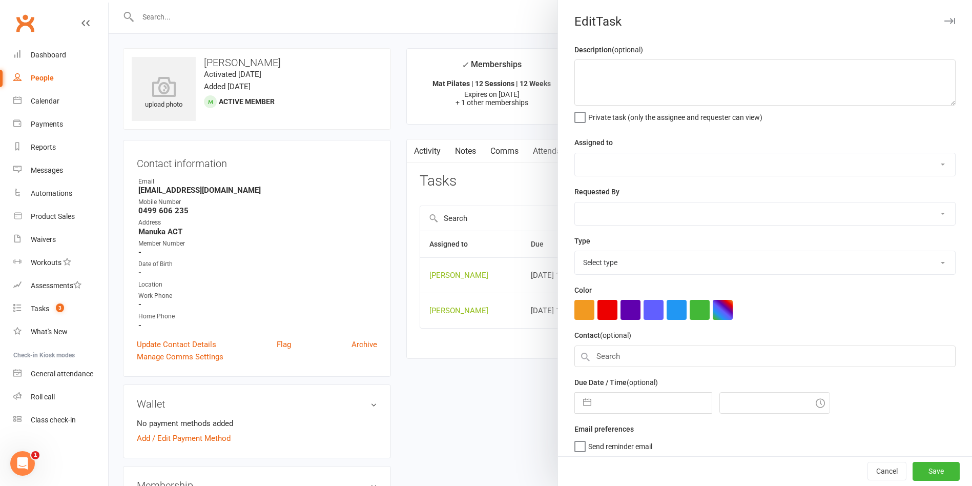
type textarea "Prebooking"
select select "49925"
type input "10 Oct 2025"
type input "4:15pm"
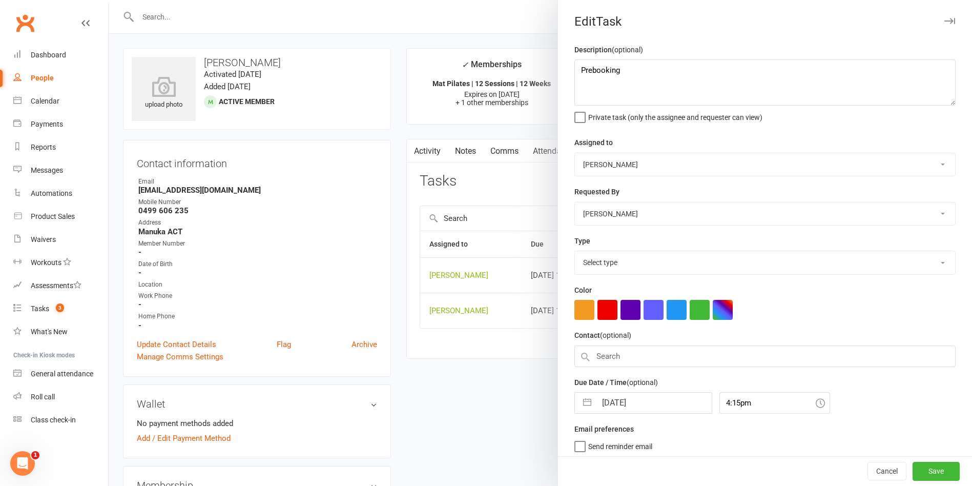
select select "30853"
click at [628, 401] on input "10 Oct 2025" at bounding box center [654, 400] width 115 height 21
select select "8"
select select "2025"
select select "9"
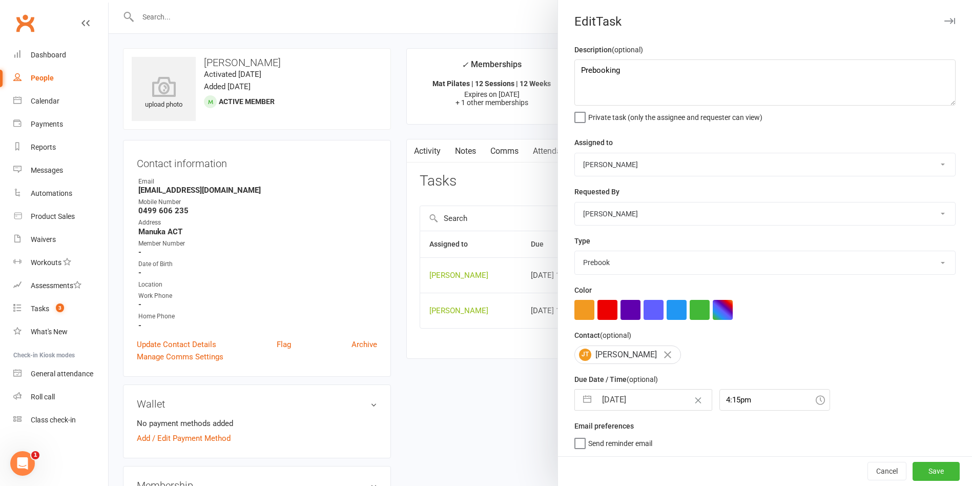
select select "2025"
select select "10"
select select "2025"
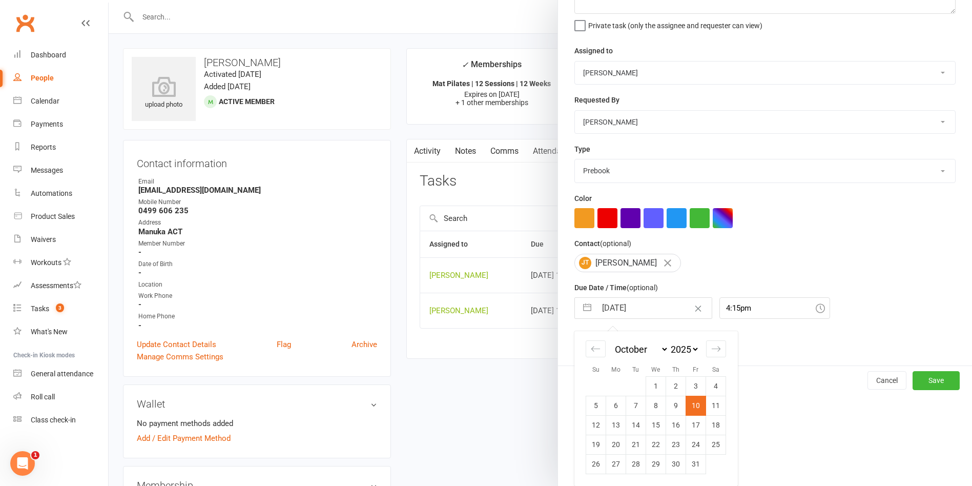
drag, startPoint x: 649, startPoint y: 439, endPoint x: 670, endPoint y: 443, distance: 21.3
click at [649, 439] on td "22" at bounding box center [656, 444] width 20 height 19
type input "[DATE]"
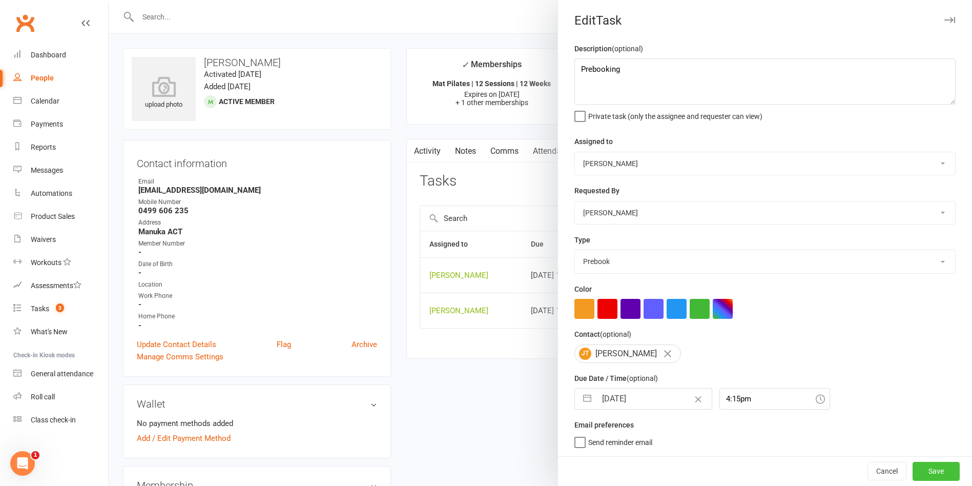
click at [913, 476] on button "Save" at bounding box center [936, 471] width 47 height 18
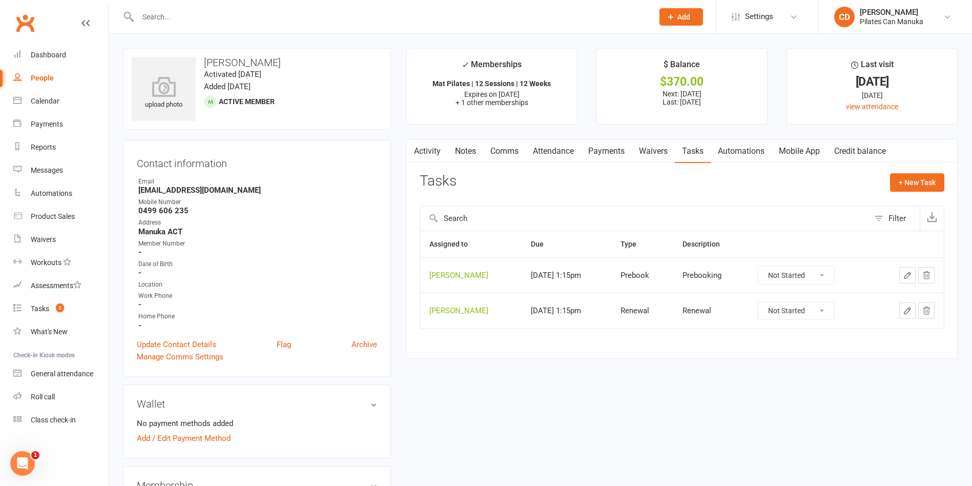
click at [907, 311] on icon "button" at bounding box center [907, 310] width 9 height 9
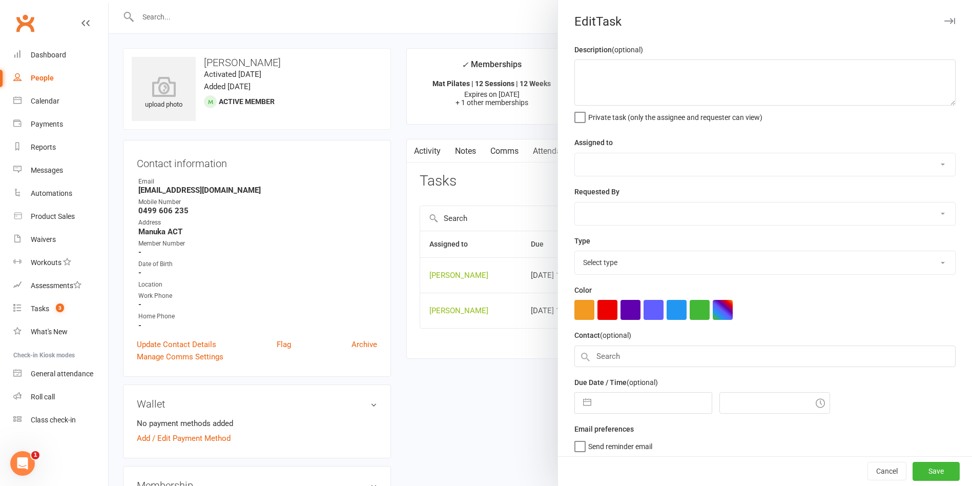
type textarea "Renewal"
select select "49925"
type input "05 Nov 2025"
type input "4:15pm"
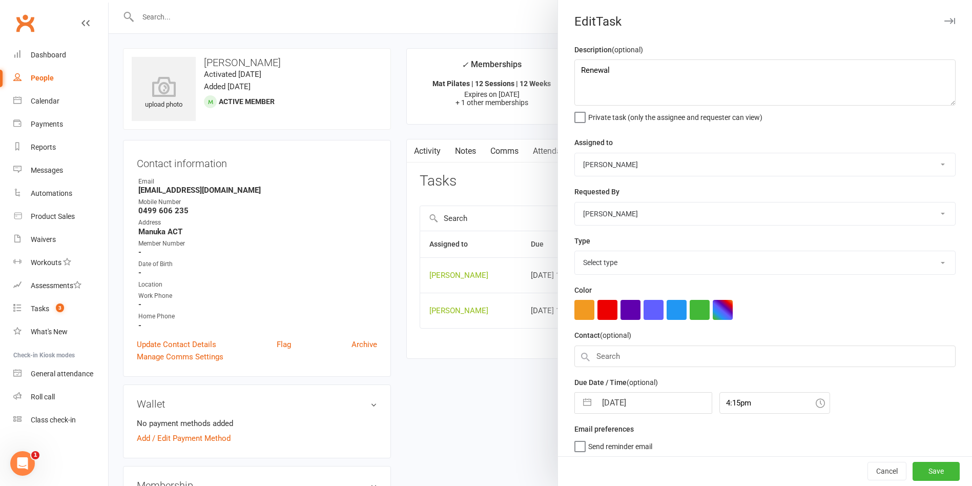
select select "29081"
click at [652, 403] on input "05 Nov 2025" at bounding box center [654, 400] width 115 height 21
select select "9"
select select "2025"
select select "10"
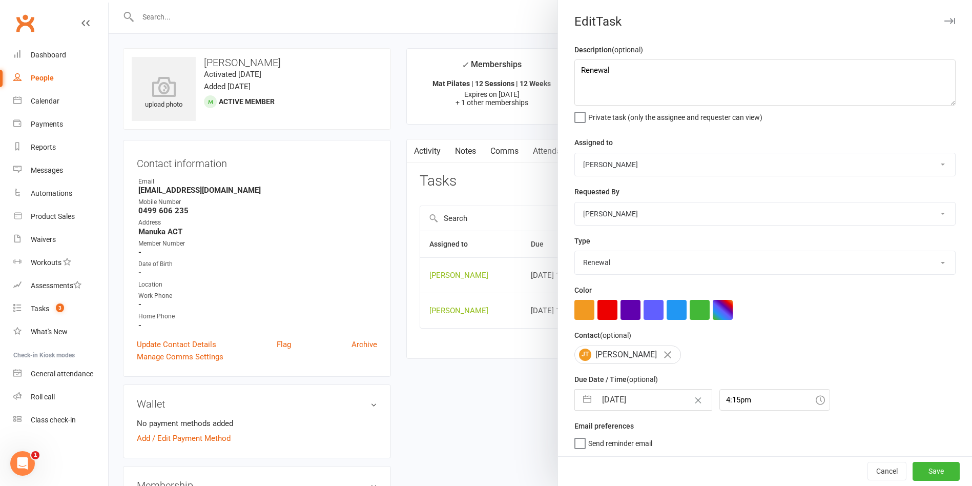
select select "2025"
select select "11"
select select "2025"
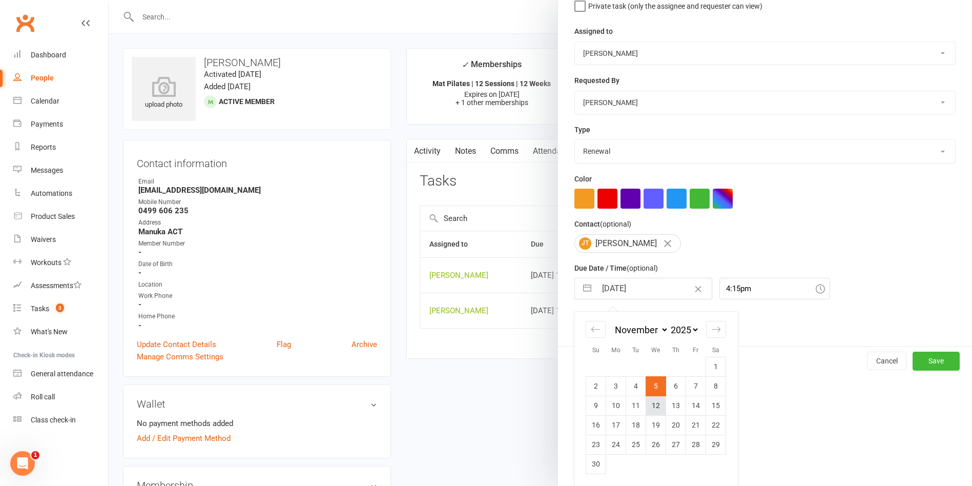
click at [649, 404] on td "12" at bounding box center [656, 405] width 20 height 19
type input "12 Nov 2025"
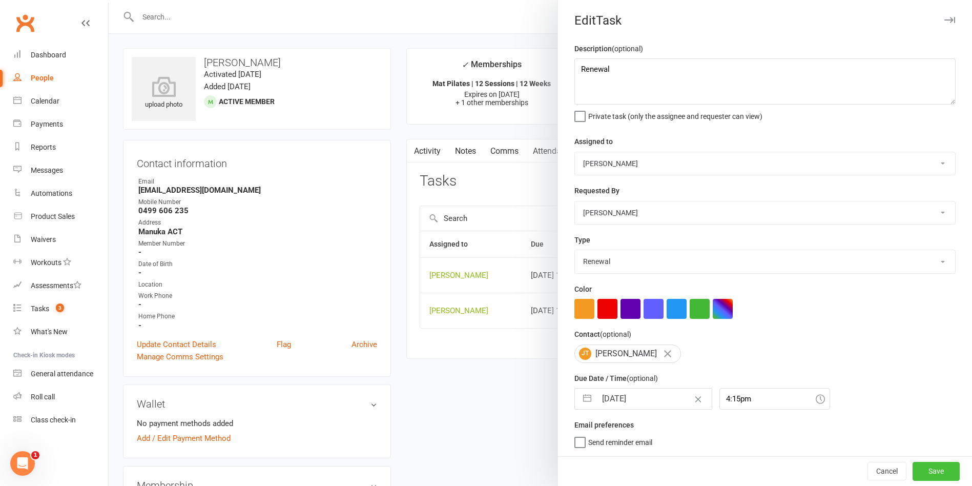
click at [921, 474] on button "Save" at bounding box center [936, 471] width 47 height 18
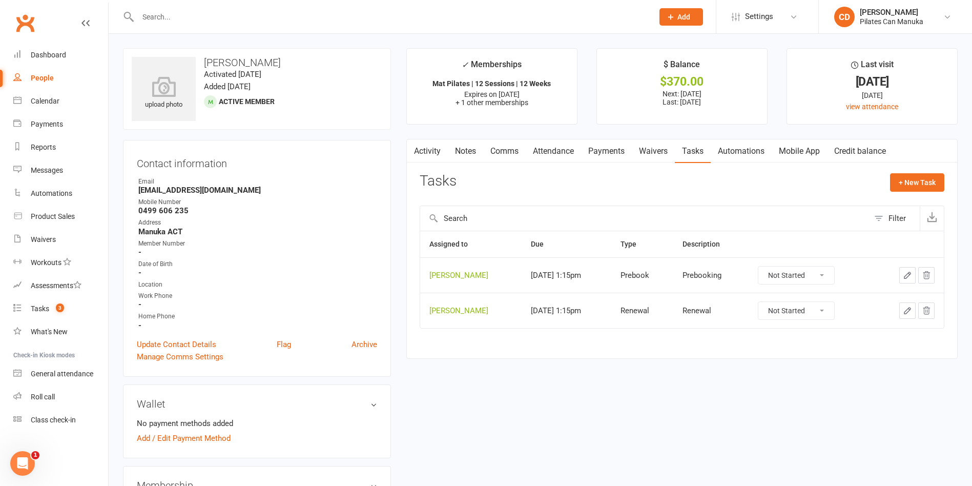
drag, startPoint x: 274, startPoint y: 62, endPoint x: 203, endPoint y: 54, distance: 70.6
click at [203, 54] on div "upload photo Jan Tankiang Activated 29 April, 2024 Added 22 April, 2024 Active …" at bounding box center [257, 88] width 268 height 81
copy h3 "Jan Tankiang"
drag, startPoint x: 280, startPoint y: 190, endPoint x: 166, endPoint y: 255, distance: 132.0
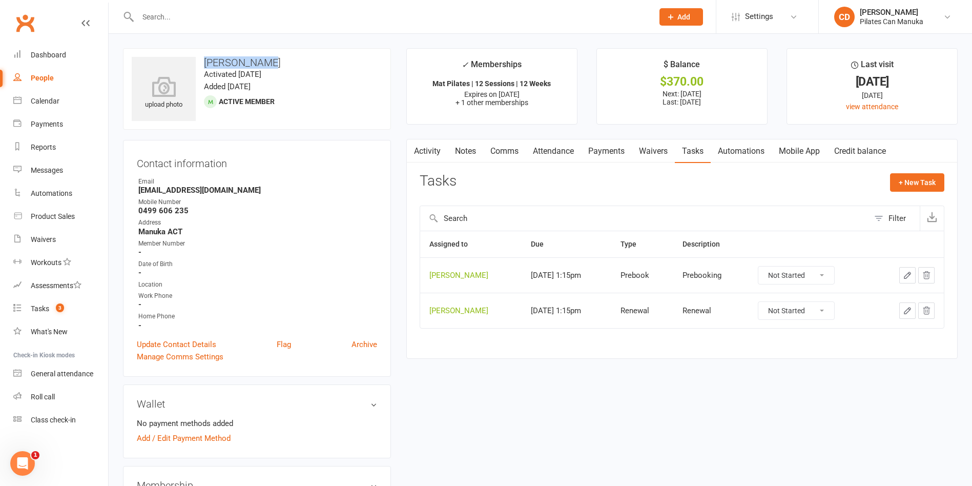
click at [280, 190] on strong "jan.tankiang@gmail.com" at bounding box center [257, 190] width 239 height 9
click at [44, 309] on div "Tasks" at bounding box center [40, 308] width 18 height 8
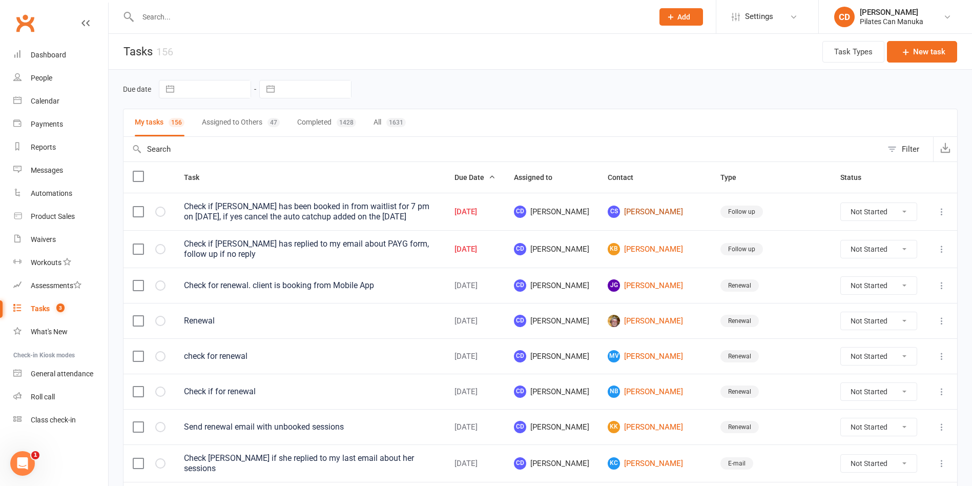
click at [670, 208] on link "CS Catherine Smith" at bounding box center [655, 212] width 94 height 12
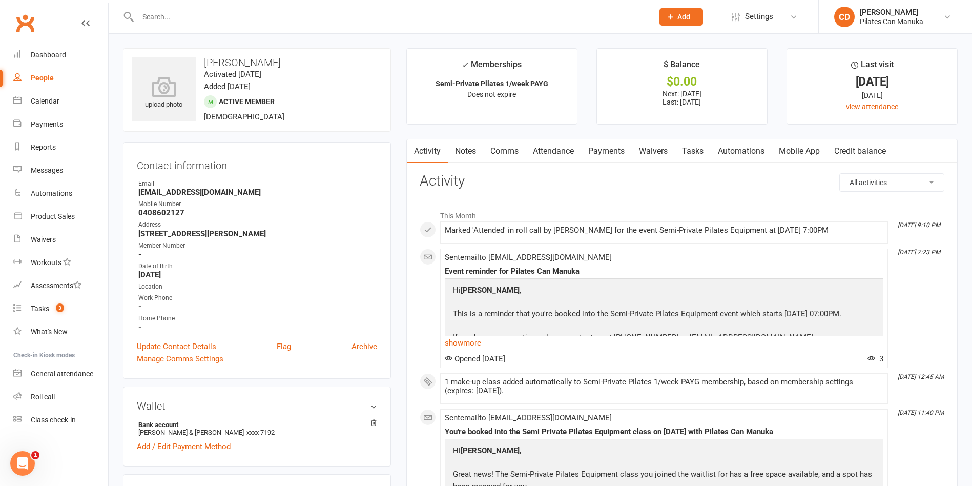
click at [695, 150] on link "Tasks" at bounding box center [693, 151] width 36 height 24
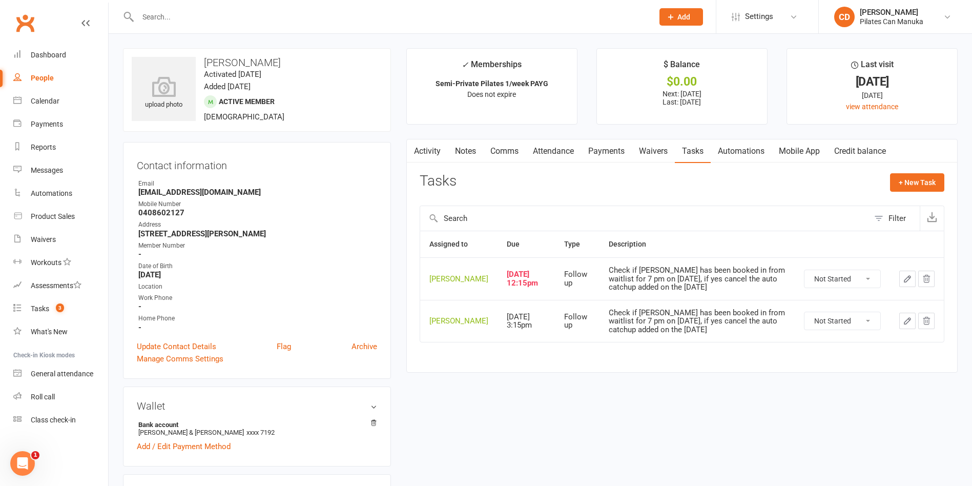
click at [550, 150] on link "Attendance" at bounding box center [553, 151] width 55 height 24
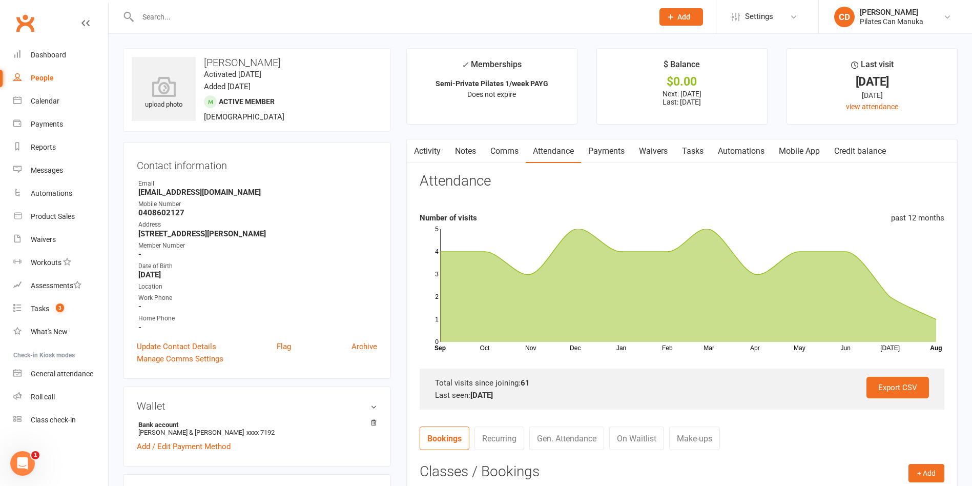
click at [692, 144] on link "Tasks" at bounding box center [693, 151] width 36 height 24
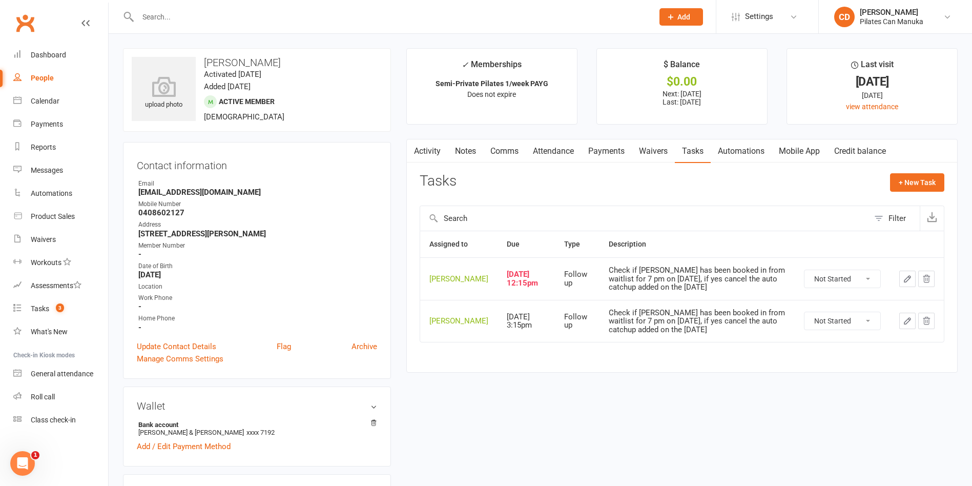
click at [546, 144] on link "Attendance" at bounding box center [553, 151] width 55 height 24
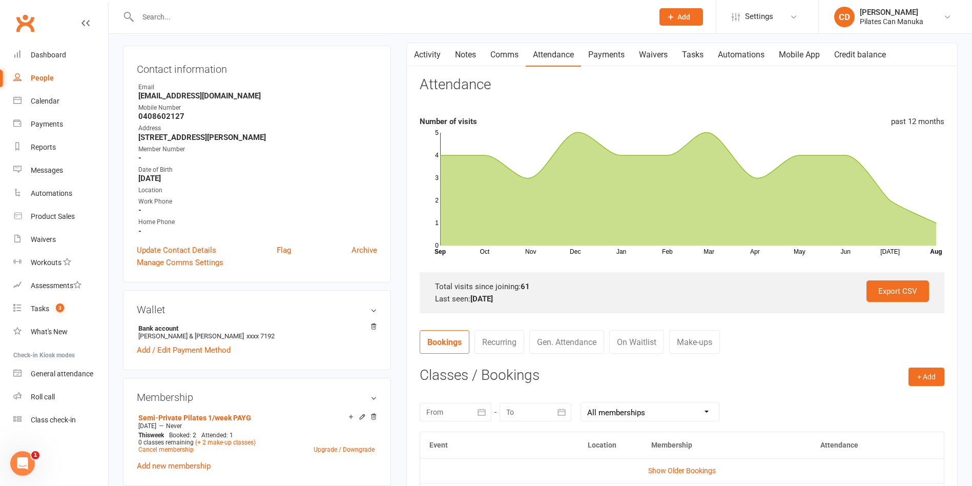
scroll to position [231, 0]
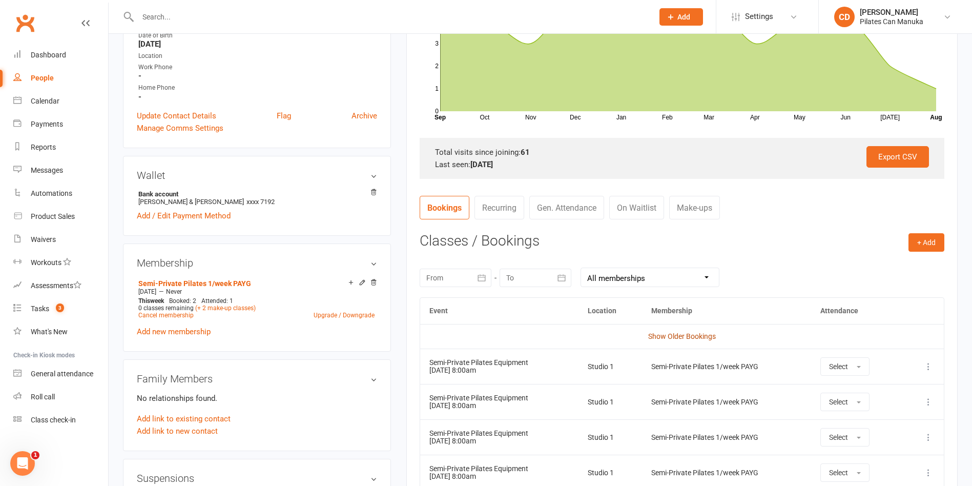
click at [671, 335] on link "Show Older Bookings" at bounding box center [682, 336] width 68 height 8
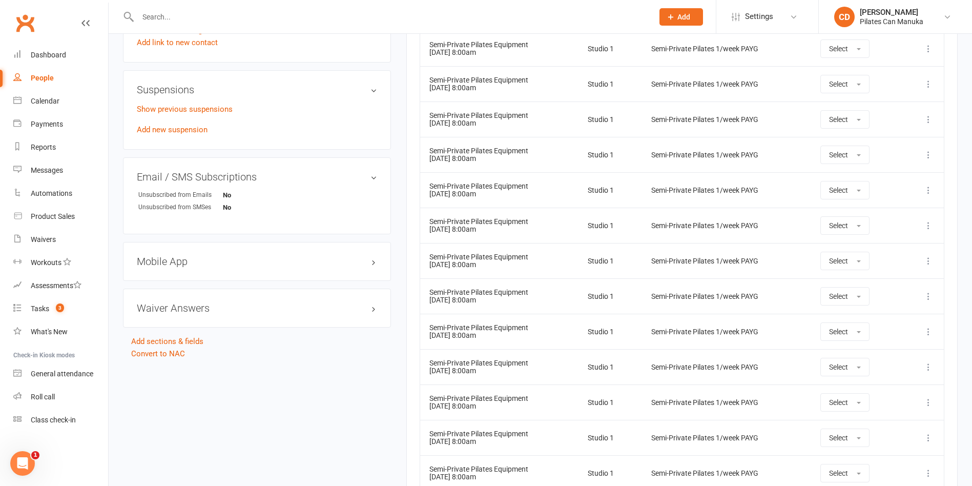
scroll to position [389, 0]
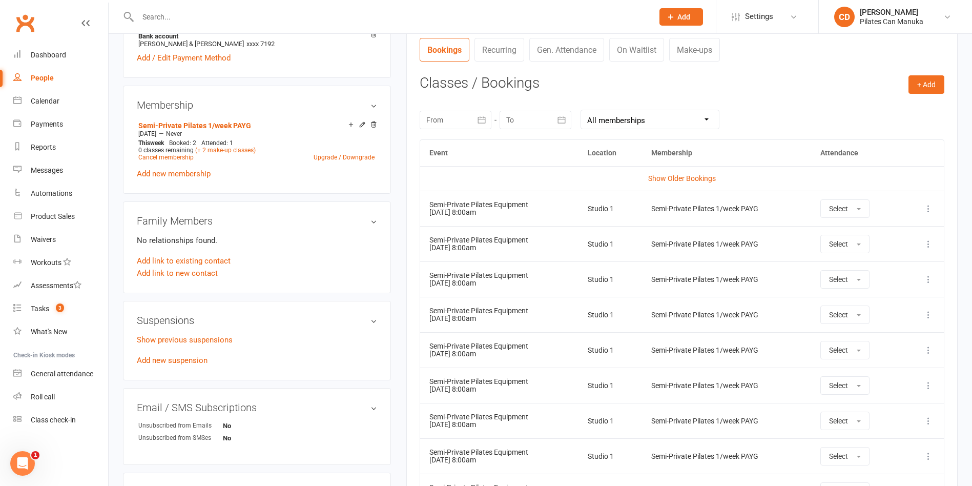
click at [691, 184] on td "Show Older Bookings" at bounding box center [682, 178] width 524 height 25
click at [691, 182] on link "Show Older Bookings" at bounding box center [682, 178] width 68 height 8
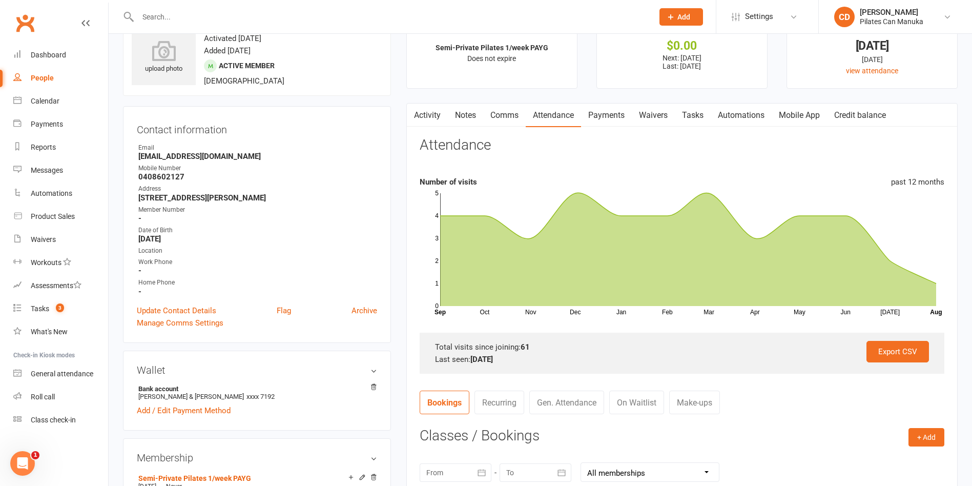
scroll to position [0, 0]
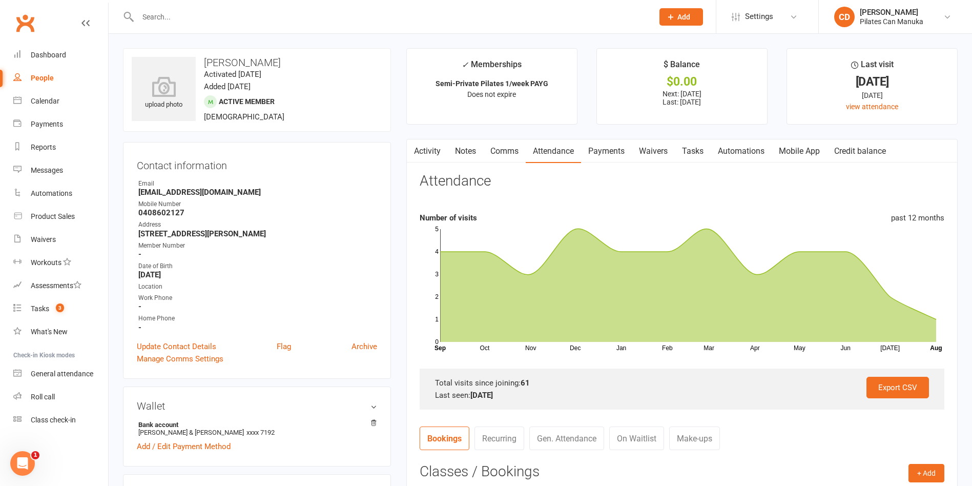
click at [689, 150] on link "Tasks" at bounding box center [693, 151] width 36 height 24
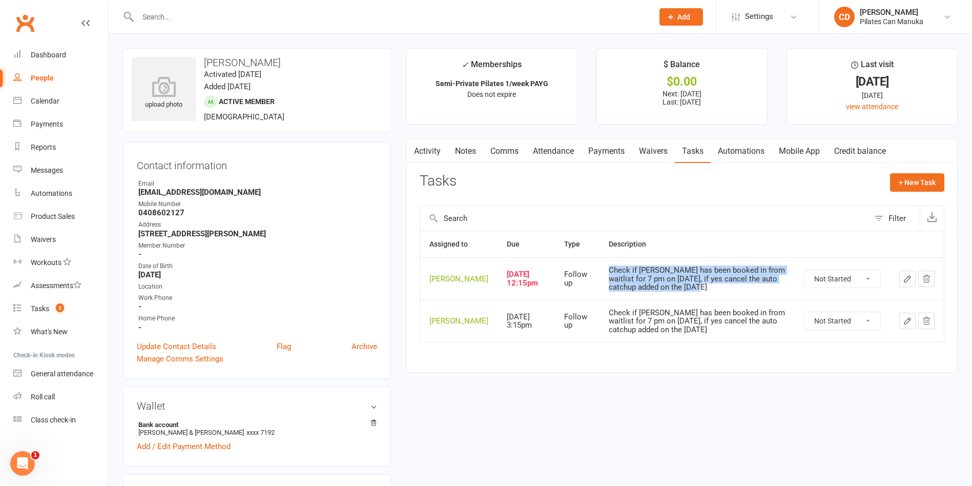
drag, startPoint x: 689, startPoint y: 289, endPoint x: 603, endPoint y: 270, distance: 88.1
click at [609, 270] on div "Check if Catherine has been booked in from waitlist for 7 pm on Aug 12, if yes …" at bounding box center [697, 279] width 177 height 26
copy div "Check if Catherine has been booked in from waitlist for 7 pm on Aug 12, if yes …"
click at [319, 71] on div "upload photo Catherine Smith Activated 29 April, 2024 Added 22 April, 2024 Acti…" at bounding box center [257, 90] width 268 height 84
click at [575, 174] on div "Tasks + New Task" at bounding box center [682, 185] width 525 height 24
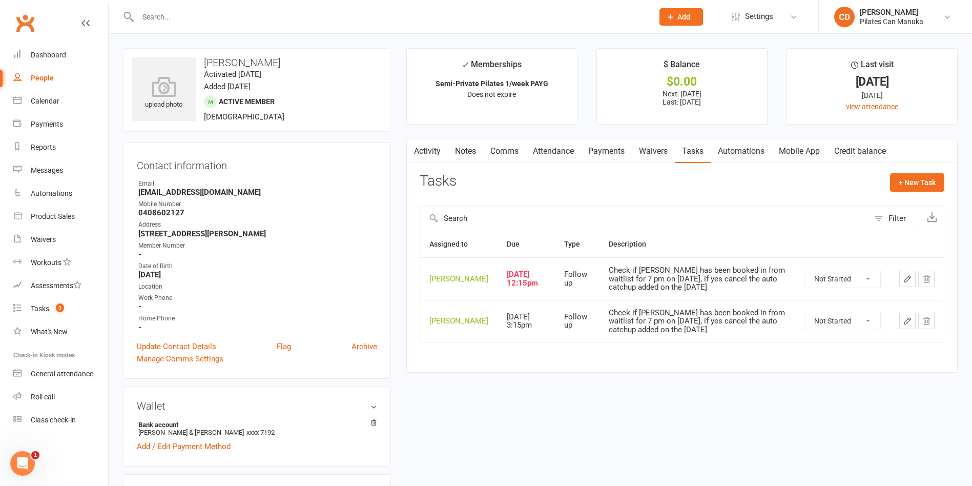
click at [551, 150] on link "Attendance" at bounding box center [553, 151] width 55 height 24
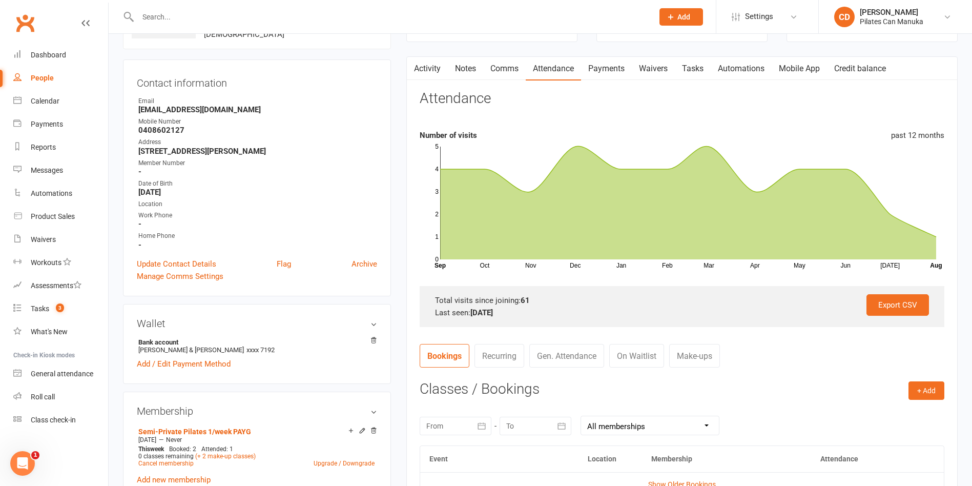
scroll to position [154, 0]
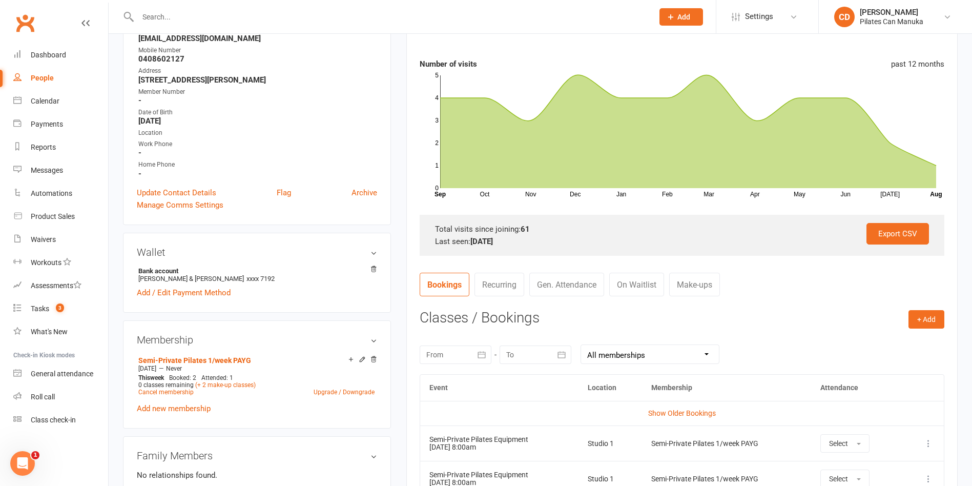
click at [699, 285] on link "Make-ups" at bounding box center [694, 285] width 51 height 24
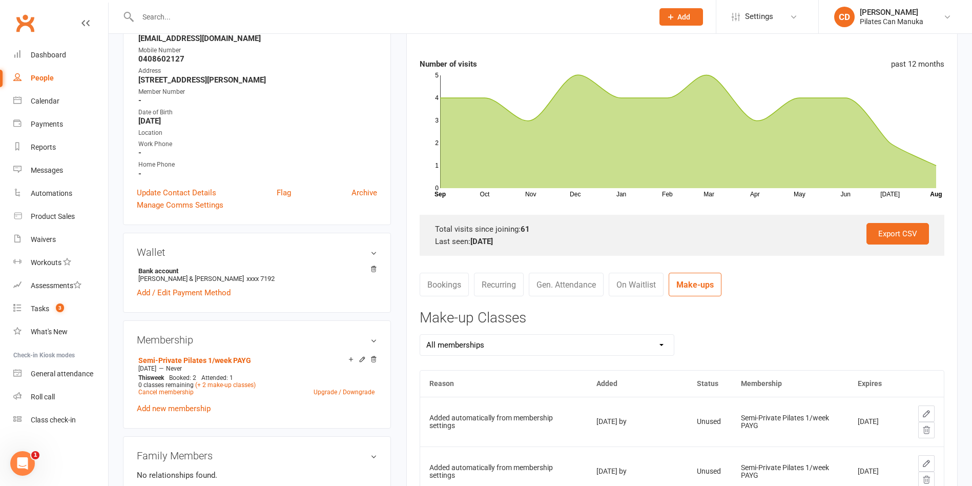
scroll to position [384, 0]
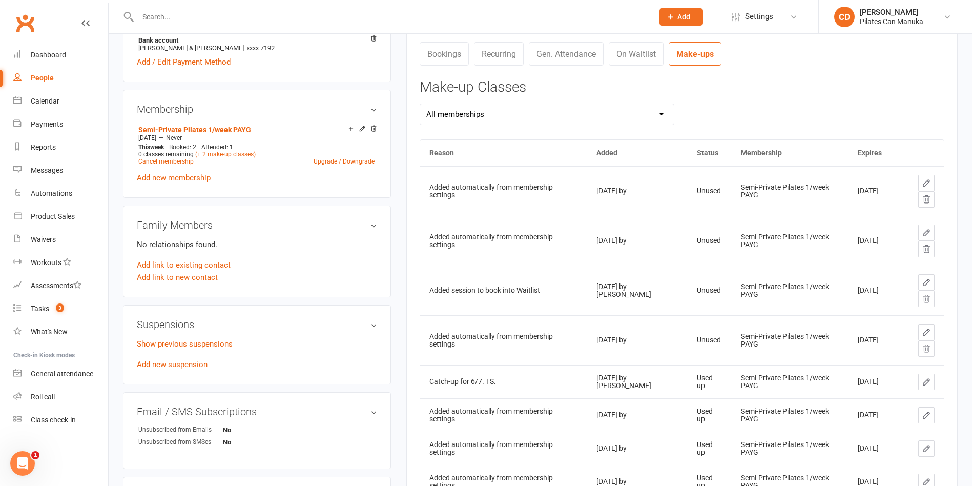
click at [929, 348] on icon at bounding box center [927, 347] width 7 height 7
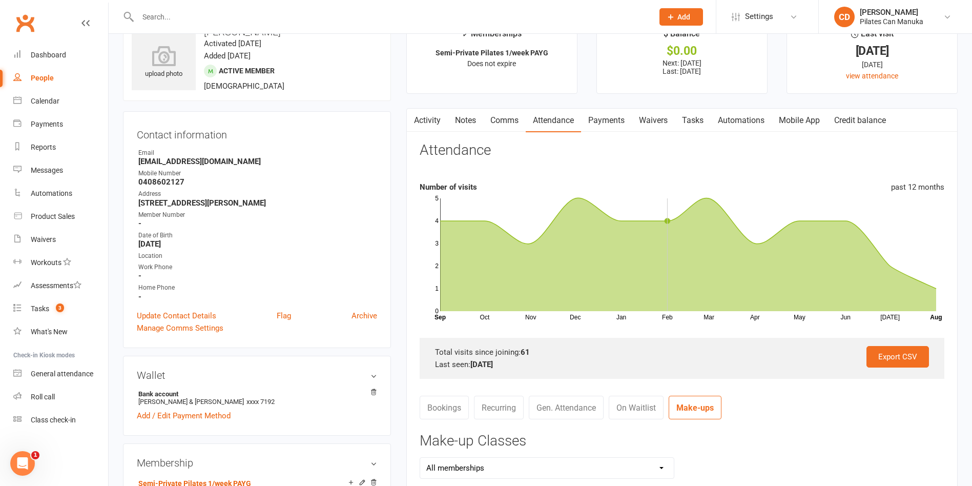
scroll to position [0, 0]
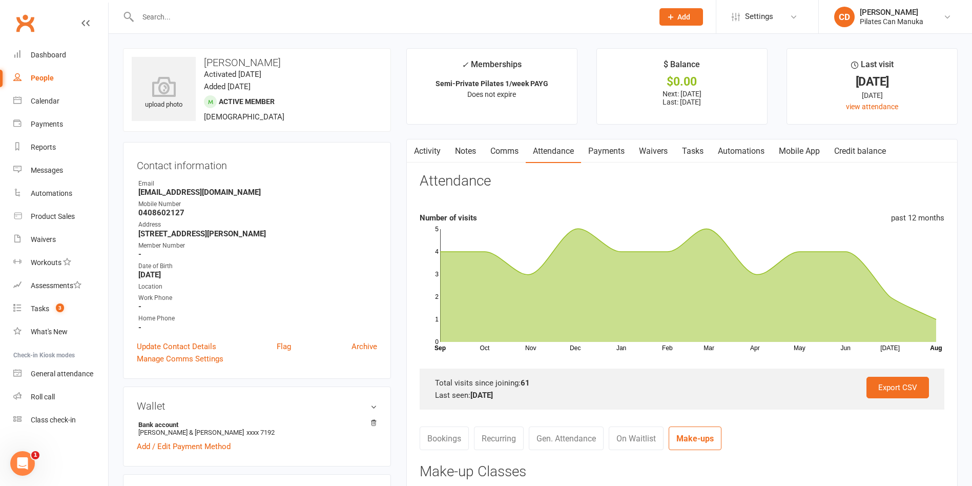
click at [57, 308] on span "3" at bounding box center [60, 307] width 8 height 9
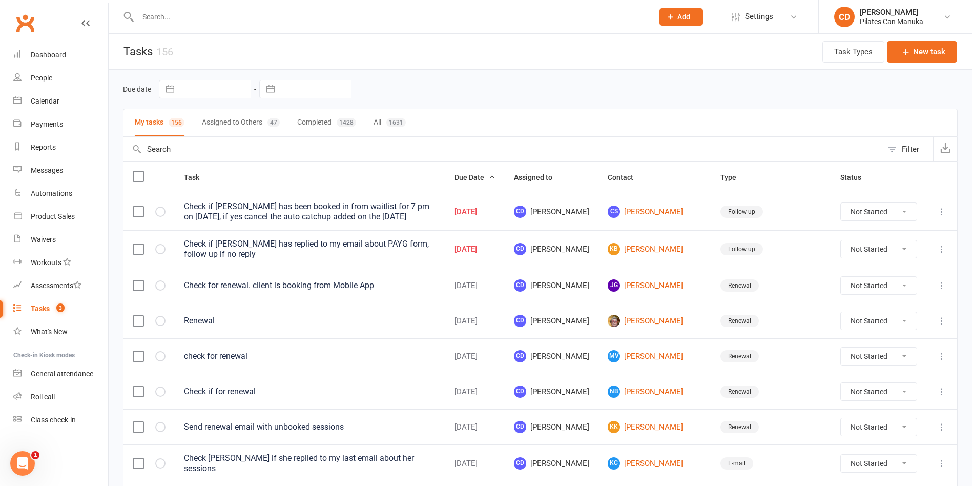
click at [881, 208] on select "Not Started In Progress Waiting Complete" at bounding box center [879, 211] width 76 height 17
click at [841, 203] on select "Not Started In Progress Waiting Complete" at bounding box center [879, 211] width 76 height 17
select select "unstarted"
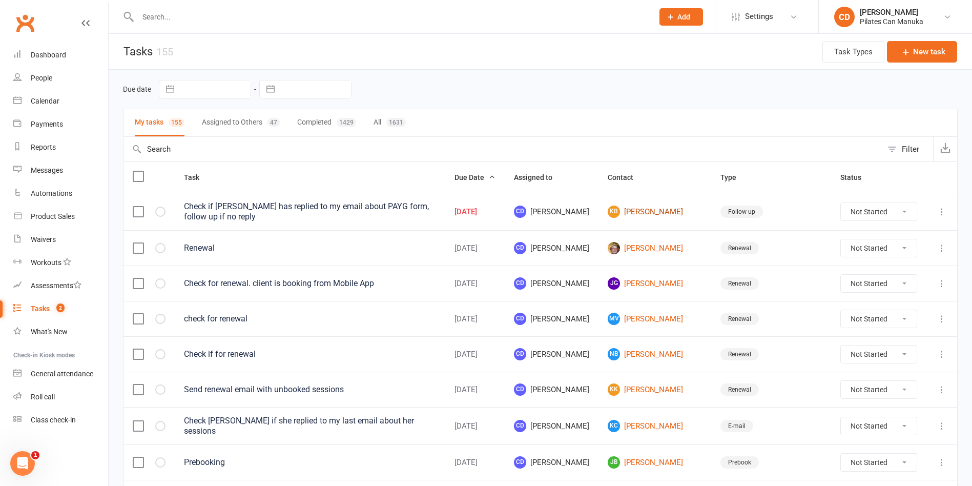
click at [653, 209] on link "KB Kylie Bryant" at bounding box center [655, 212] width 94 height 12
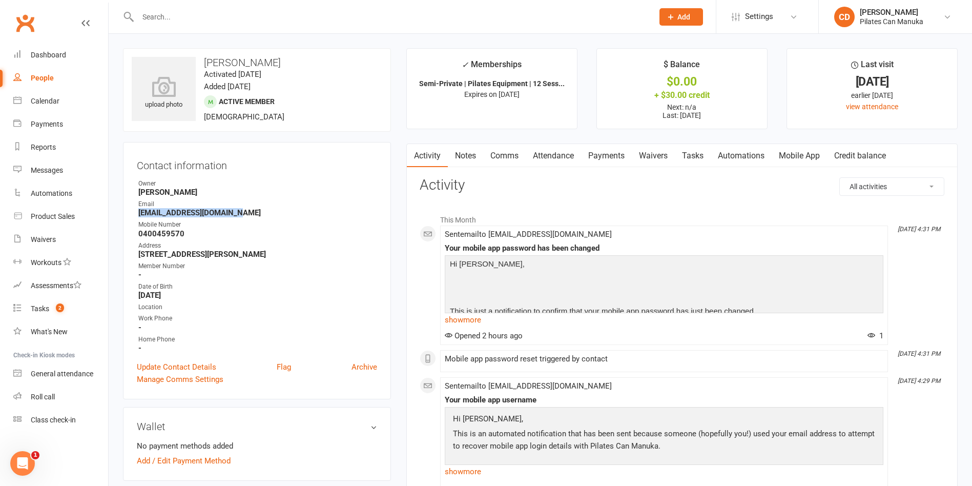
drag, startPoint x: 250, startPoint y: 213, endPoint x: 125, endPoint y: 210, distance: 125.6
click at [125, 210] on div "Contact information Owner Tara Smith Email kyliefrances69@gmail.com Mobile Numb…" at bounding box center [257, 270] width 268 height 257
copy strong "kyliefrances69@gmail.com"
click at [167, 18] on input "text" at bounding box center [391, 17] width 512 height 14
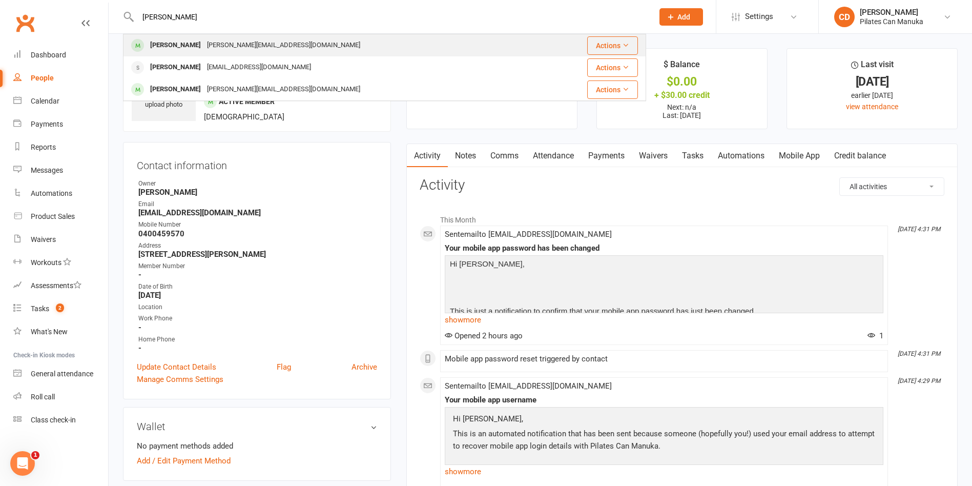
type input "Sally ranford"
click at [454, 36] on div "Sally Ranford sally.ranford@gmail.com" at bounding box center [334, 45] width 420 height 21
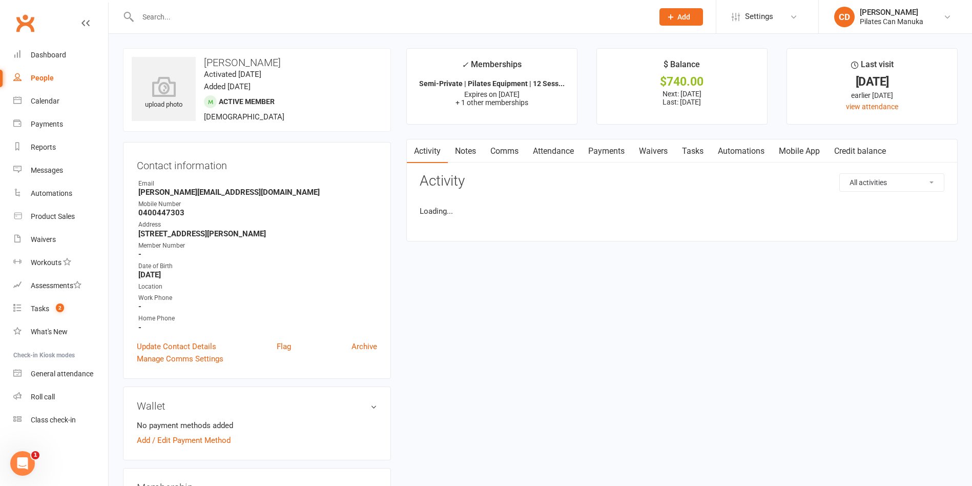
click at [603, 152] on link "Payments" at bounding box center [606, 151] width 51 height 24
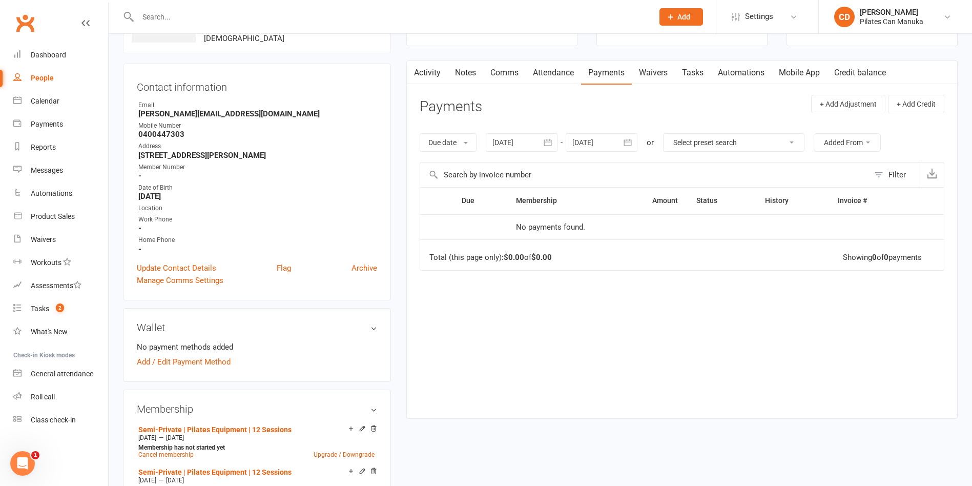
scroll to position [231, 0]
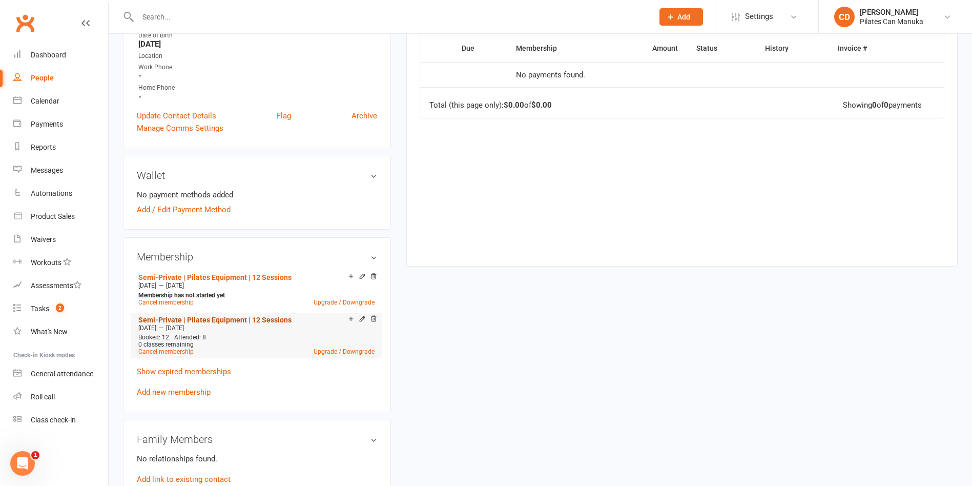
click at [258, 318] on link "Semi-Private | Pilates Equipment | 12 Sessions" at bounding box center [214, 320] width 153 height 8
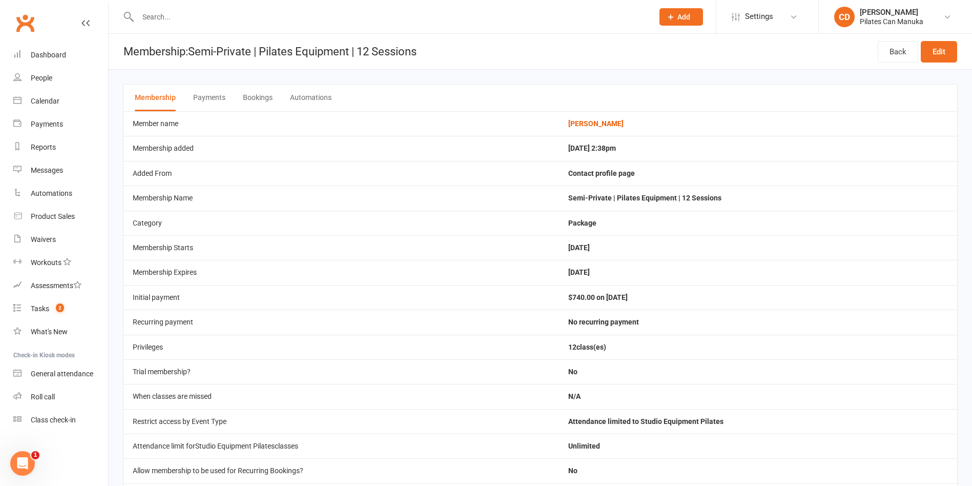
click at [259, 101] on button "Bookings" at bounding box center [258, 98] width 30 height 27
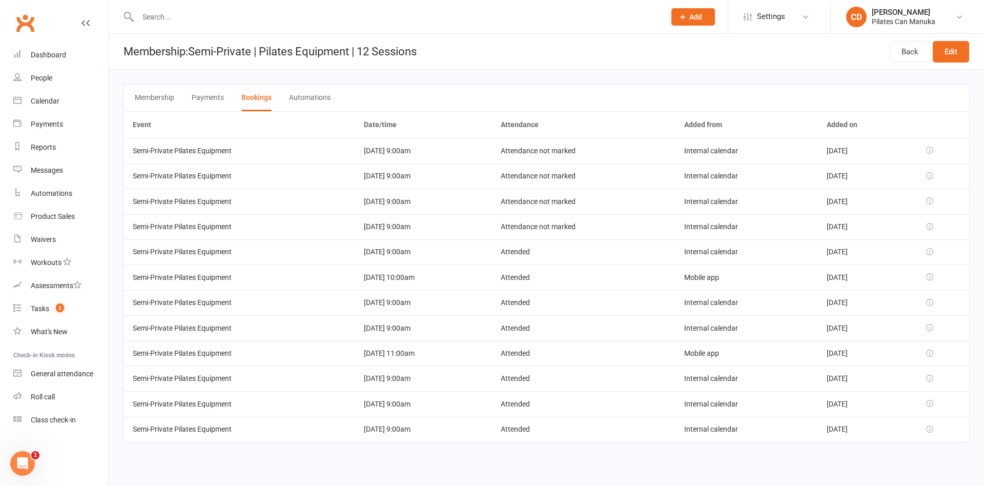
click at [222, 8] on div at bounding box center [390, 16] width 535 height 33
click at [55, 313] on link "Tasks 2" at bounding box center [60, 308] width 95 height 23
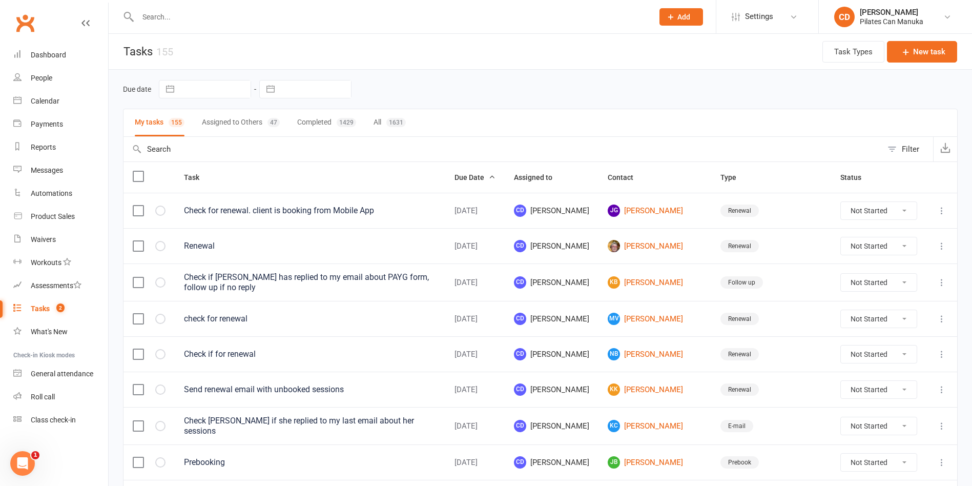
click at [226, 126] on button "Assigned to Others 47" at bounding box center [241, 122] width 78 height 27
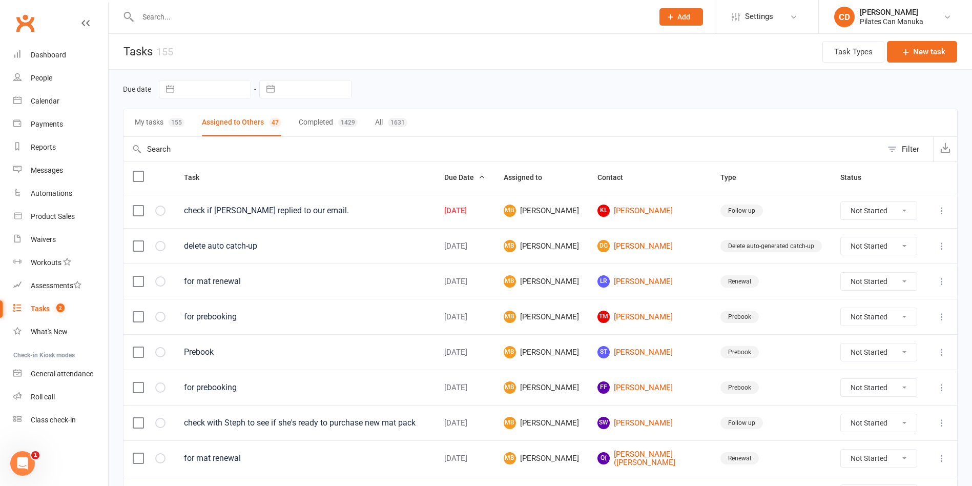
click at [589, 116] on div "My tasks 155 Assigned to Others 47 Completed 1429 All 1631" at bounding box center [540, 123] width 835 height 28
click at [466, 51] on header "Tasks 155 Task Types New task" at bounding box center [541, 52] width 864 height 36
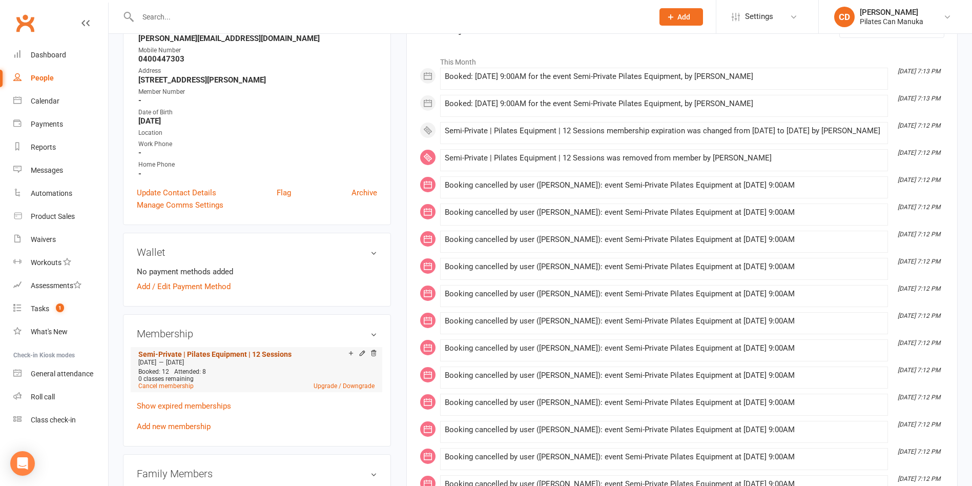
click at [280, 356] on link "Semi-Private | Pilates Equipment | 12 Sessions" at bounding box center [214, 354] width 153 height 8
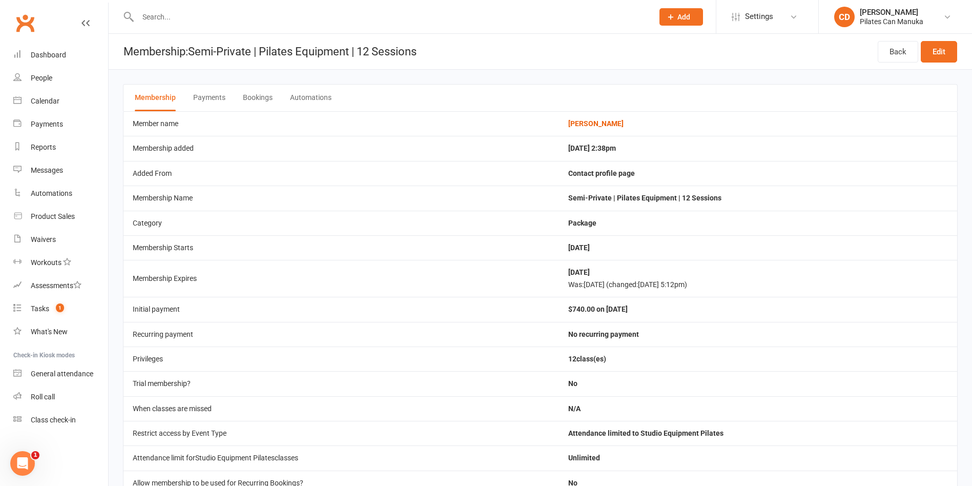
click at [272, 96] on div "Membership Payments Bookings Automations" at bounding box center [540, 97] width 835 height 27
click at [261, 99] on button "Bookings" at bounding box center [258, 98] width 30 height 27
click at [259, 96] on button "Bookings" at bounding box center [258, 98] width 30 height 27
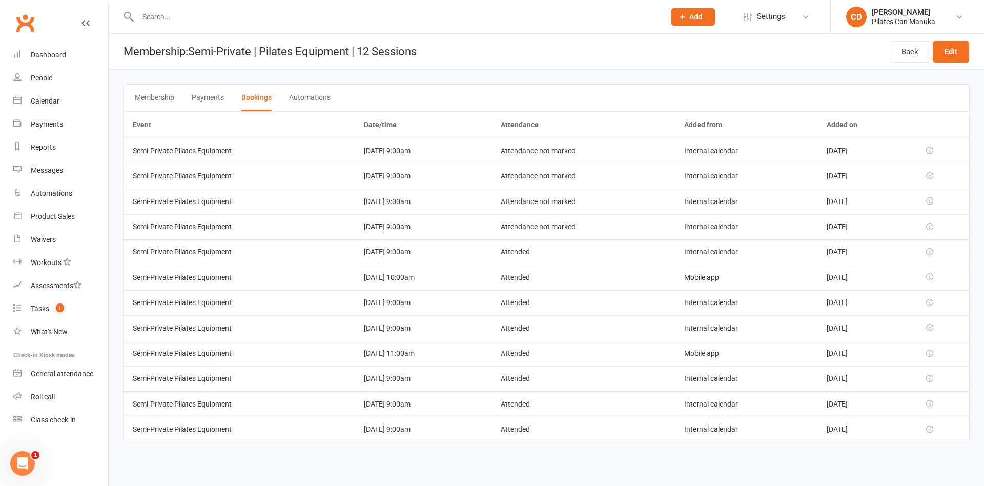
click at [547, 428] on td "Attended" at bounding box center [584, 429] width 184 height 25
click at [537, 406] on td "Attended" at bounding box center [584, 403] width 184 height 25
click at [534, 382] on td "Attended" at bounding box center [584, 378] width 184 height 25
click at [538, 357] on td "Attended" at bounding box center [584, 353] width 184 height 25
click at [538, 329] on td "Attended" at bounding box center [584, 327] width 184 height 25
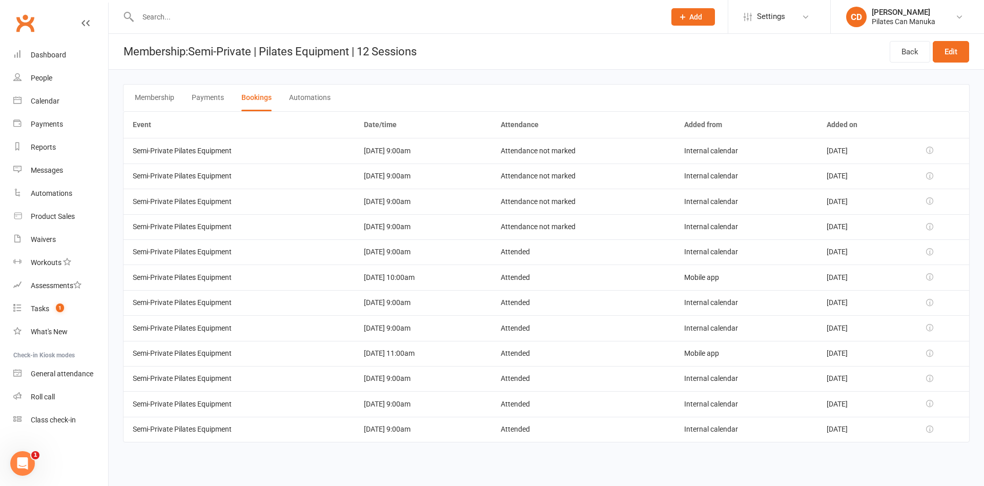
click at [540, 305] on td "Attended" at bounding box center [584, 302] width 184 height 25
click at [542, 280] on td "Attended" at bounding box center [584, 276] width 184 height 25
click at [542, 253] on td "Attended" at bounding box center [584, 251] width 184 height 25
click at [547, 231] on td "Attendance not marked" at bounding box center [584, 226] width 184 height 25
click at [553, 206] on td "Attendance not marked" at bounding box center [584, 201] width 184 height 25
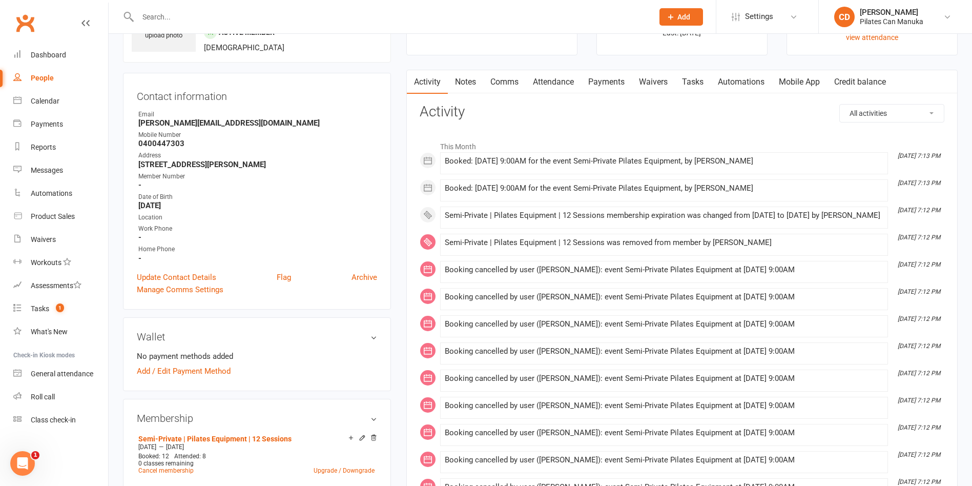
scroll to position [154, 0]
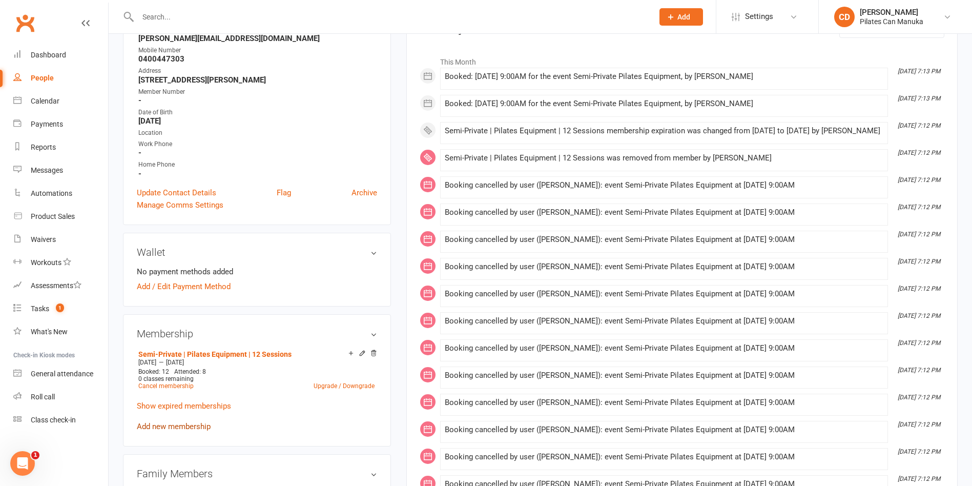
click at [192, 426] on link "Add new membership" at bounding box center [174, 426] width 74 height 9
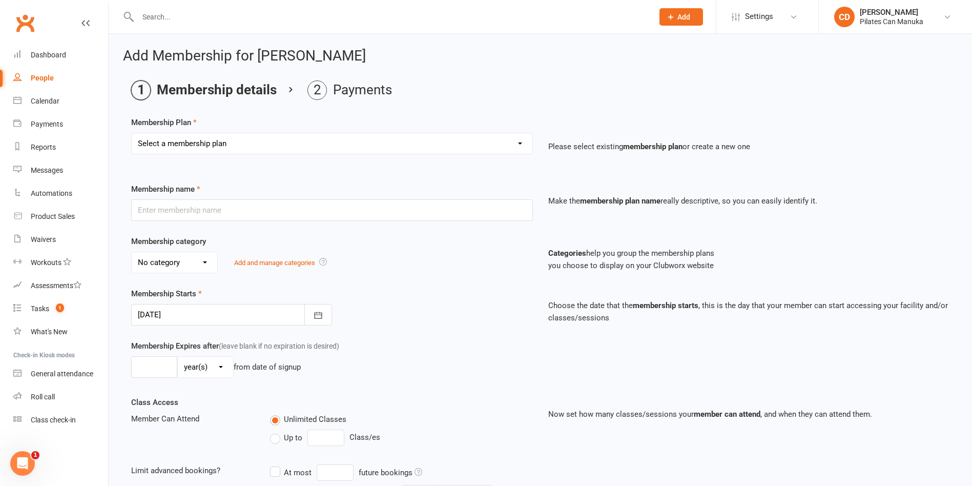
click at [241, 143] on select "Select a membership plan Create new Membership Plan Private Equipment Pilates I…" at bounding box center [332, 143] width 401 height 21
select select "5"
click at [132, 133] on select "Select a membership plan Create new Membership Plan Private Equipment Pilates I…" at bounding box center [332, 143] width 401 height 21
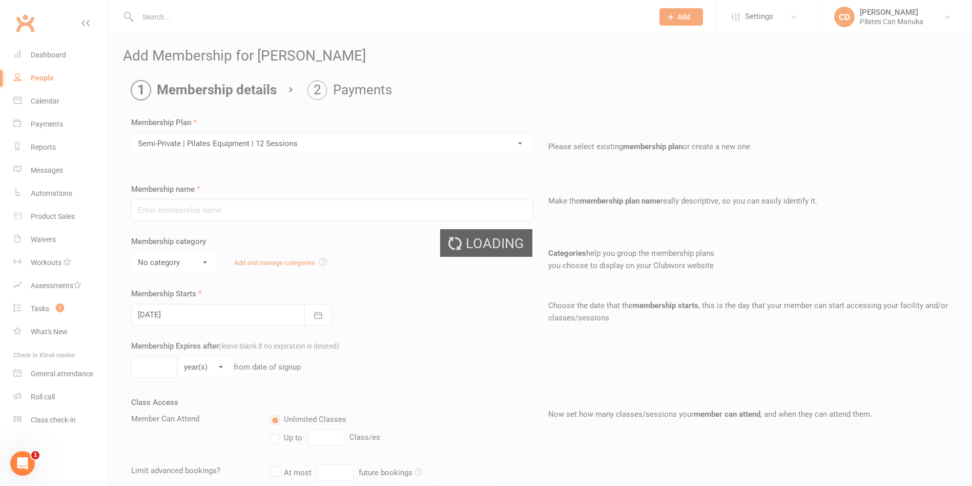
type input "Semi-Private | Pilates Equipment | 12 Sessions"
select select "2"
type input "4"
select select "2"
type input "12"
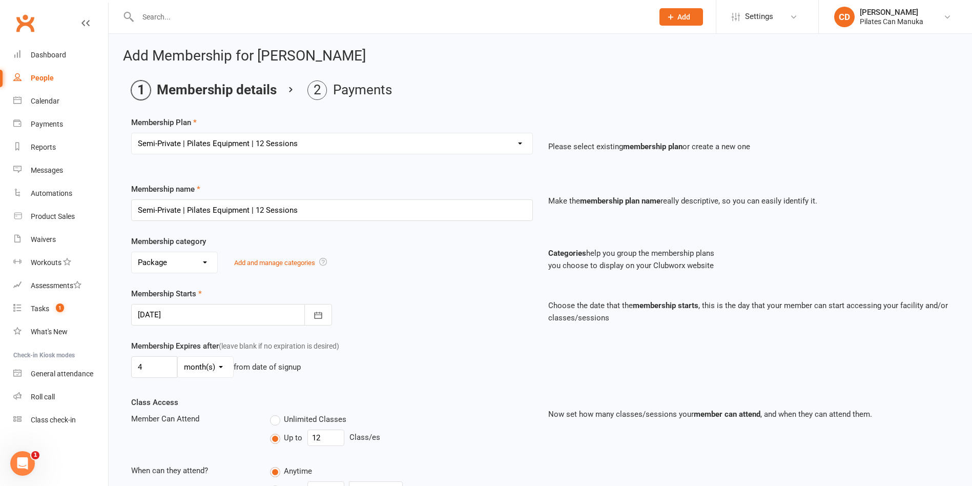
click at [248, 315] on div at bounding box center [231, 315] width 201 height 22
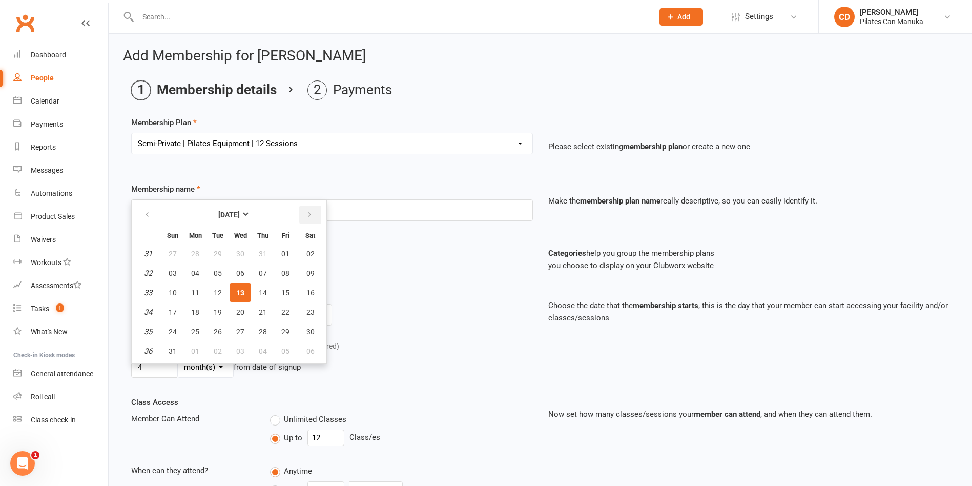
click at [313, 217] on button "button" at bounding box center [310, 215] width 22 height 18
click at [246, 315] on button "22" at bounding box center [241, 312] width 22 height 18
type input "[DATE]"
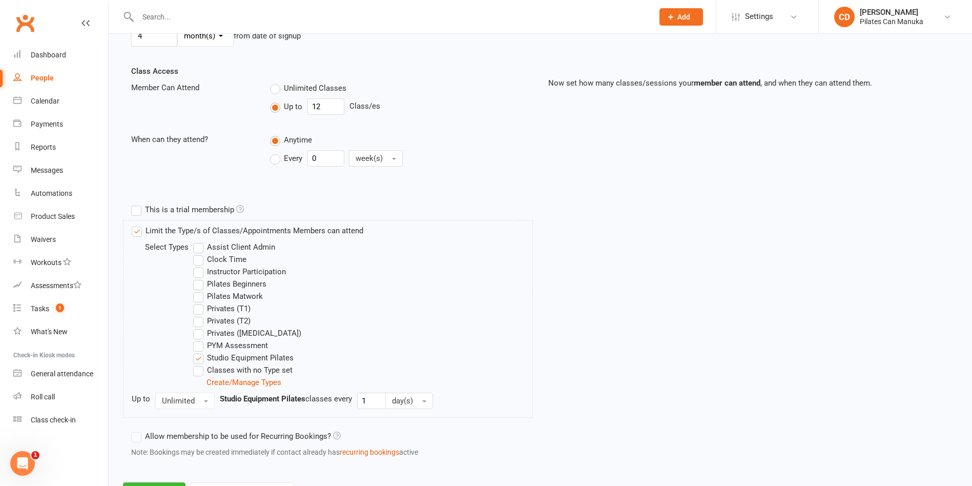
scroll to position [379, 0]
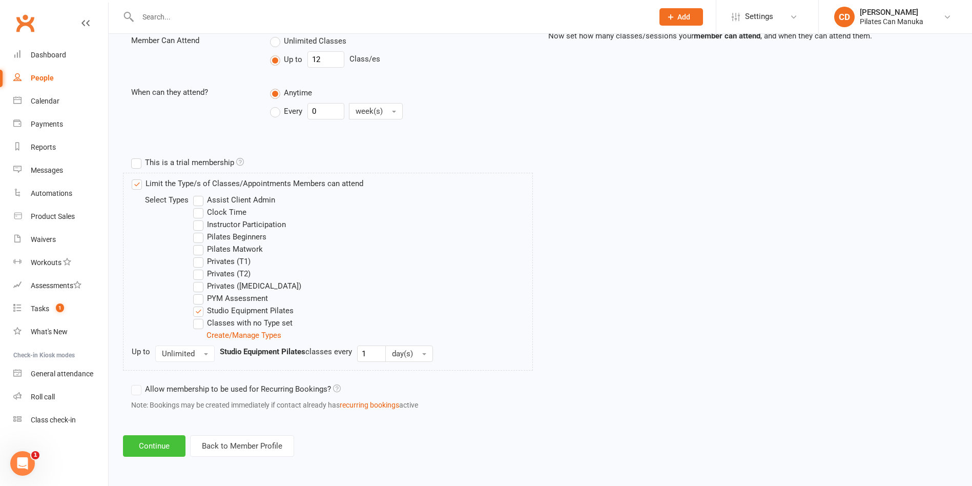
click at [155, 446] on button "Continue" at bounding box center [154, 446] width 63 height 22
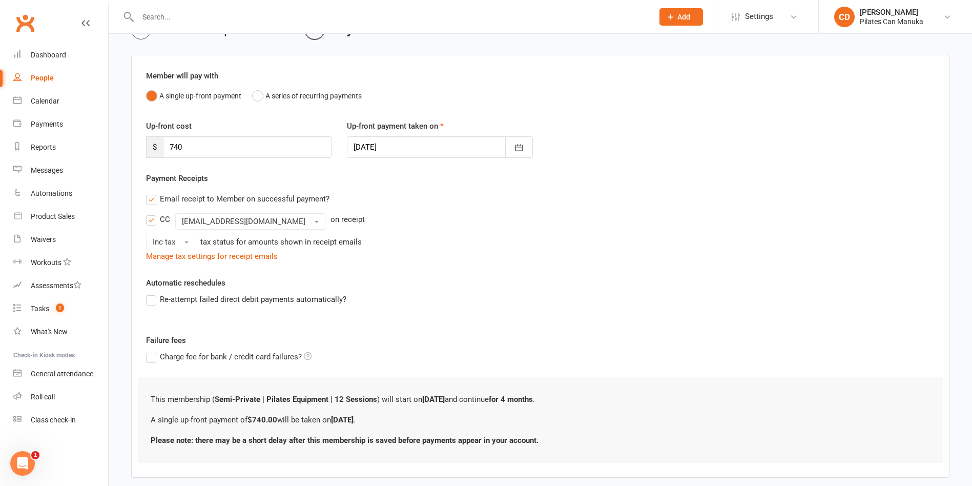
scroll to position [113, 0]
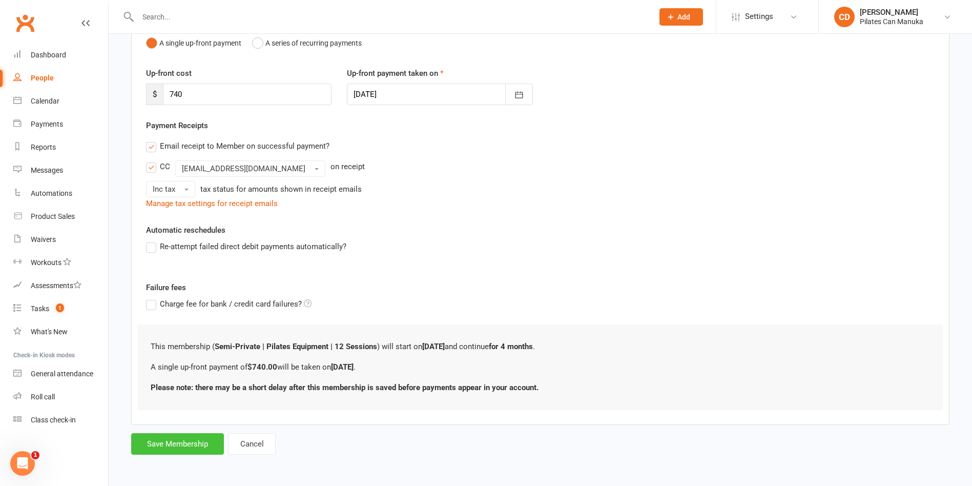
click at [196, 437] on button "Save Membership" at bounding box center [177, 444] width 93 height 22
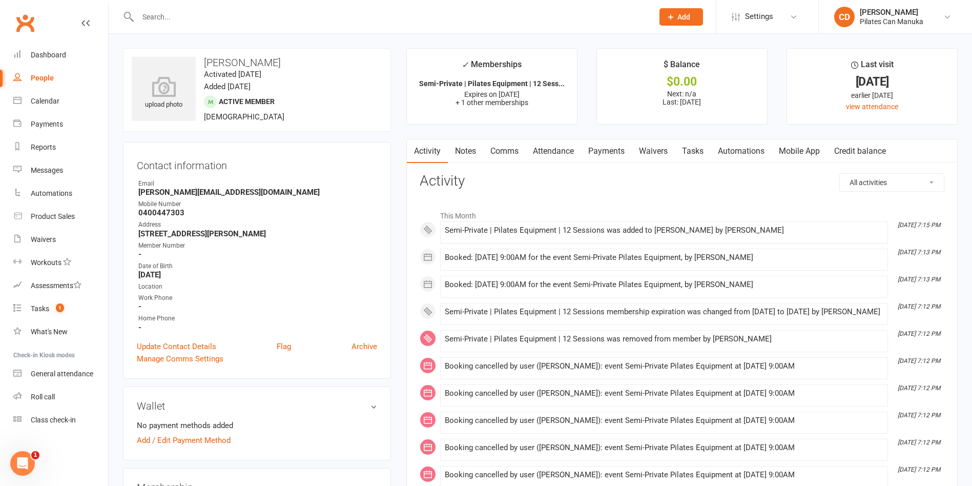
click at [691, 155] on link "Tasks" at bounding box center [693, 151] width 36 height 24
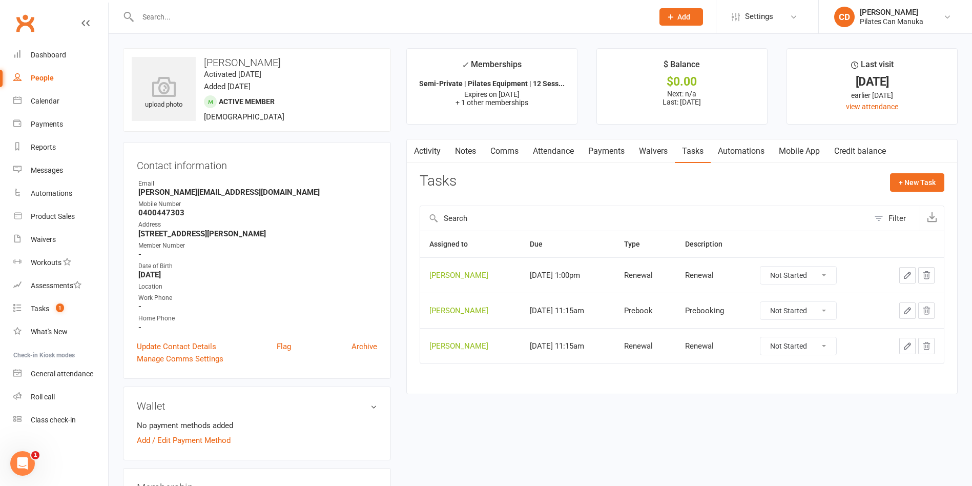
click at [823, 274] on select "Not Started In Progress Waiting Complete" at bounding box center [799, 275] width 76 height 17
click at [904, 272] on icon "button" at bounding box center [907, 275] width 9 height 9
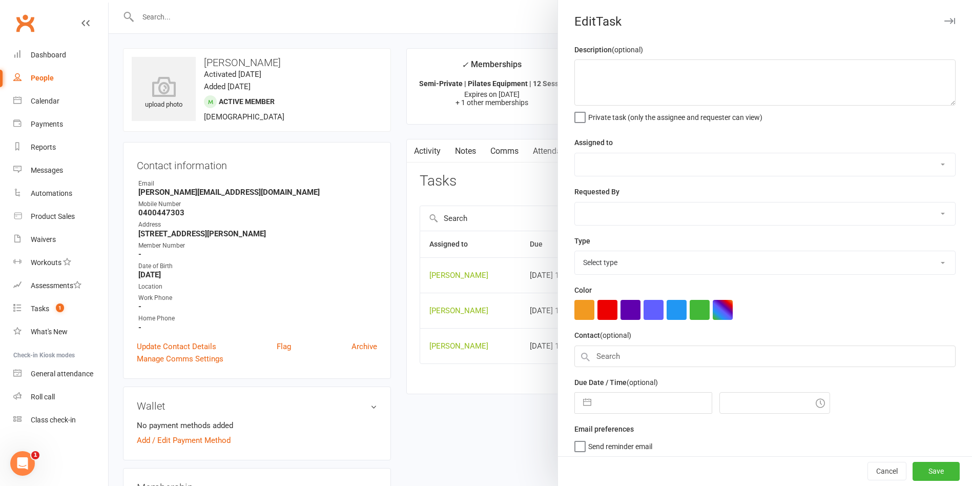
type textarea "Renewal"
select select "49925"
type input "[DATE]"
type input "3:00pm"
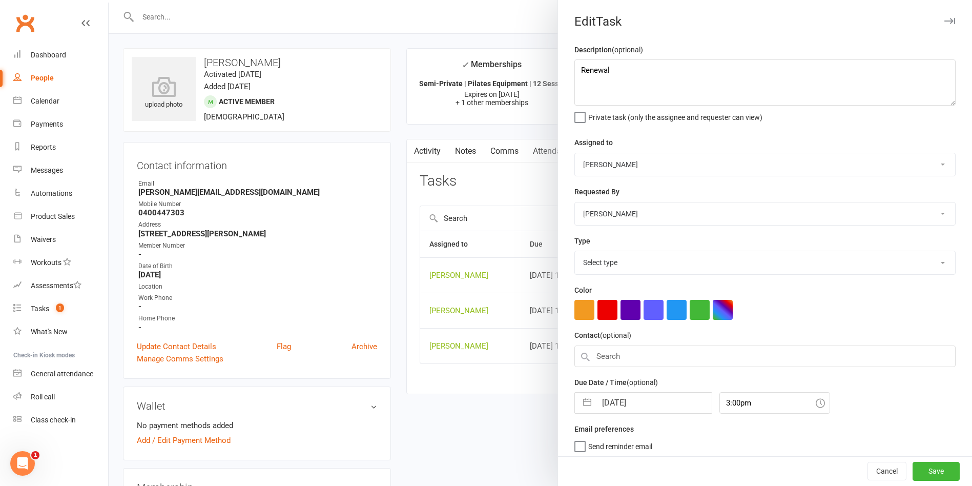
select select "29081"
click at [645, 400] on input "[DATE]" at bounding box center [654, 400] width 115 height 21
select select "7"
select select "2025"
select select "8"
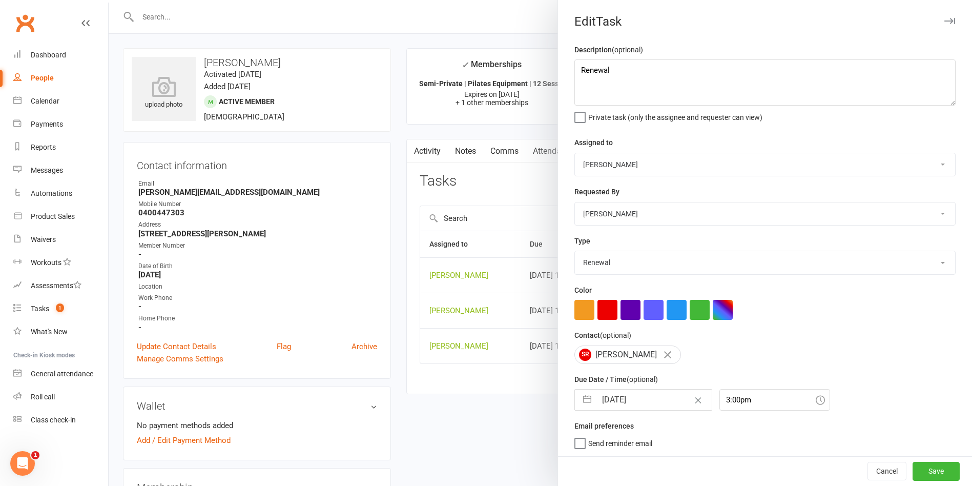
select select "2025"
select select "9"
select select "2025"
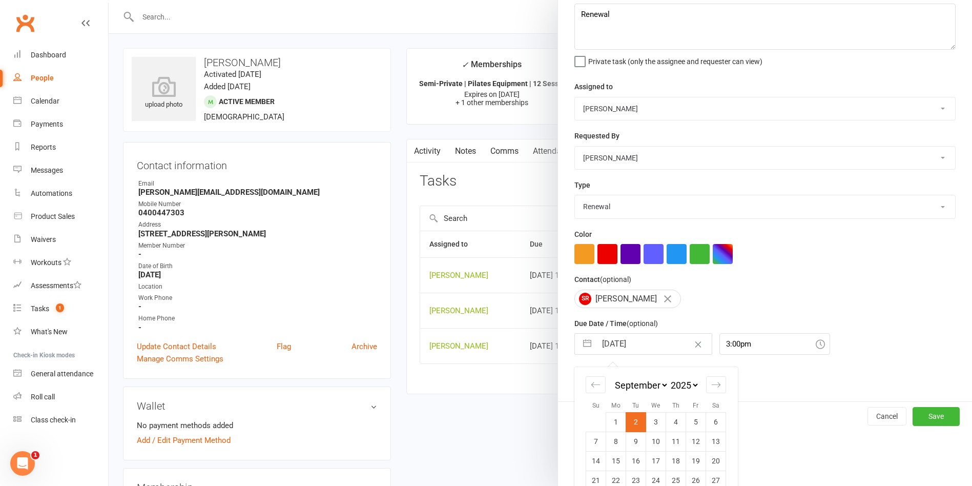
scroll to position [95, 0]
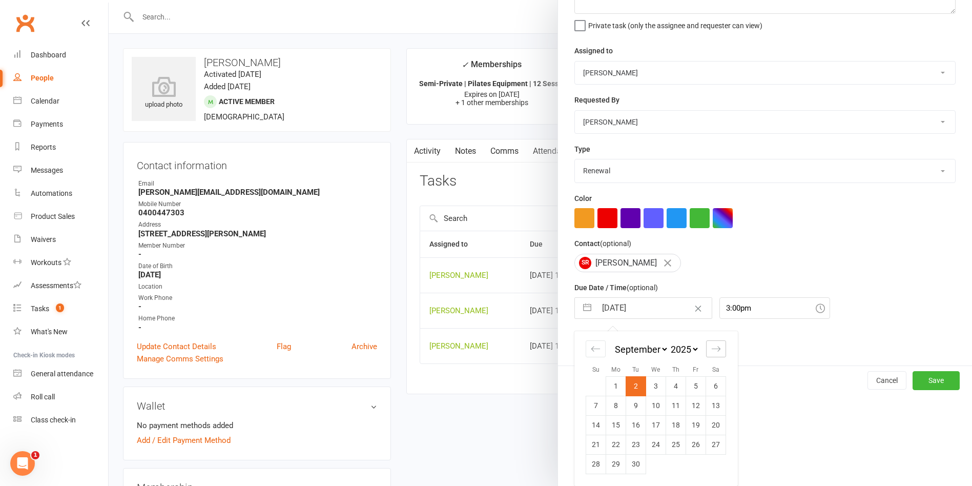
click at [715, 348] on icon "Move forward to switch to the next month." at bounding box center [716, 349] width 10 height 10
select select "10"
select select "2025"
click at [632, 407] on td "7" at bounding box center [636, 405] width 20 height 19
type input "[DATE]"
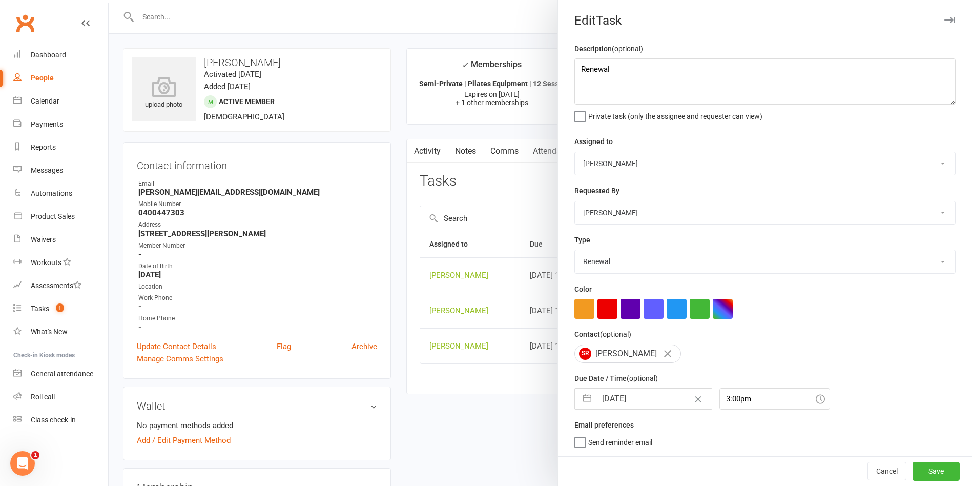
scroll to position [5, 0]
click at [913, 468] on button "Save" at bounding box center [936, 471] width 47 height 18
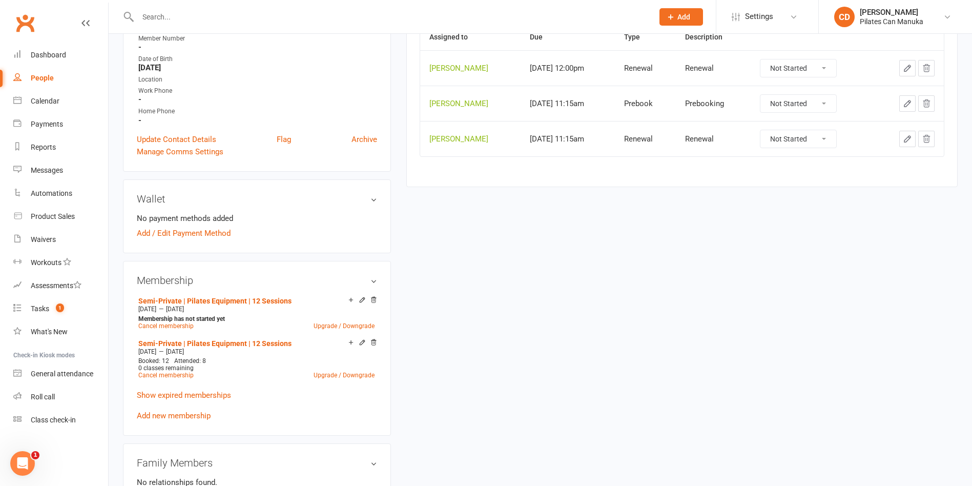
scroll to position [231, 0]
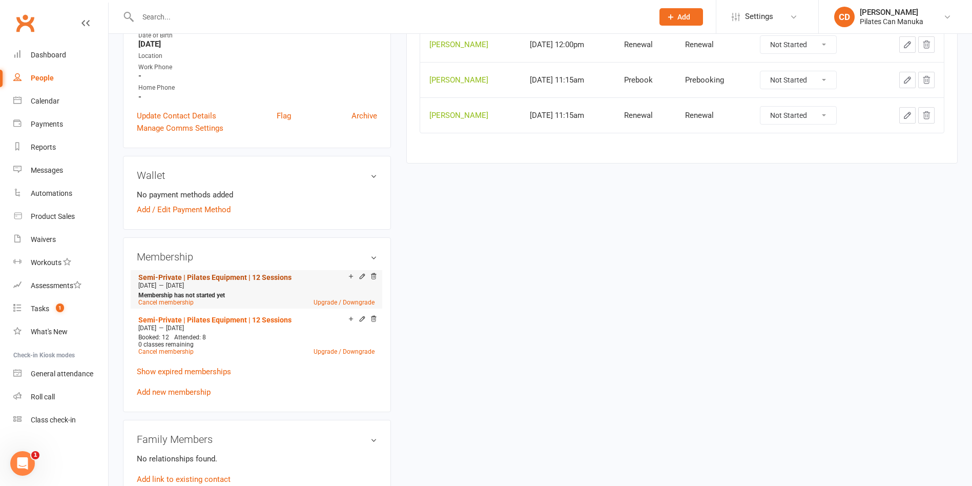
click at [226, 275] on link "Semi-Private | Pilates Equipment | 12 Sessions" at bounding box center [214, 277] width 153 height 8
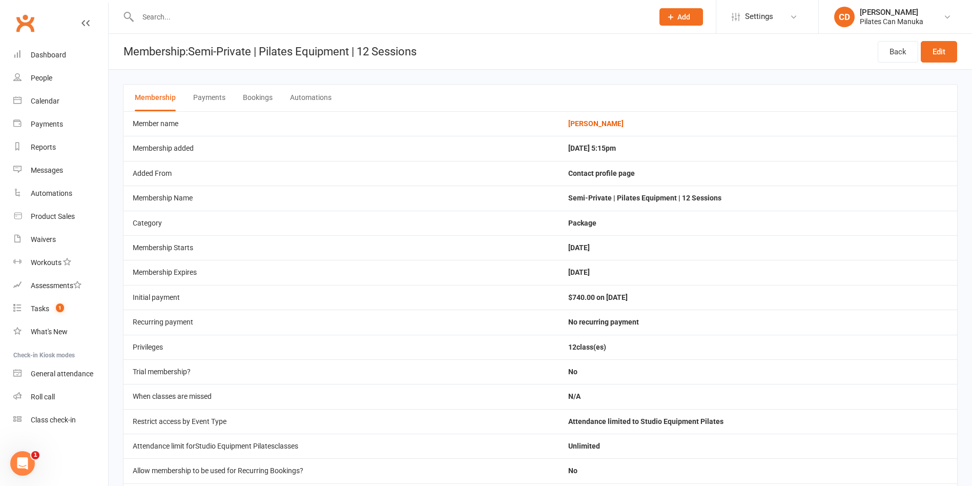
click at [261, 100] on button "Bookings" at bounding box center [258, 98] width 30 height 27
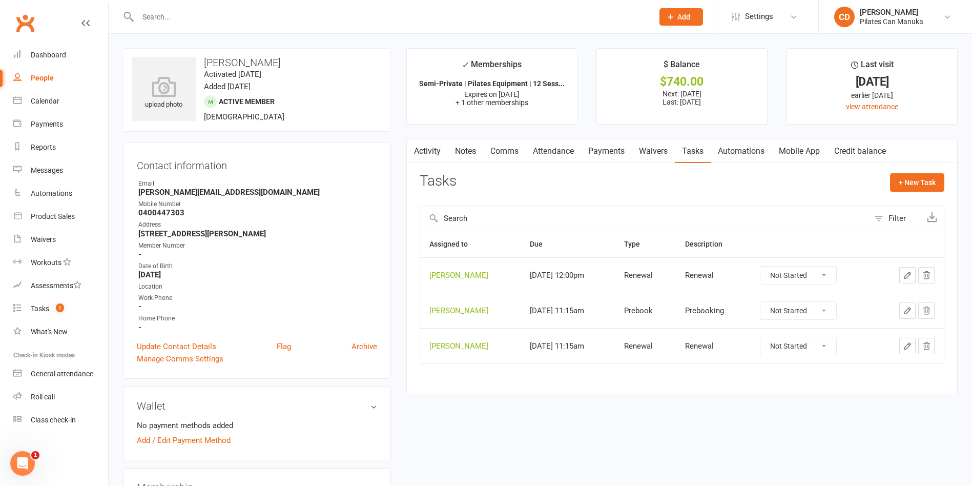
click at [916, 310] on div at bounding box center [909, 310] width 51 height 16
click at [906, 313] on icon "button" at bounding box center [907, 310] width 9 height 9
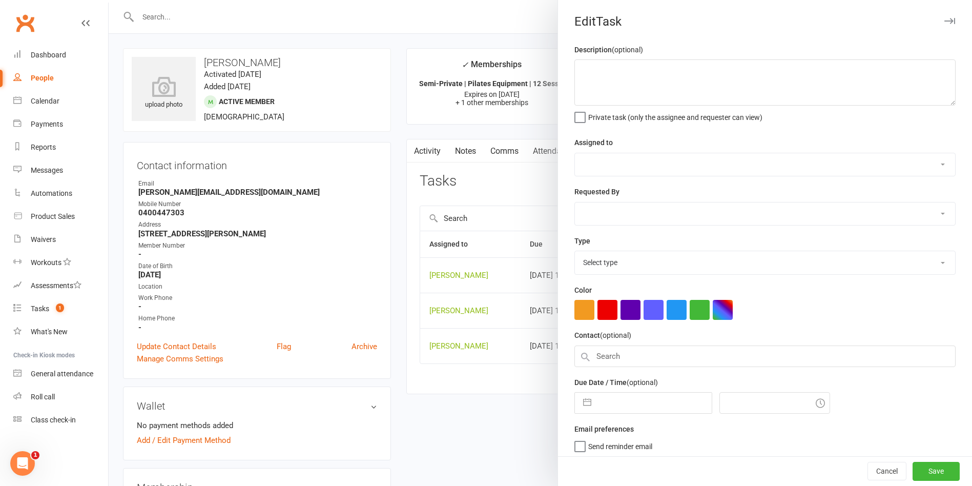
type textarea "Prebooking"
select select "49925"
type input "[DATE]"
type input "2:15pm"
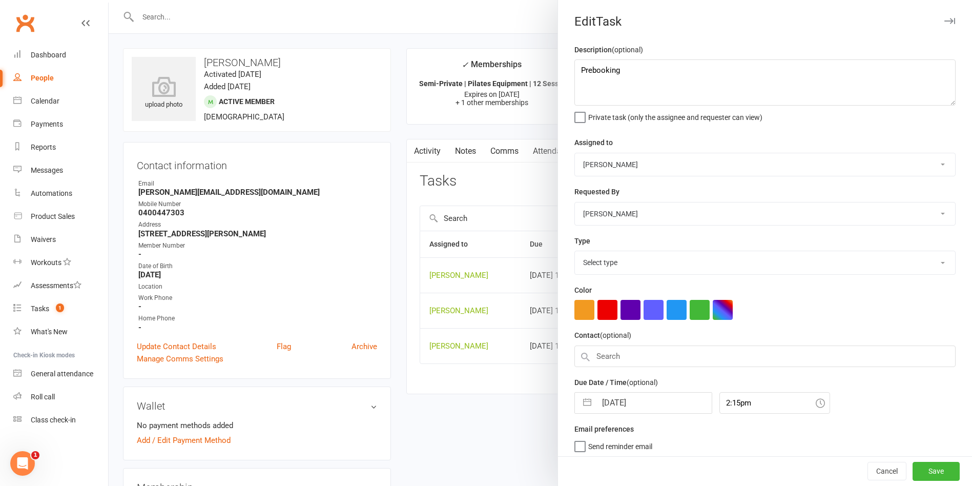
select select "30853"
click at [641, 403] on input "[DATE]" at bounding box center [654, 400] width 115 height 21
select select "8"
select select "2025"
select select "9"
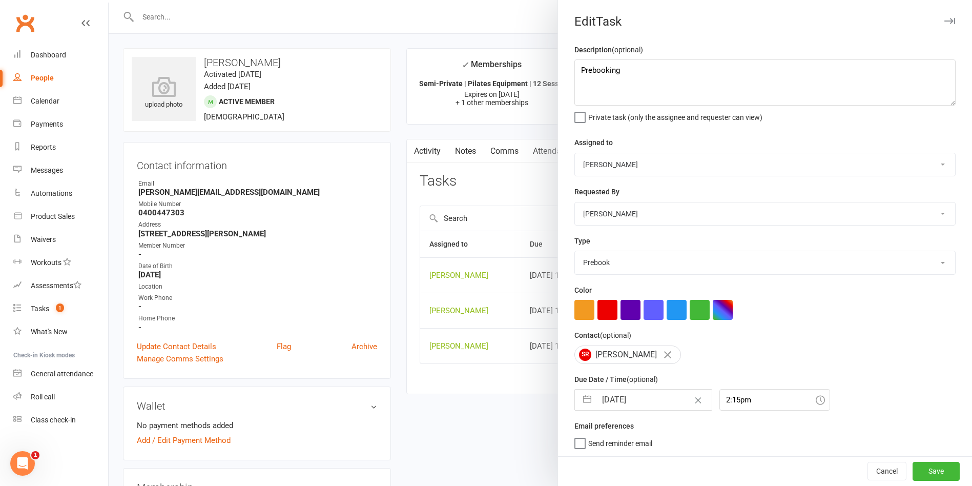
select select "2025"
select select "10"
select select "2025"
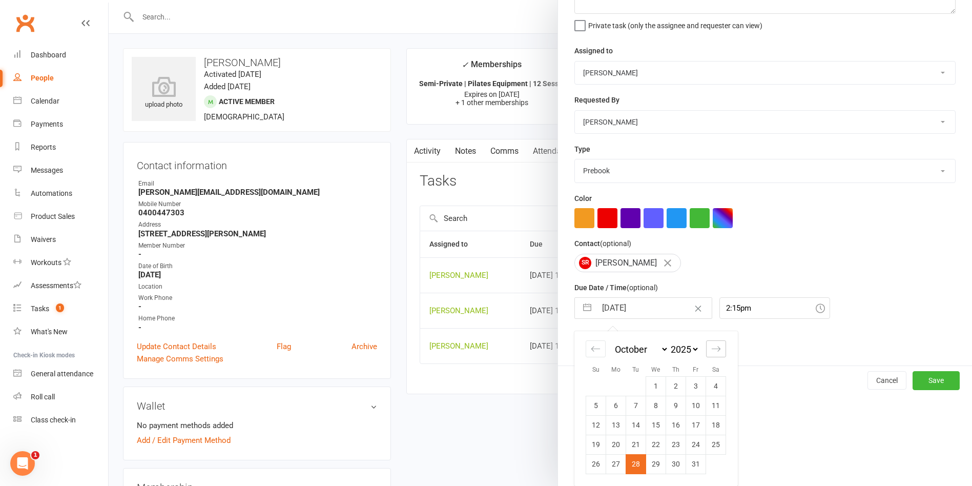
click at [718, 349] on div "Move forward to switch to the next month." at bounding box center [716, 348] width 20 height 17
select select "11"
select select "2025"
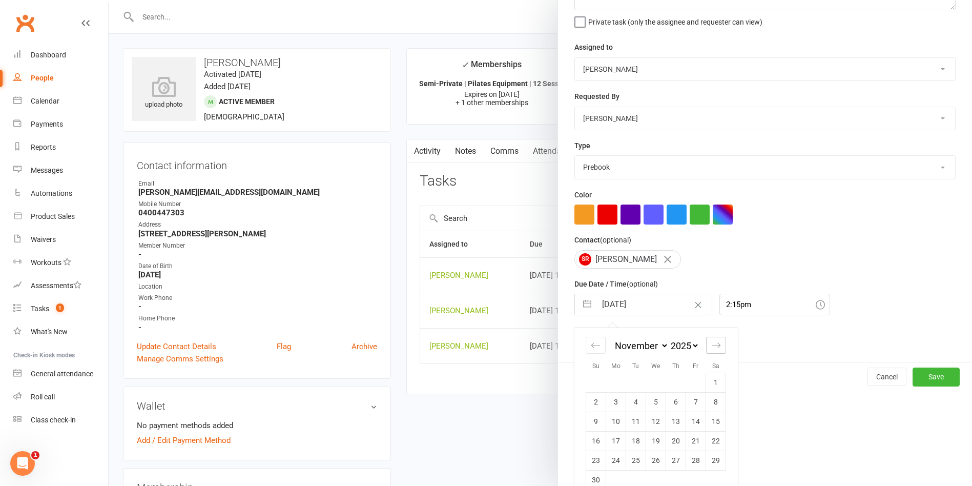
click at [718, 349] on div "Move forward to switch to the next month." at bounding box center [716, 345] width 20 height 17
select select "2026"
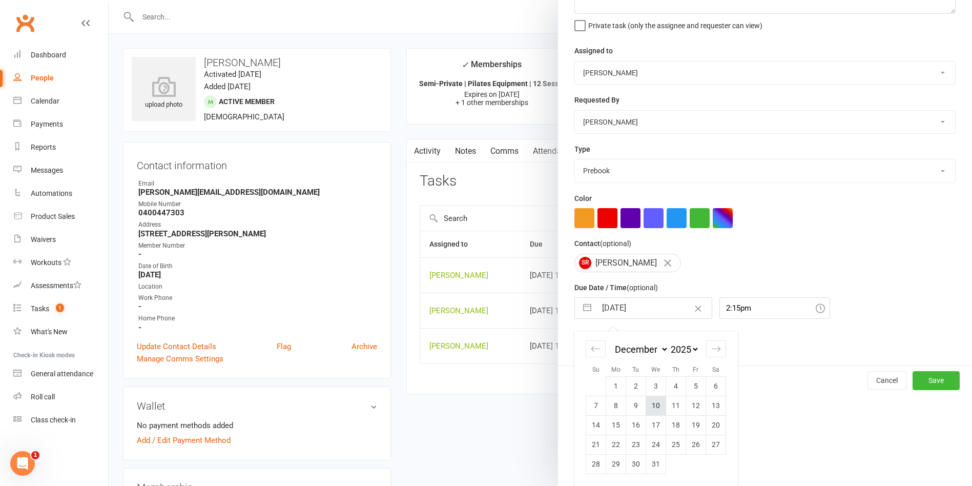
click at [650, 406] on td "10" at bounding box center [656, 405] width 20 height 19
type input "[DATE]"
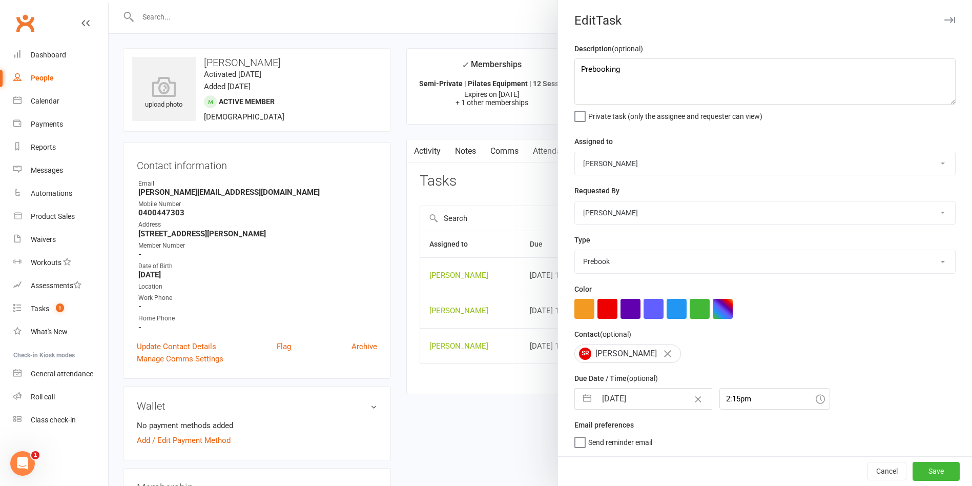
scroll to position [5, 0]
click at [922, 472] on button "Save" at bounding box center [936, 471] width 47 height 18
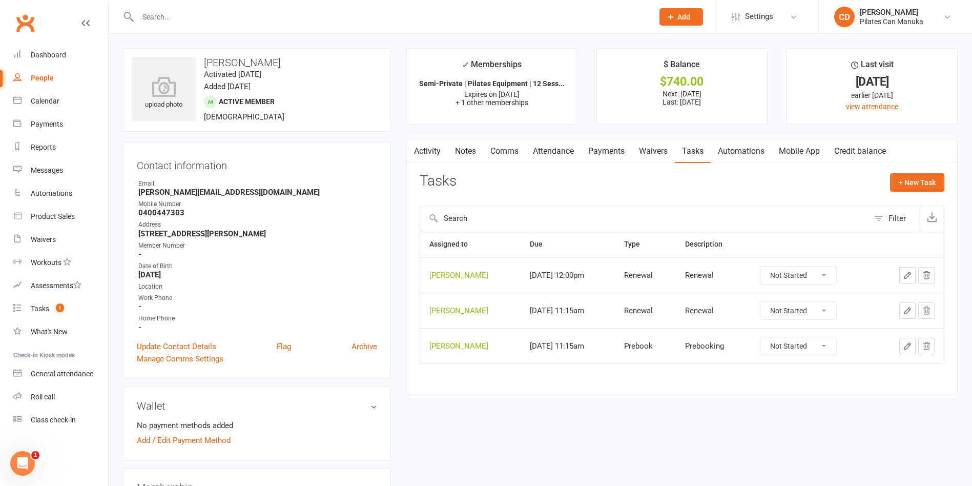
click at [927, 310] on icon "button" at bounding box center [926, 310] width 9 height 9
click at [470, 148] on link "Notes" at bounding box center [465, 151] width 35 height 24
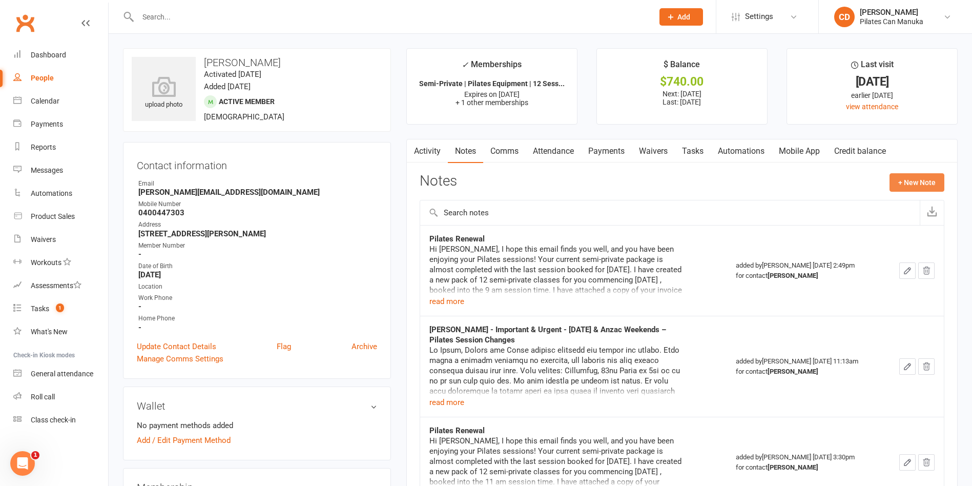
click at [909, 181] on button "+ New Note" at bounding box center [917, 182] width 55 height 18
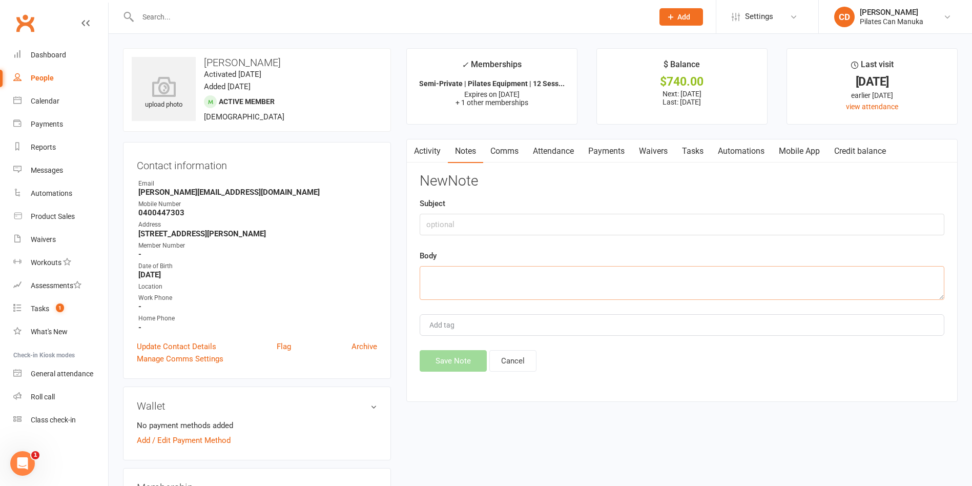
click at [617, 275] on textarea at bounding box center [682, 283] width 525 height 34
paste textarea "Hi [PERSON_NAME], I’ve cancelled your sessions on the [DATE] and [DATE] as well…"
type textarea "Hi [PERSON_NAME], I’ve cancelled your sessions on the [DATE] and [DATE] as well…"
click at [451, 366] on button "Save Note" at bounding box center [453, 361] width 67 height 22
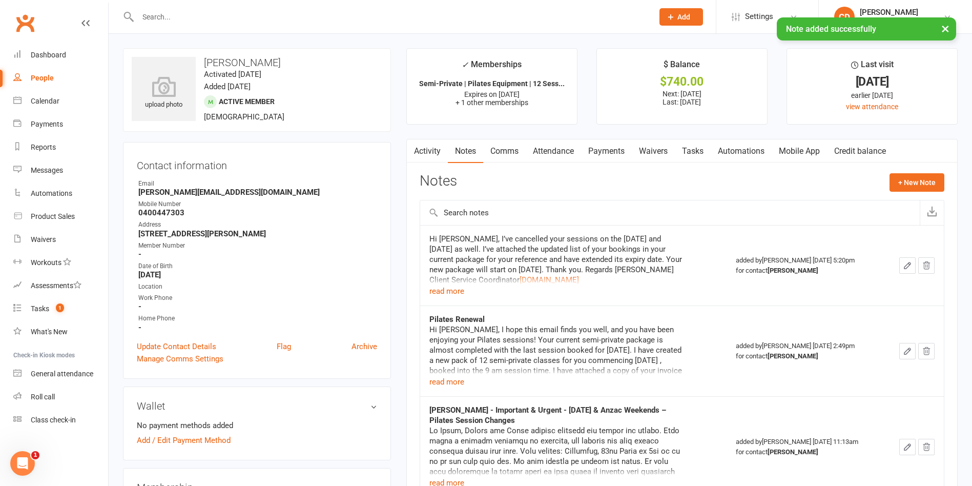
click at [607, 150] on link "Payments" at bounding box center [606, 151] width 51 height 24
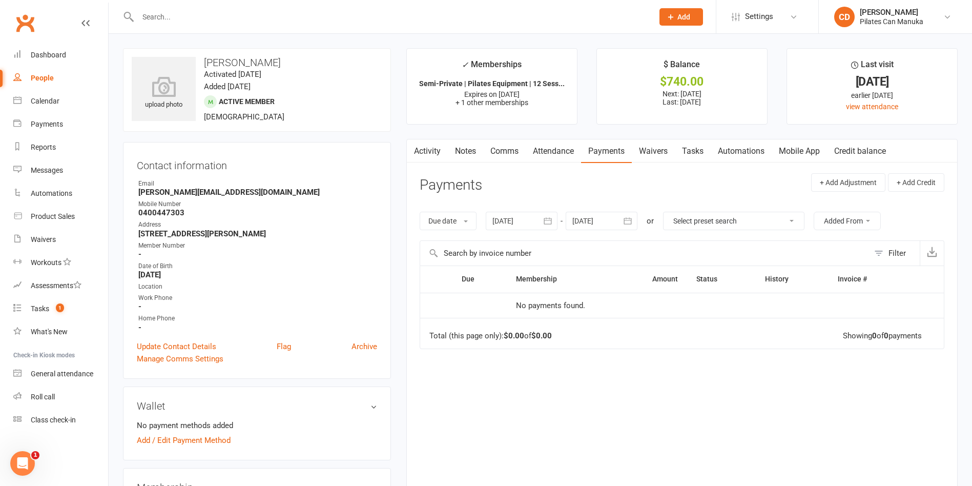
click at [517, 227] on div at bounding box center [522, 221] width 72 height 18
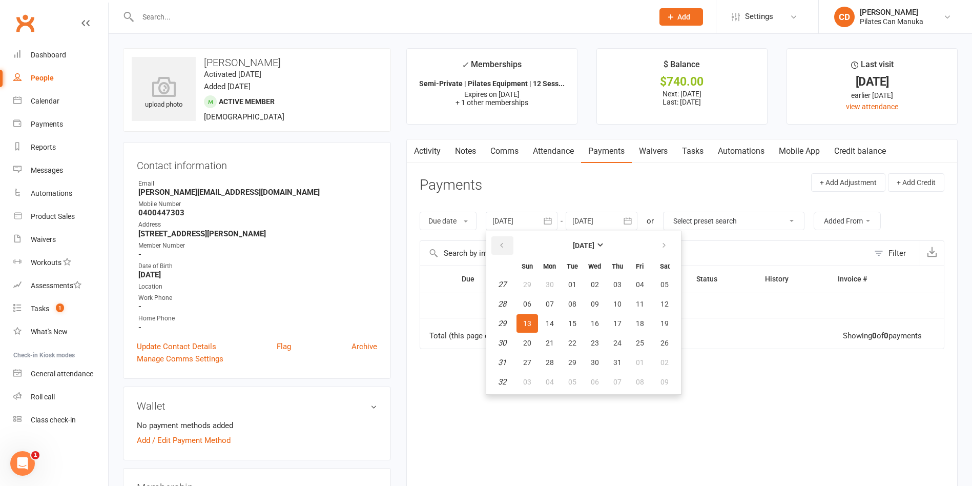
click at [505, 242] on icon "button" at bounding box center [501, 245] width 7 height 8
click at [527, 282] on span "01" at bounding box center [527, 284] width 8 height 8
type input "[DATE]"
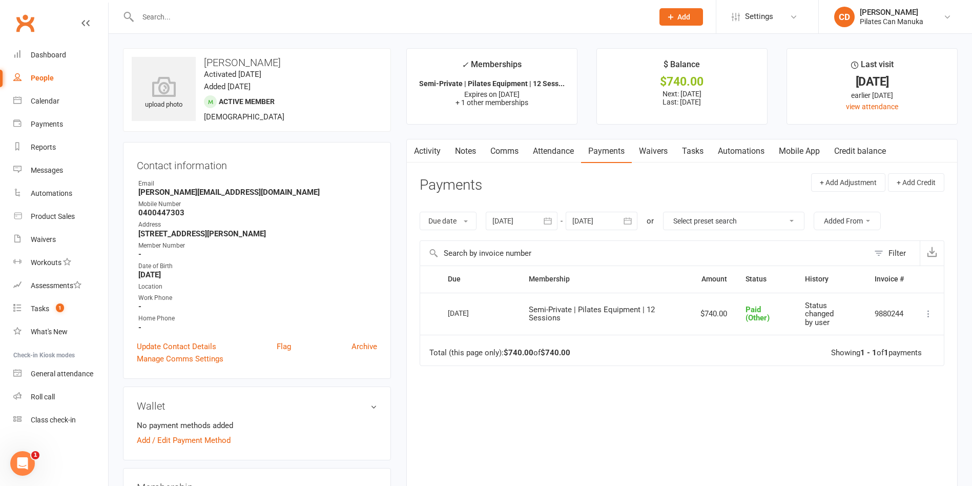
click at [469, 150] on link "Notes" at bounding box center [465, 151] width 35 height 24
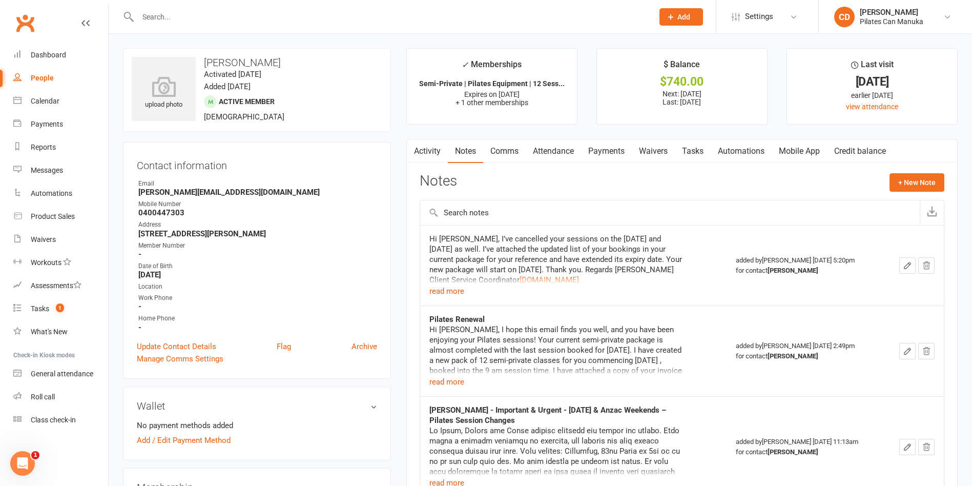
click at [606, 146] on link "Payments" at bounding box center [606, 151] width 51 height 24
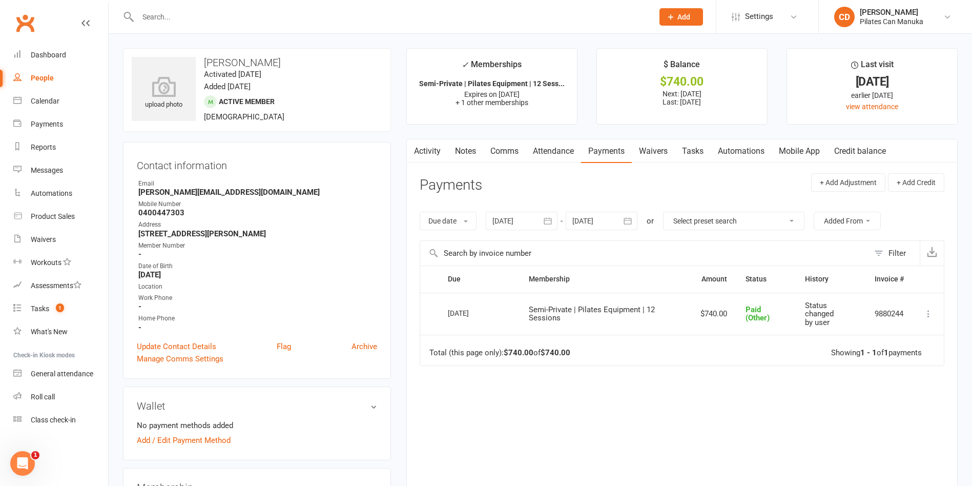
click at [468, 144] on link "Notes" at bounding box center [465, 151] width 35 height 24
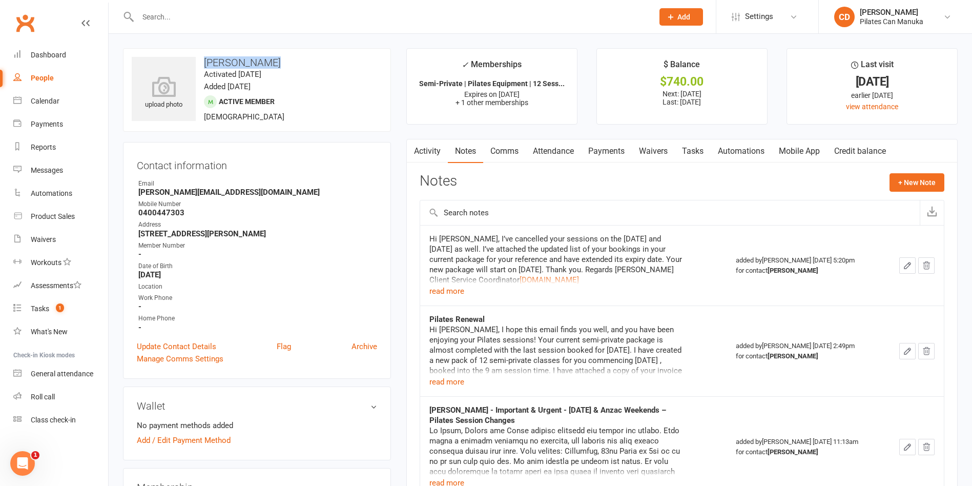
drag, startPoint x: 270, startPoint y: 57, endPoint x: 203, endPoint y: 60, distance: 66.7
click at [203, 60] on h3 "[PERSON_NAME]" at bounding box center [257, 62] width 251 height 11
